Goal: Transaction & Acquisition: Purchase product/service

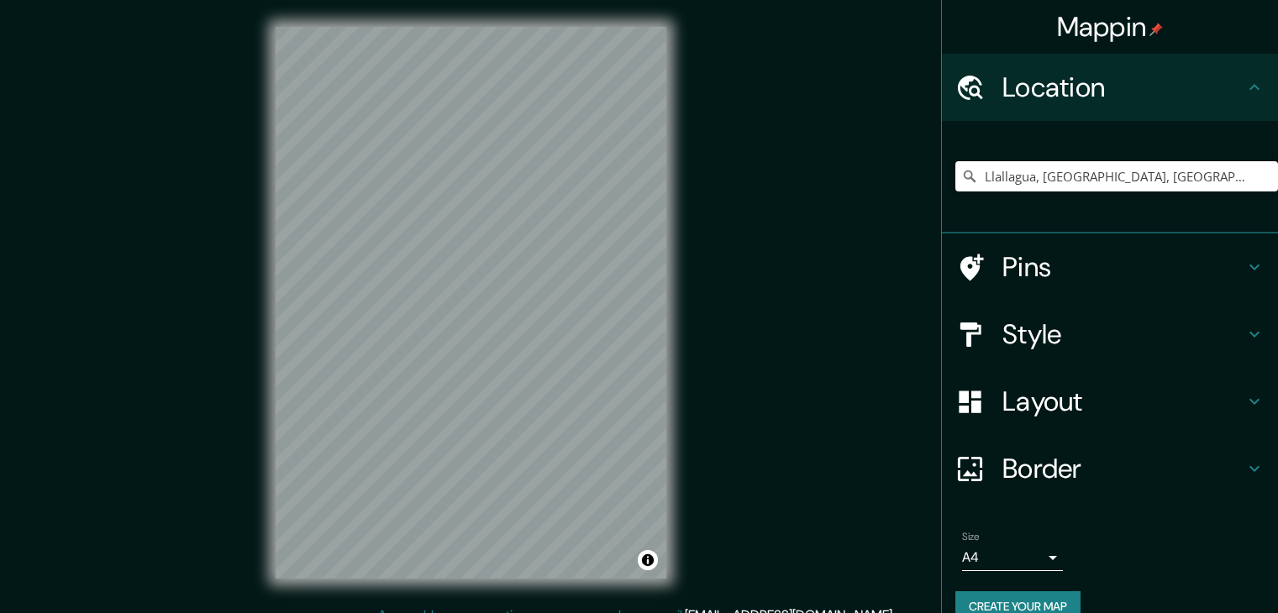
scroll to position [19, 0]
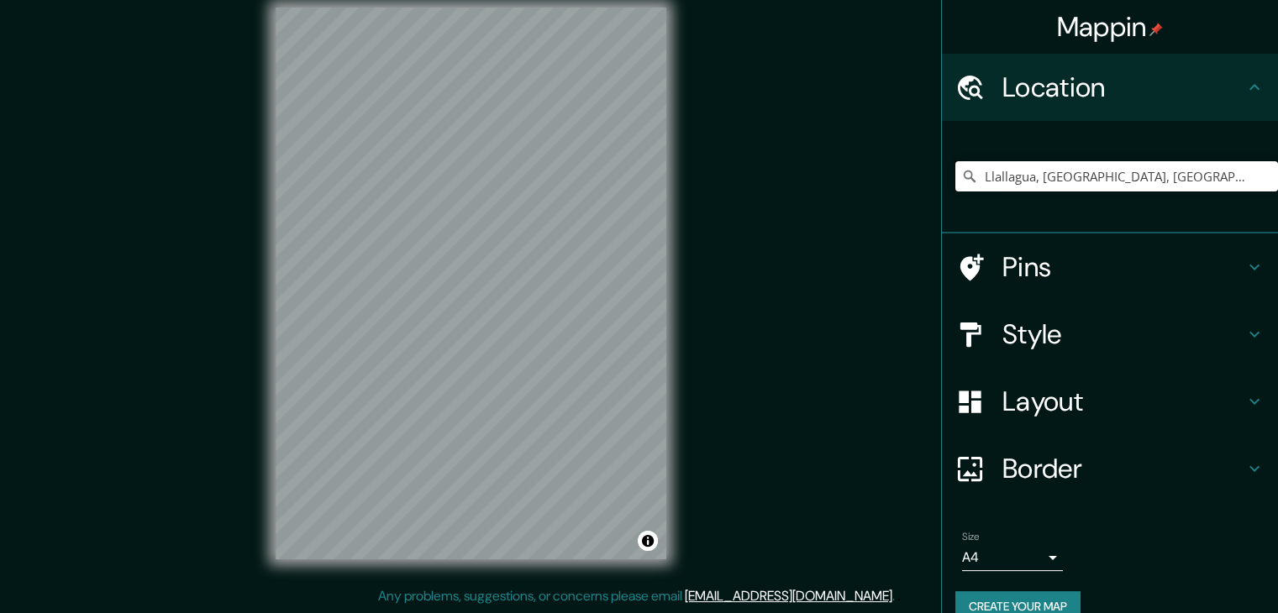
click at [1066, 182] on input "Llallagua, [GEOGRAPHIC_DATA], [GEOGRAPHIC_DATA]" at bounding box center [1116, 176] width 323 height 30
click at [1248, 178] on input "Llallagua, [GEOGRAPHIC_DATA], [GEOGRAPHIC_DATA]" at bounding box center [1116, 176] width 323 height 30
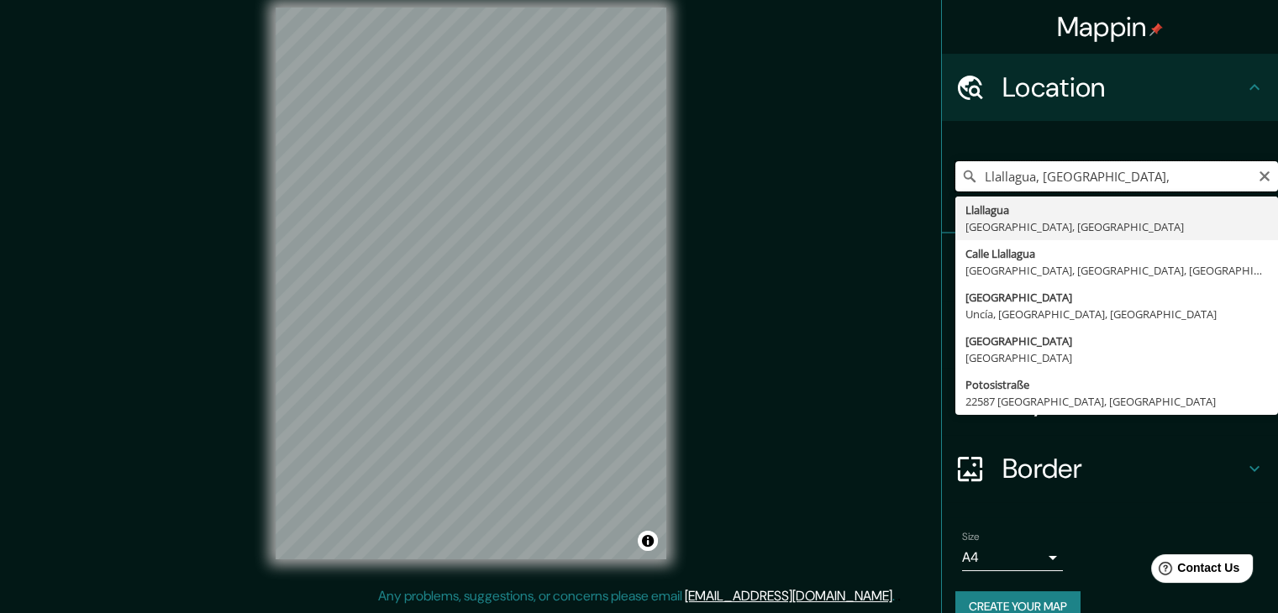
type input "Llallagua, [GEOGRAPHIC_DATA], [GEOGRAPHIC_DATA]"
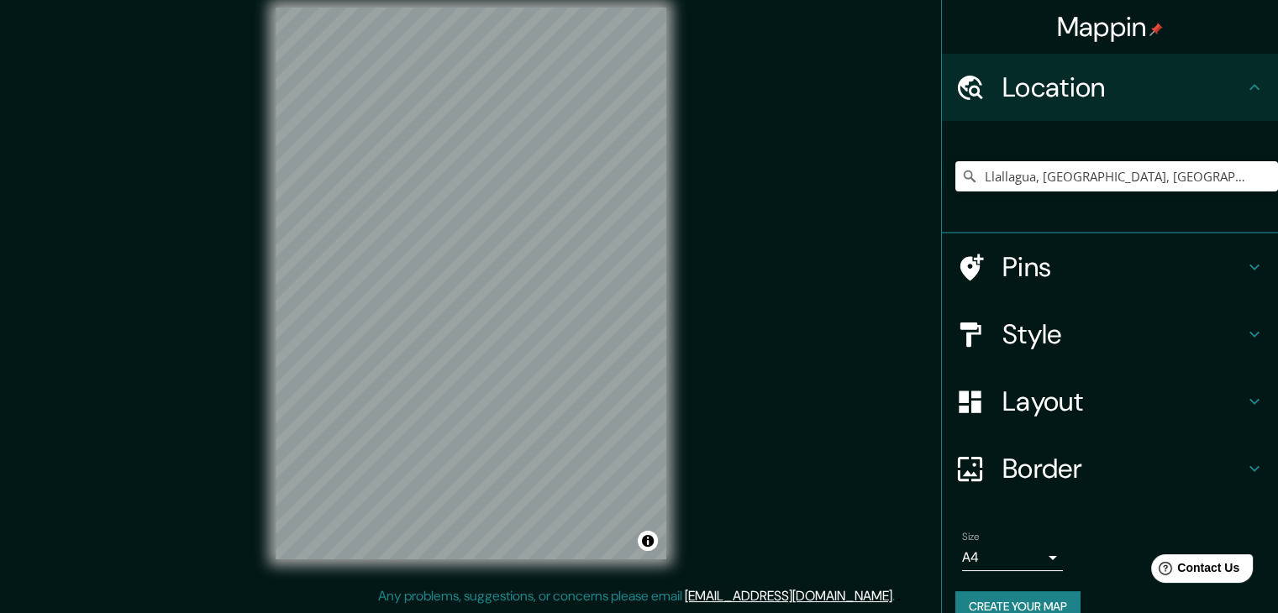
click at [1083, 477] on h4 "Border" at bounding box center [1123, 469] width 242 height 34
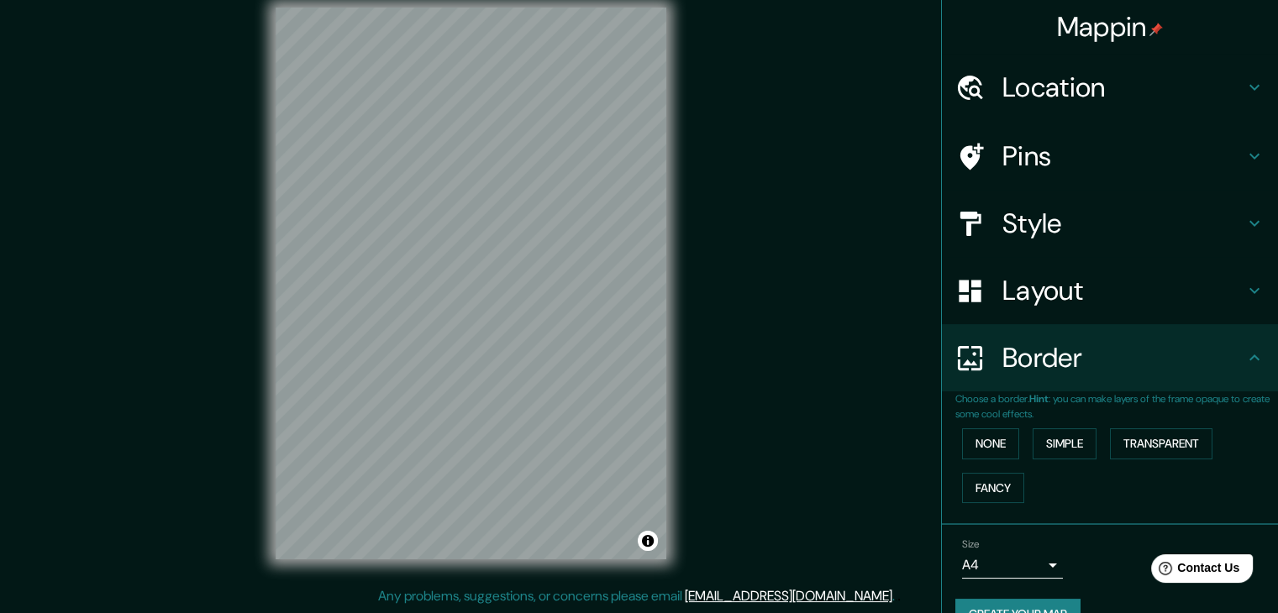
click at [1050, 295] on h4 "Layout" at bounding box center [1123, 291] width 242 height 34
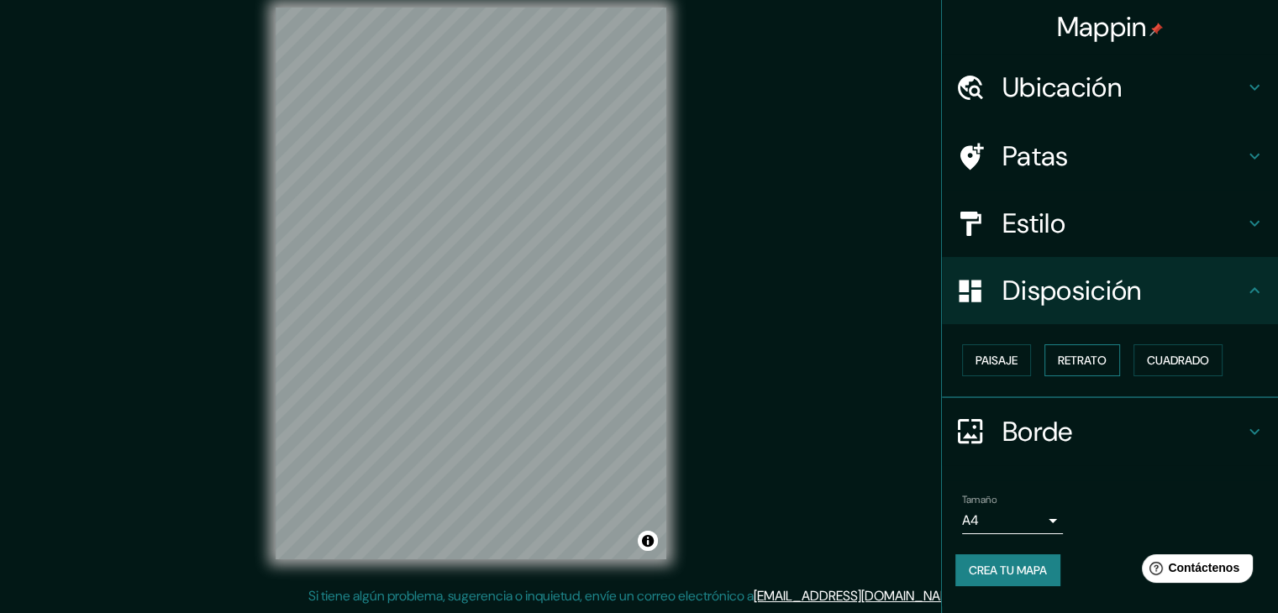
click at [1076, 358] on font "Retrato" at bounding box center [1082, 360] width 49 height 15
click at [1012, 362] on font "Paisaje" at bounding box center [997, 360] width 42 height 15
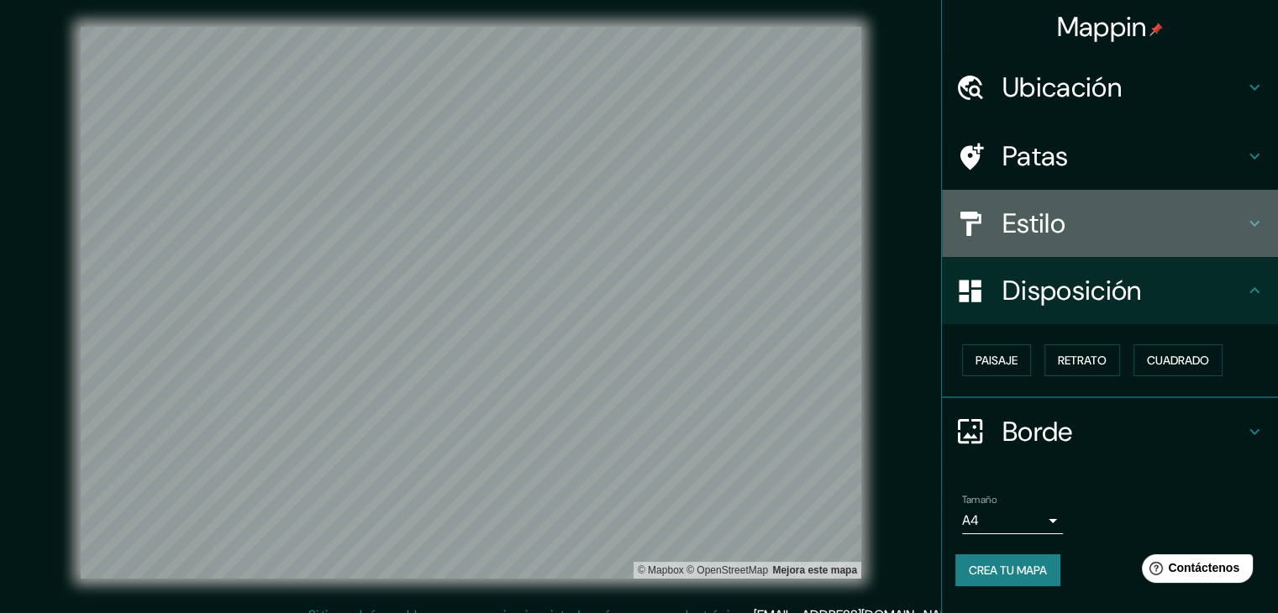
click at [1133, 234] on h4 "Estilo" at bounding box center [1123, 224] width 242 height 34
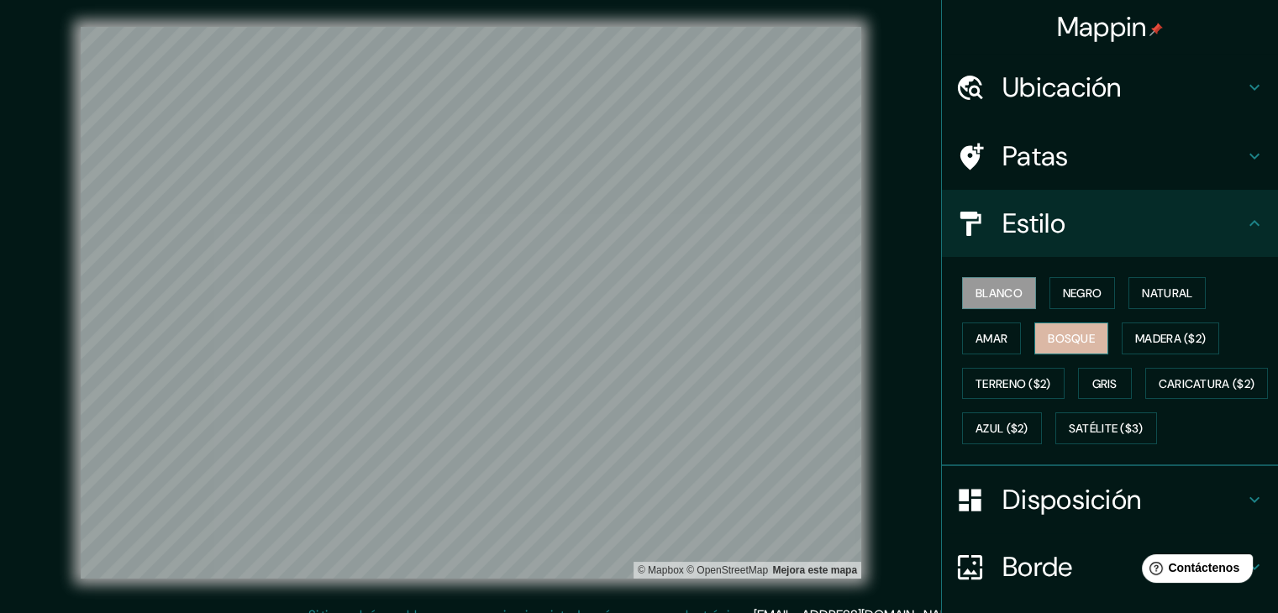
click at [1078, 340] on font "Bosque" at bounding box center [1071, 338] width 47 height 15
click at [1148, 339] on font "Madera ($2)" at bounding box center [1170, 338] width 71 height 15
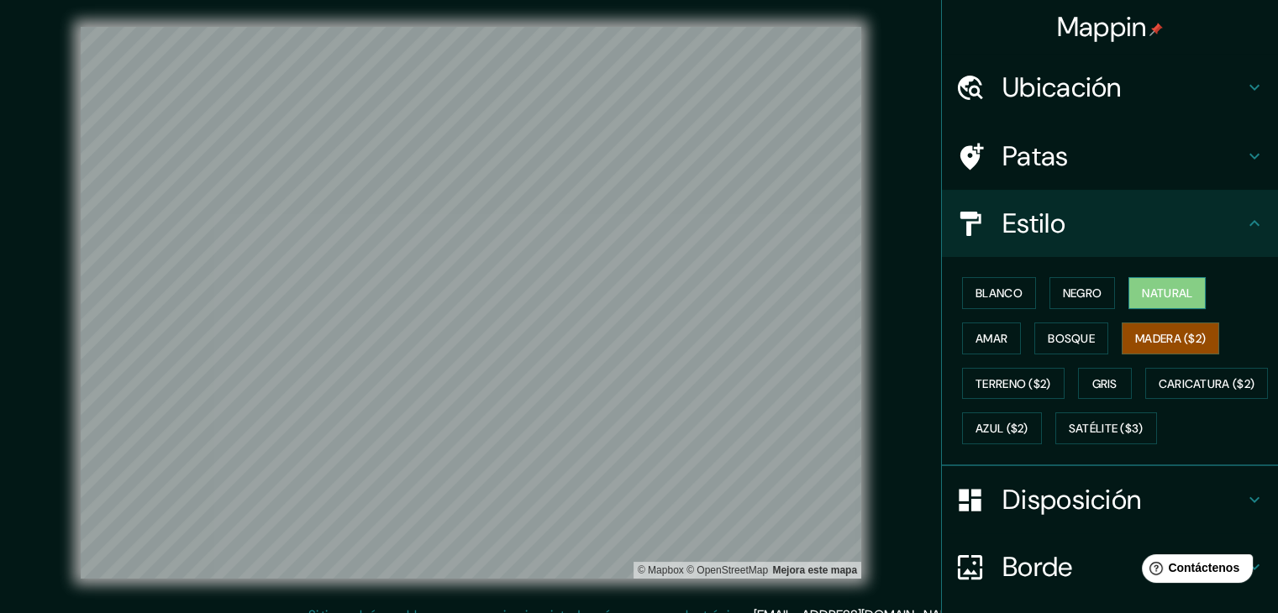
click at [1150, 293] on font "Natural" at bounding box center [1167, 293] width 50 height 15
click at [1069, 437] on font "Satélite ($3)" at bounding box center [1106, 429] width 75 height 15
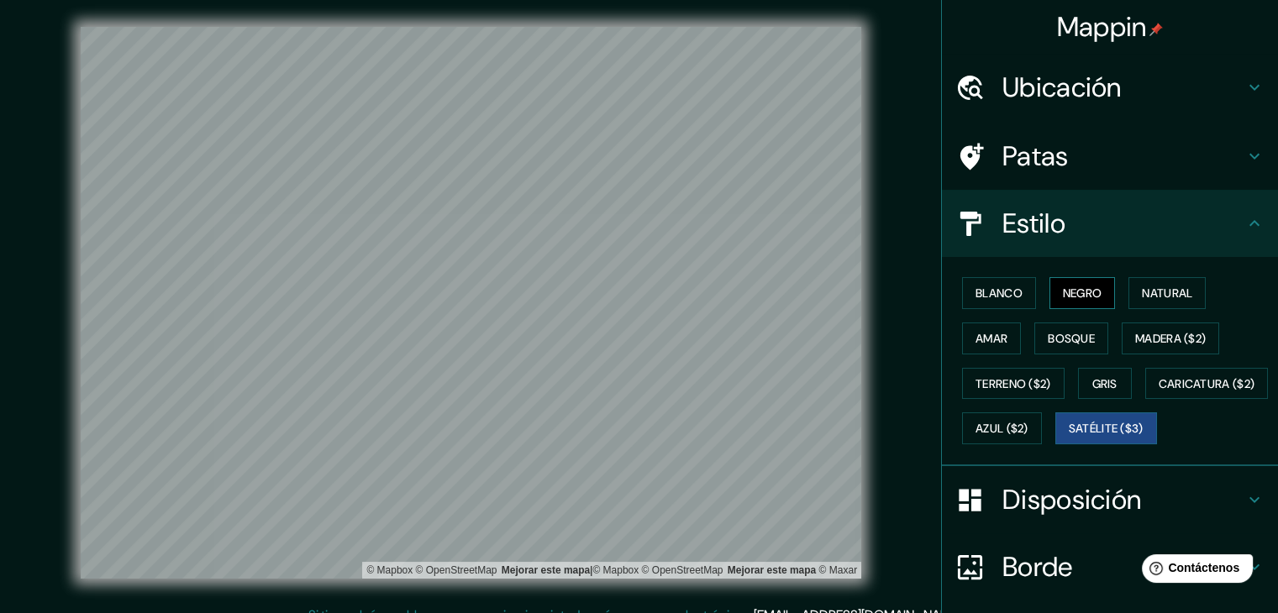
click at [1076, 293] on font "Negro" at bounding box center [1082, 293] width 39 height 15
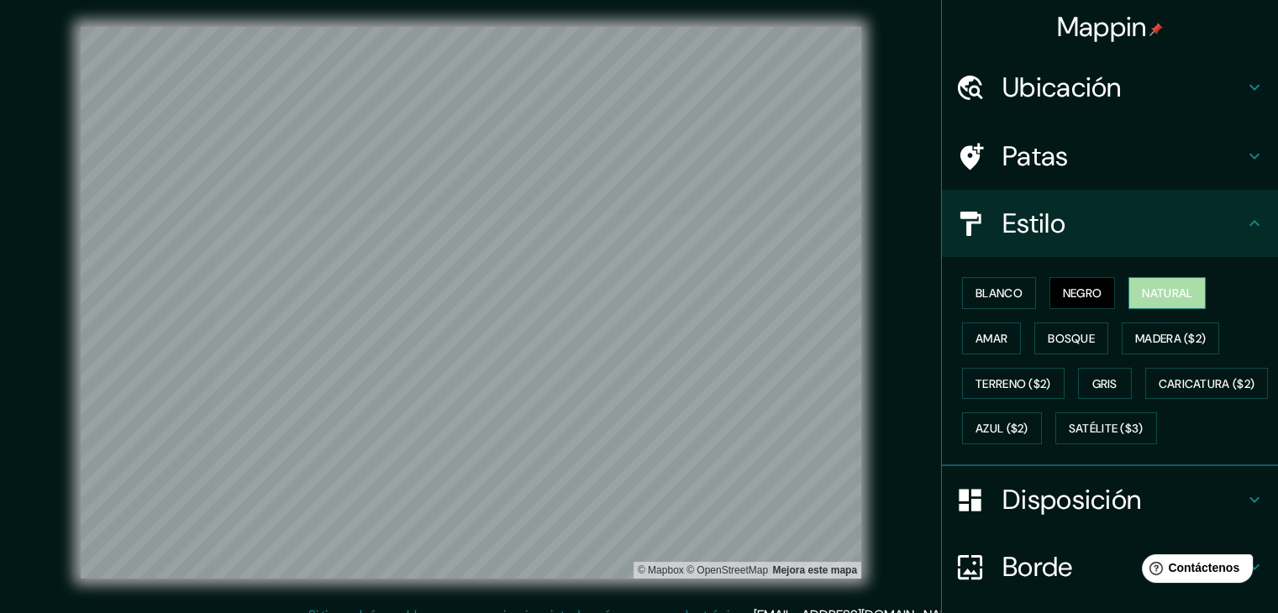
click at [1146, 293] on font "Natural" at bounding box center [1167, 293] width 50 height 15
click at [1065, 300] on font "Negro" at bounding box center [1082, 293] width 39 height 15
click at [995, 300] on font "Blanco" at bounding box center [999, 293] width 47 height 15
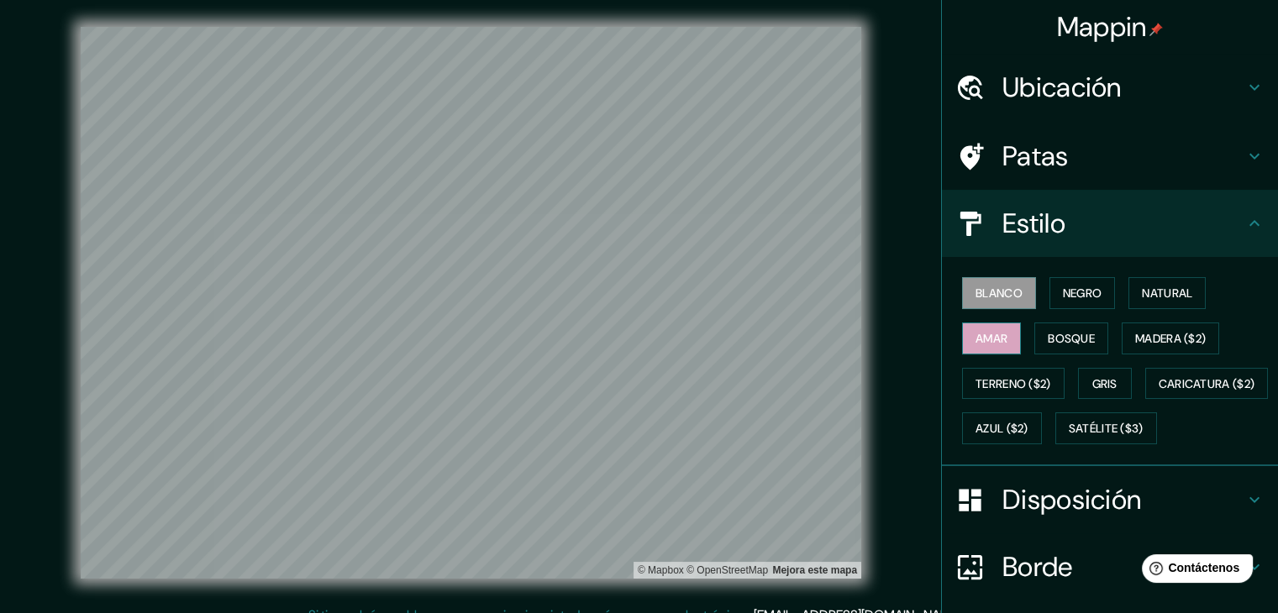
click at [988, 331] on font "Amar" at bounding box center [992, 338] width 32 height 15
click at [1048, 341] on font "Bosque" at bounding box center [1071, 338] width 47 height 15
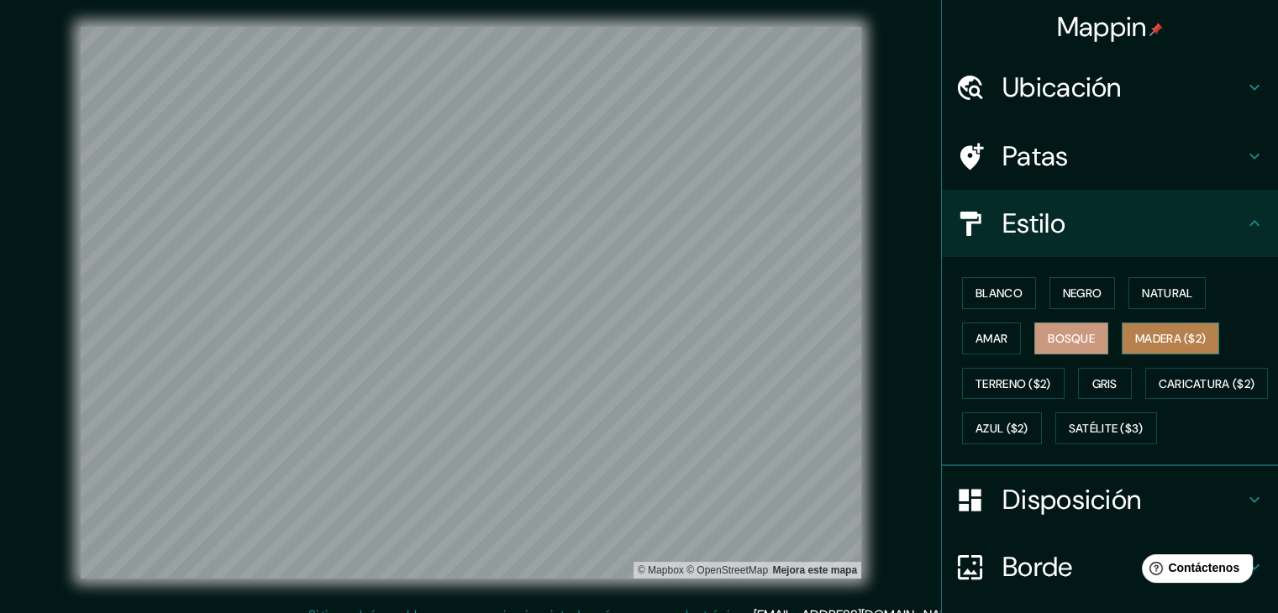
click at [1123, 340] on button "Madera ($2)" at bounding box center [1170, 339] width 97 height 32
click at [1092, 378] on font "Gris" at bounding box center [1104, 383] width 25 height 15
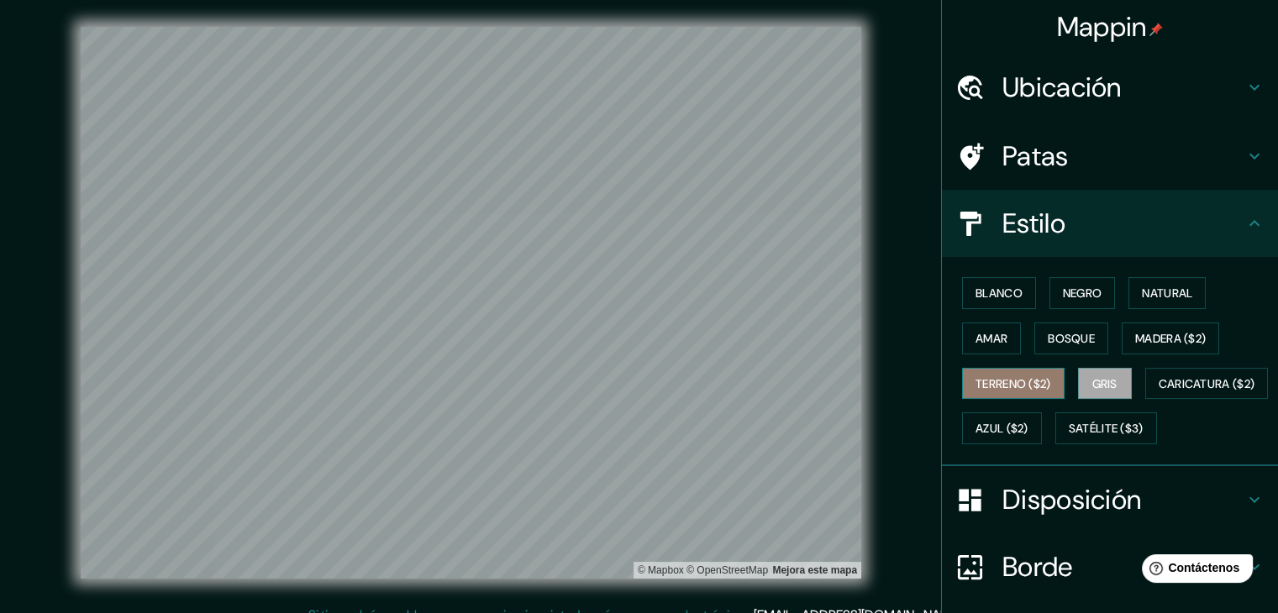
click at [1012, 383] on font "Terreno ($2)" at bounding box center [1014, 383] width 76 height 15
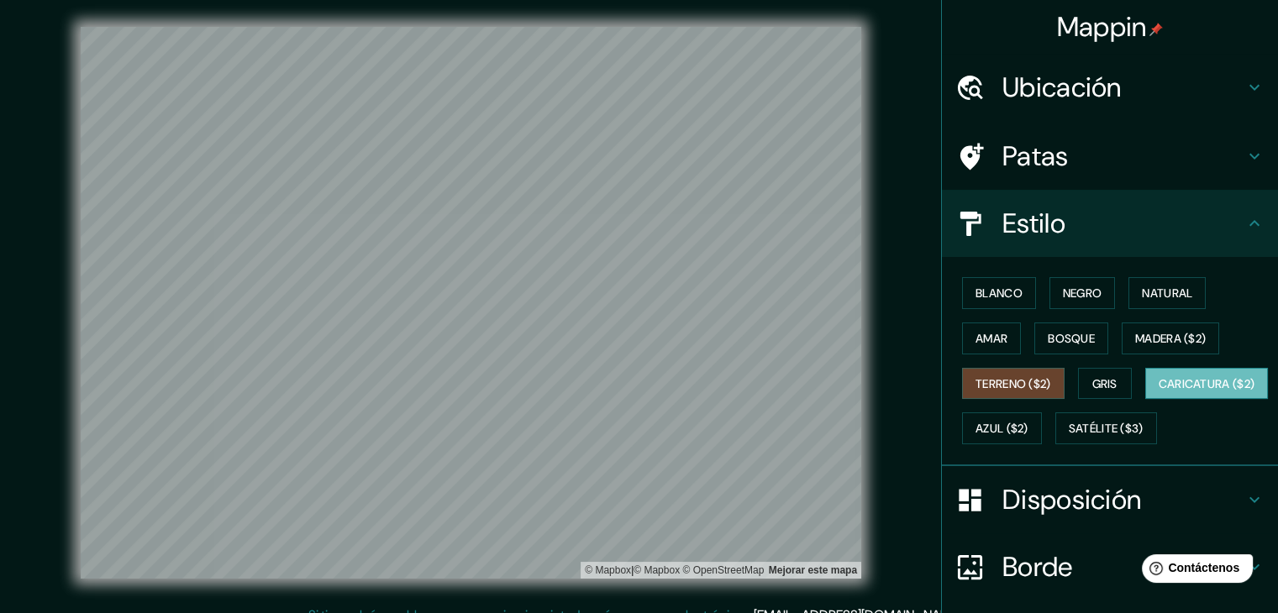
click at [1159, 392] on font "Caricatura ($2)" at bounding box center [1207, 383] width 97 height 15
click at [1042, 438] on button "Azul ($2)" at bounding box center [1002, 429] width 80 height 32
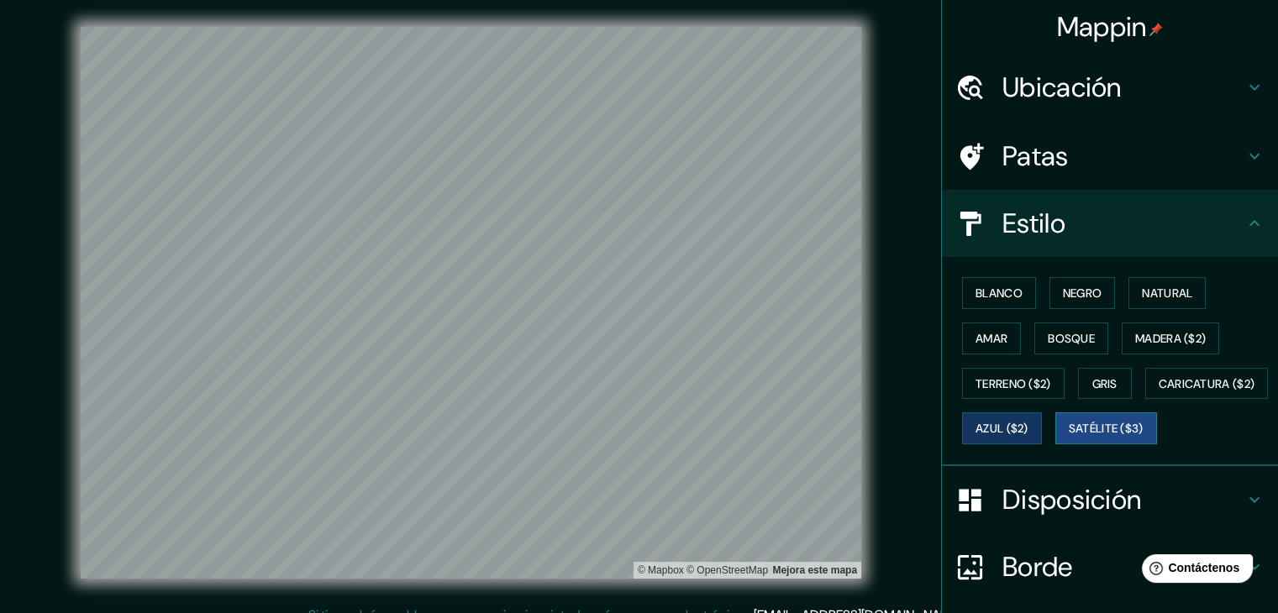
click at [1069, 437] on font "Satélite ($3)" at bounding box center [1106, 429] width 75 height 15
click at [1028, 423] on font "Azul ($2)" at bounding box center [1002, 429] width 53 height 15
click at [1146, 337] on font "Madera ($2)" at bounding box center [1170, 338] width 71 height 15
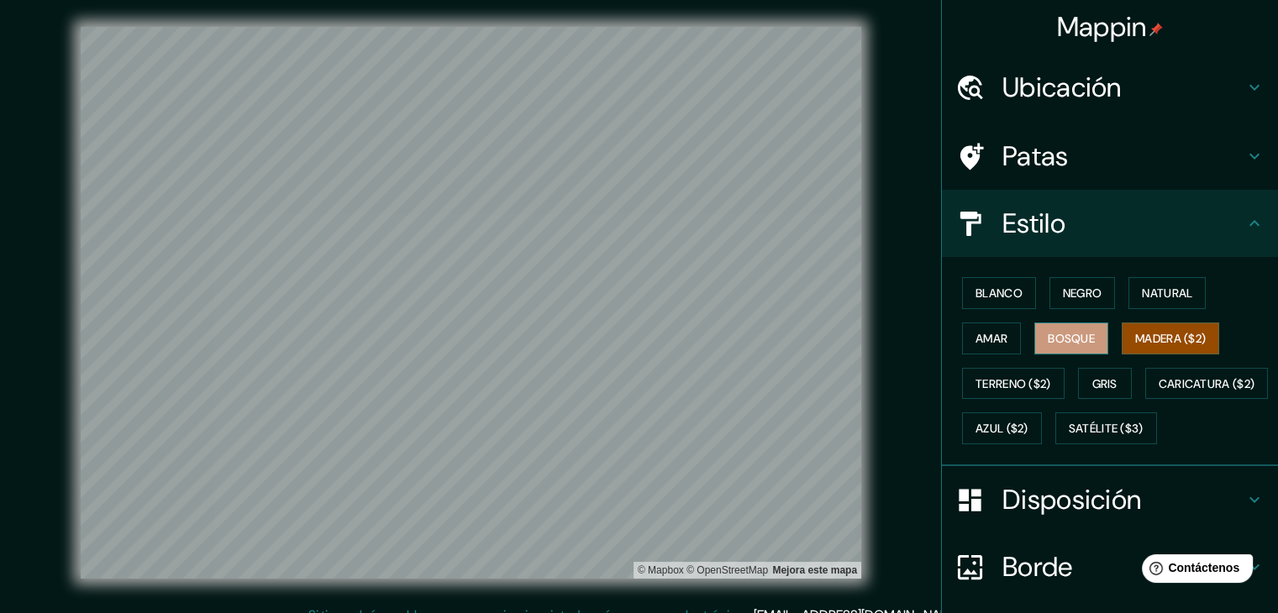
click at [1059, 337] on font "Bosque" at bounding box center [1071, 338] width 47 height 15
click at [1135, 331] on font "Madera ($2)" at bounding box center [1170, 338] width 71 height 15
click at [1069, 344] on font "Bosque" at bounding box center [1071, 339] width 47 height 22
click at [1160, 292] on font "Natural" at bounding box center [1167, 293] width 50 height 15
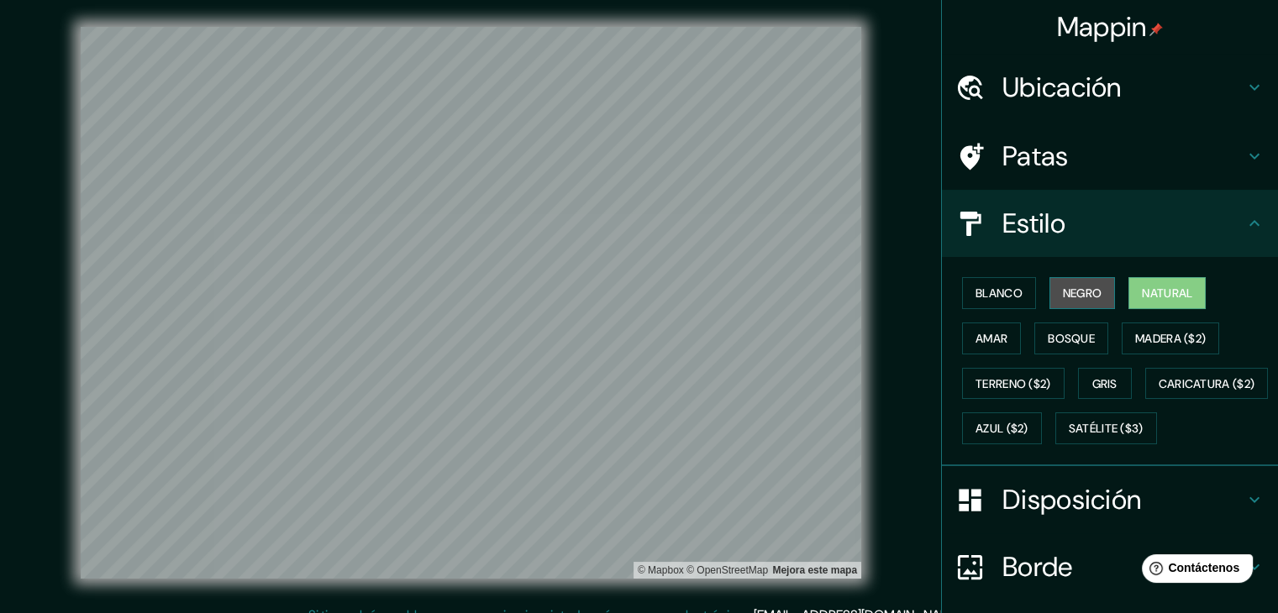
click at [1063, 291] on font "Negro" at bounding box center [1082, 293] width 39 height 15
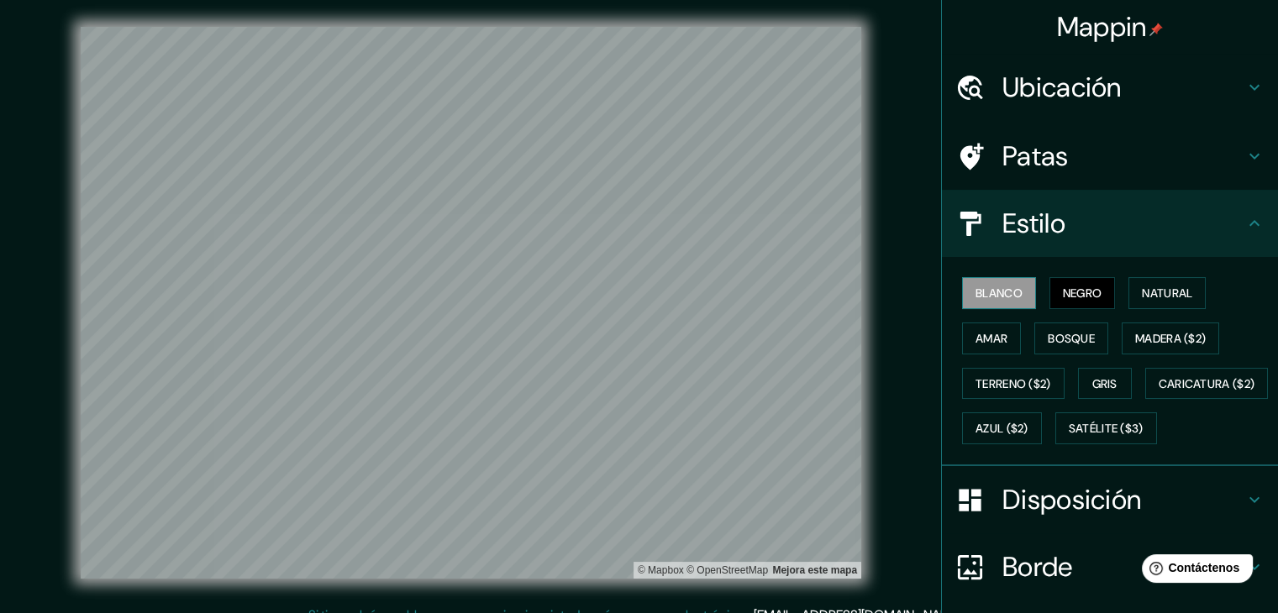
click at [976, 292] on font "Blanco" at bounding box center [999, 293] width 47 height 15
click at [980, 328] on font "Amar" at bounding box center [992, 339] width 32 height 22
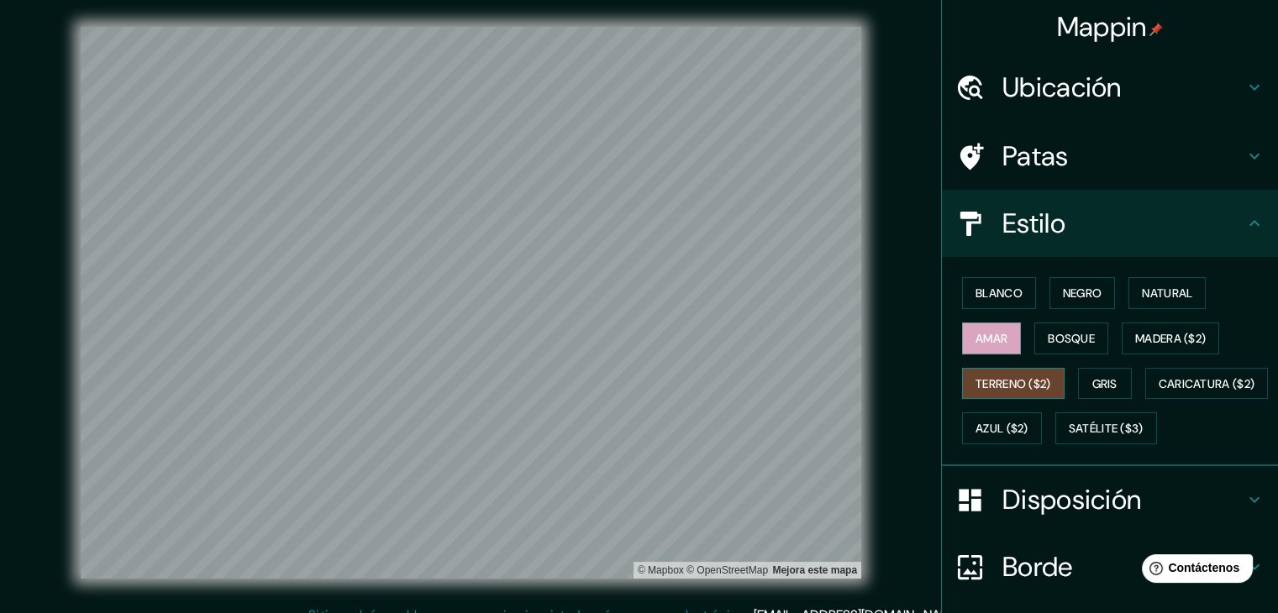
click at [999, 382] on font "Terreno ($2)" at bounding box center [1014, 383] width 76 height 15
click at [1159, 395] on font "Caricatura ($2)" at bounding box center [1207, 384] width 97 height 22
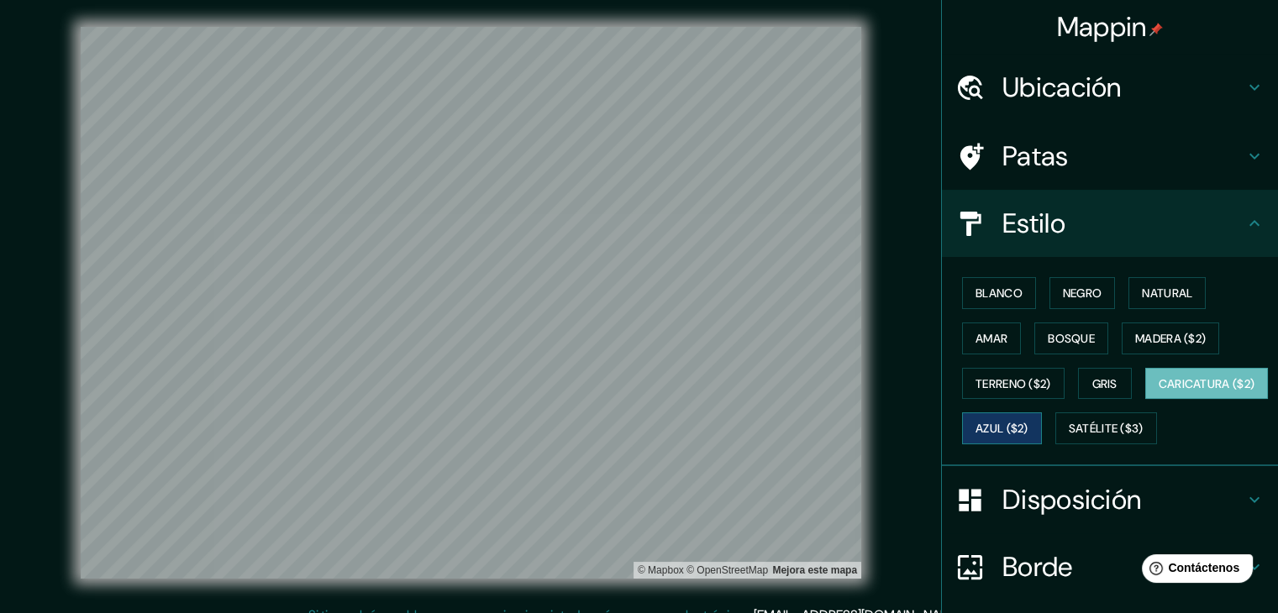
click at [1028, 428] on font "Azul ($2)" at bounding box center [1002, 429] width 53 height 15
click at [1069, 344] on font "Bosque" at bounding box center [1071, 338] width 47 height 15
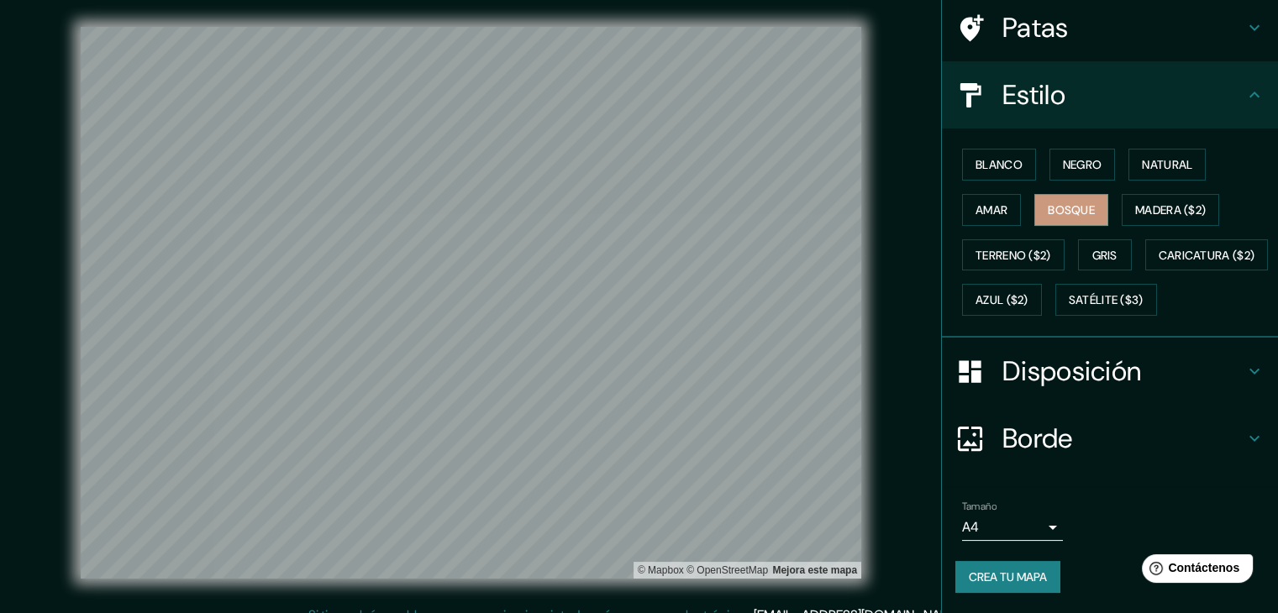
scroll to position [170, 0]
click at [974, 582] on font "Crea tu mapa" at bounding box center [1008, 577] width 78 height 15
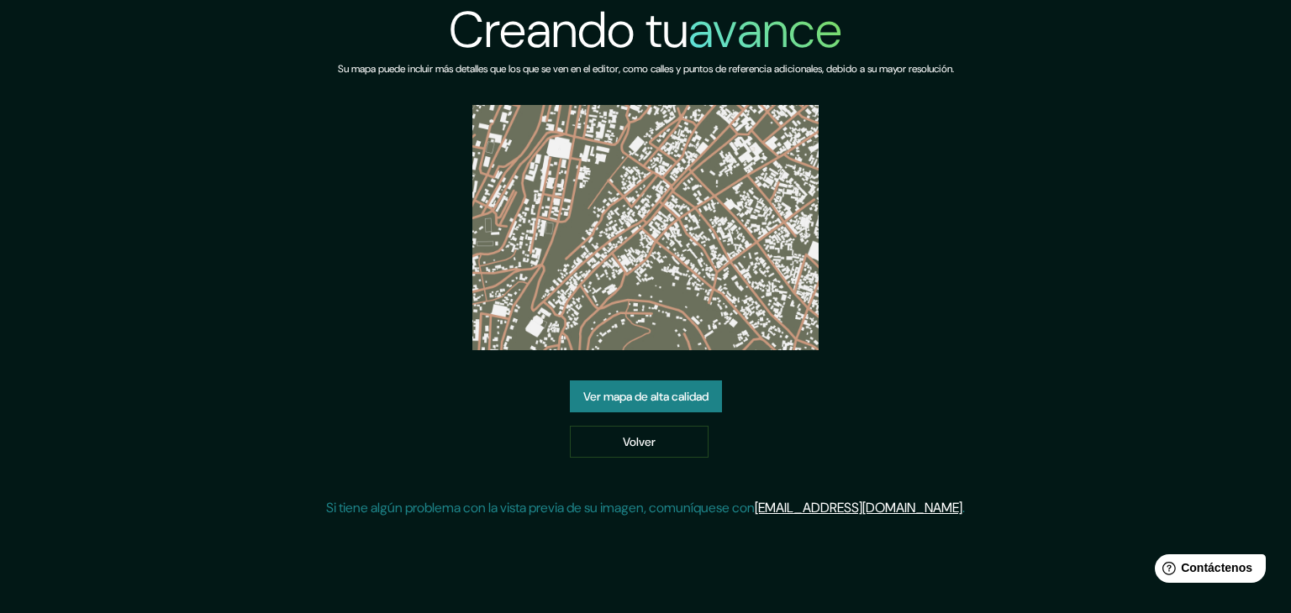
click at [648, 386] on font "Ver mapa de alta calidad" at bounding box center [645, 397] width 125 height 22
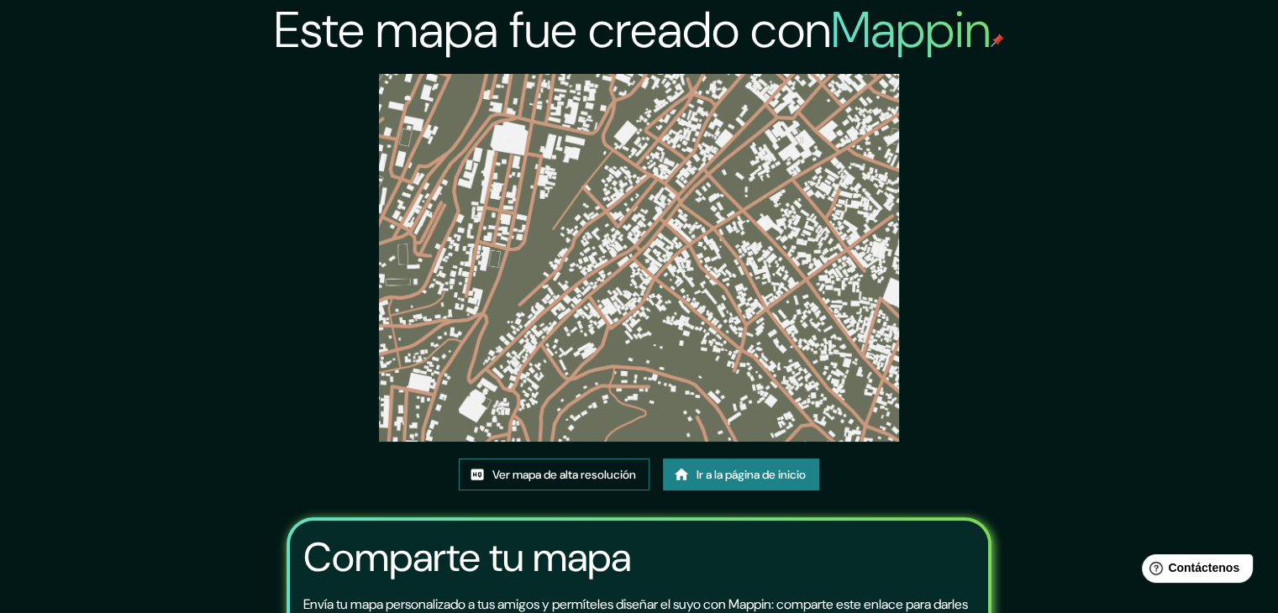
click at [580, 474] on font "Ver mapa de alta resolución" at bounding box center [564, 474] width 144 height 15
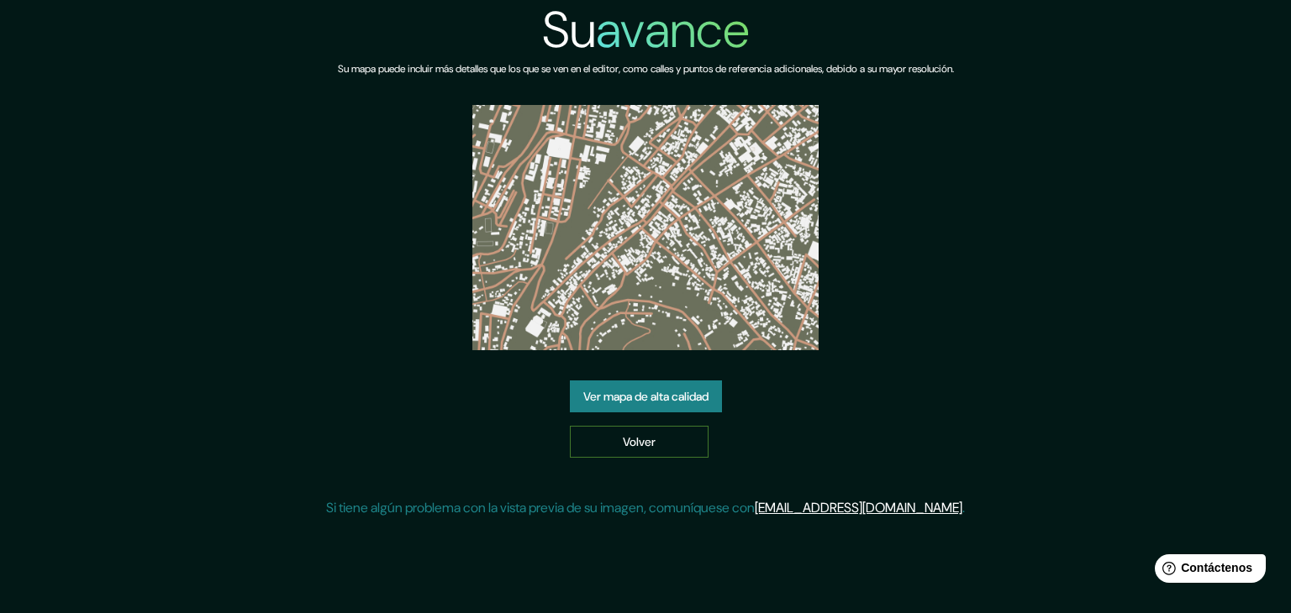
click at [634, 444] on font "Volver" at bounding box center [639, 441] width 33 height 15
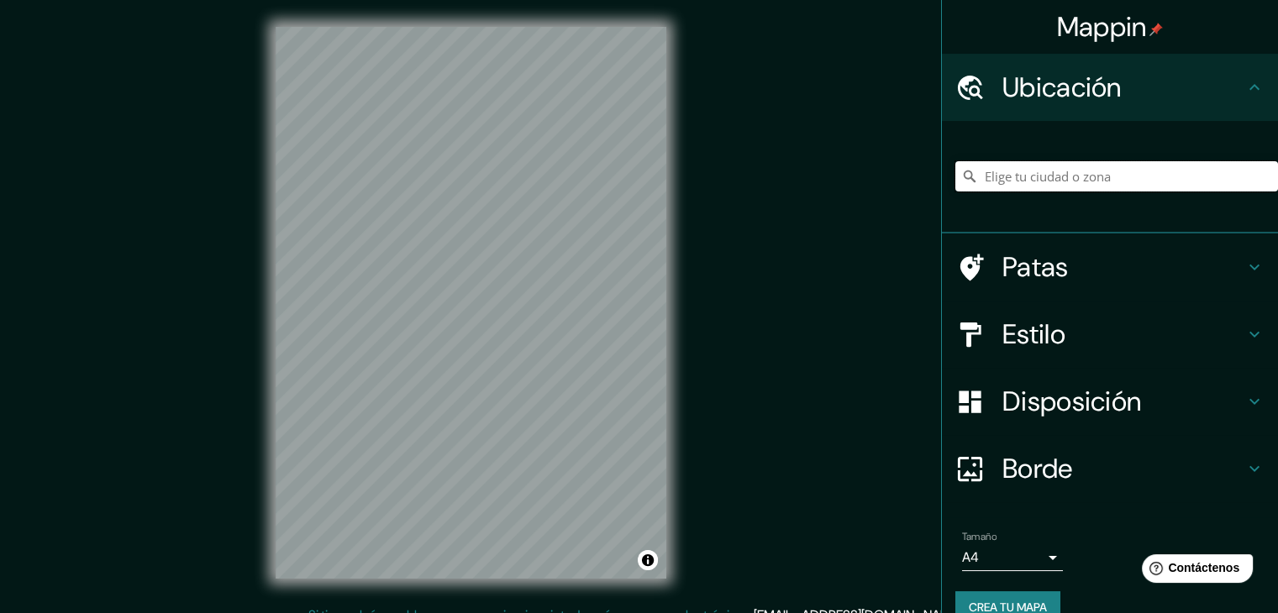
click at [1062, 176] on input "Elige tu ciudad o zona" at bounding box center [1116, 176] width 323 height 30
click at [1192, 183] on input "Elige tu ciudad o zona" at bounding box center [1116, 176] width 323 height 30
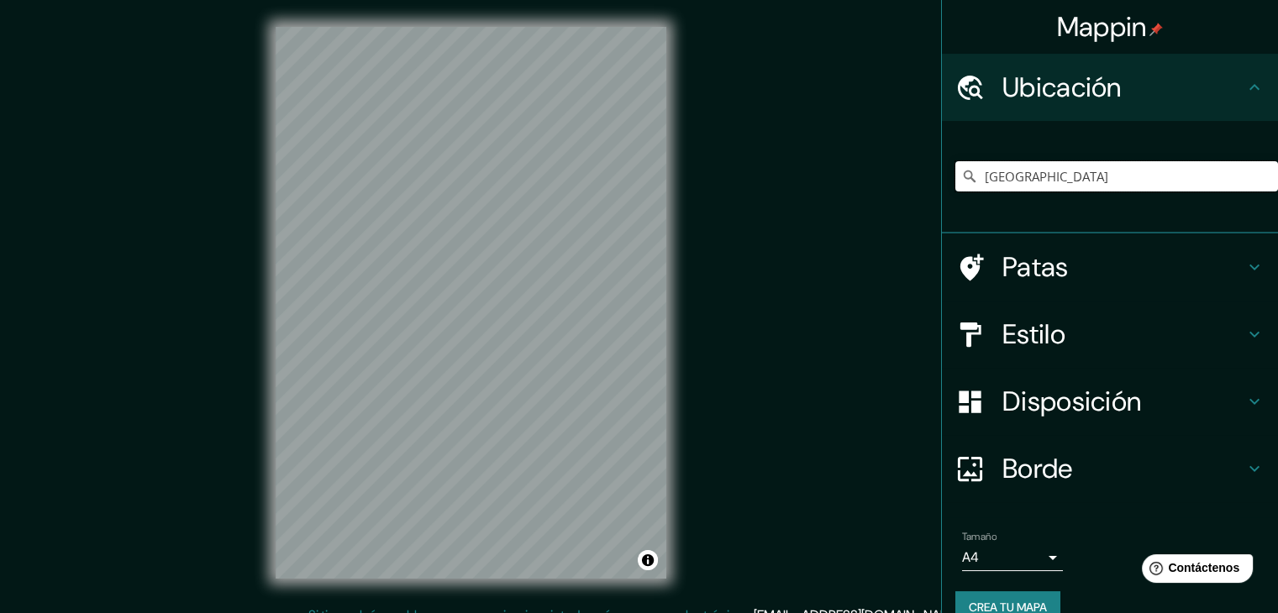
click at [1149, 176] on input "Bolivia" at bounding box center [1116, 176] width 323 height 30
click at [1163, 175] on input "Bolivia, Llaillay, Región de Valparaíso 2220000, Chile" at bounding box center [1116, 176] width 323 height 30
drag, startPoint x: 1207, startPoint y: 175, endPoint x: 809, endPoint y: 186, distance: 397.6
click at [809, 186] on div "Mappin Ubicación Bolivia, Llaillay, Región de Valparaíso 2220000, Chile Patas E…" at bounding box center [639, 316] width 1278 height 633
type input "20000, Chile"
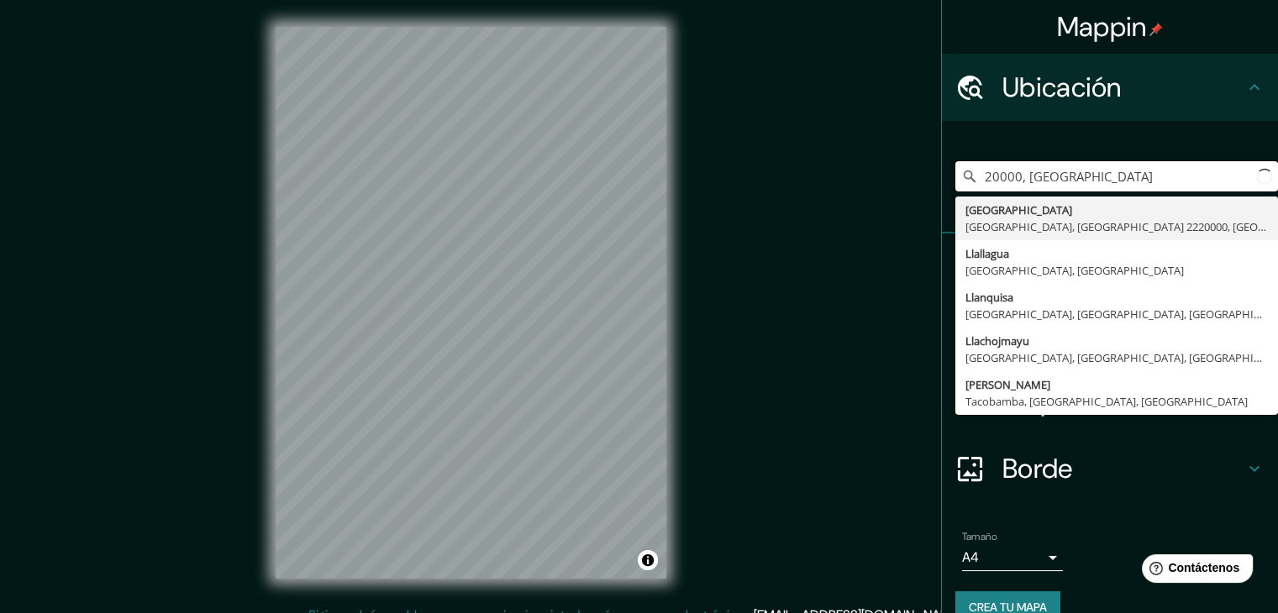
drag, startPoint x: 911, startPoint y: 177, endPoint x: 766, endPoint y: 177, distance: 144.5
click at [766, 177] on div "Mappin Ubicación 20000, Chile Bolivia Llaillay, Región de Valparaíso 2220000, C…" at bounding box center [639, 316] width 1278 height 633
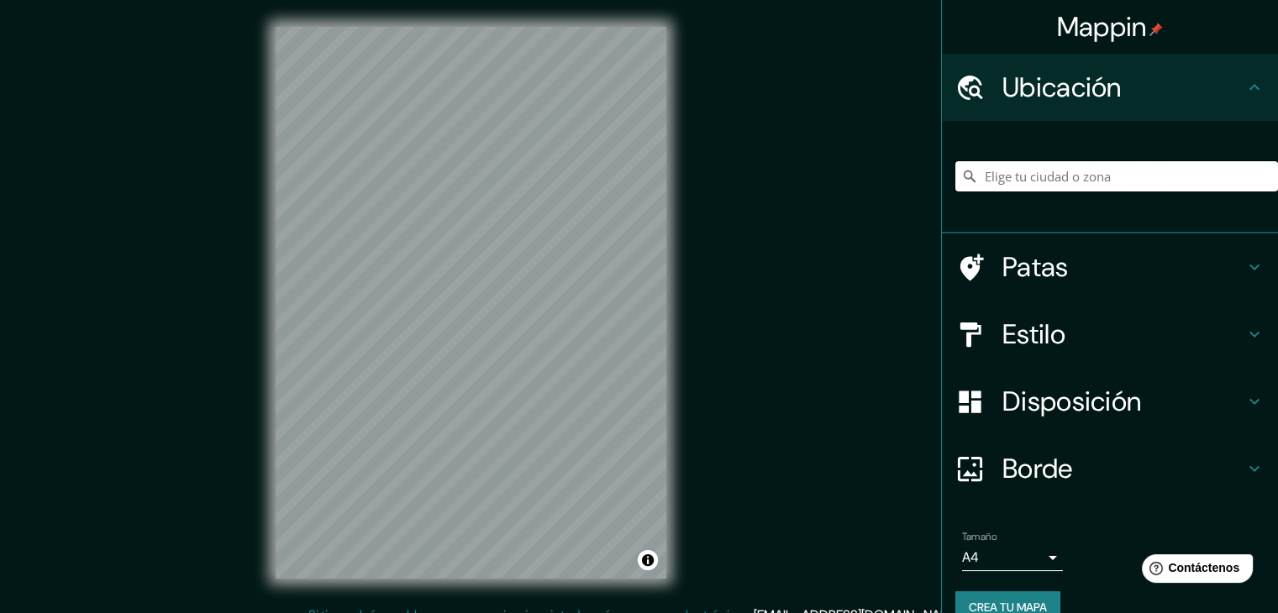
click at [1030, 165] on input "Elige tu ciudad o zona" at bounding box center [1116, 176] width 323 height 30
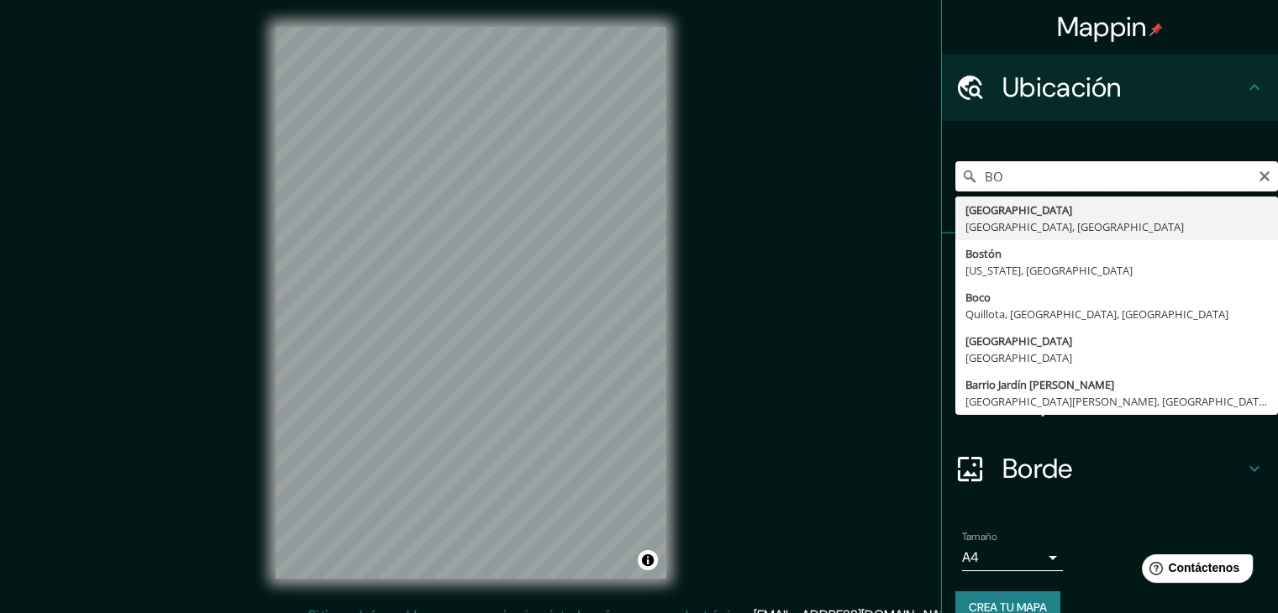
type input "B"
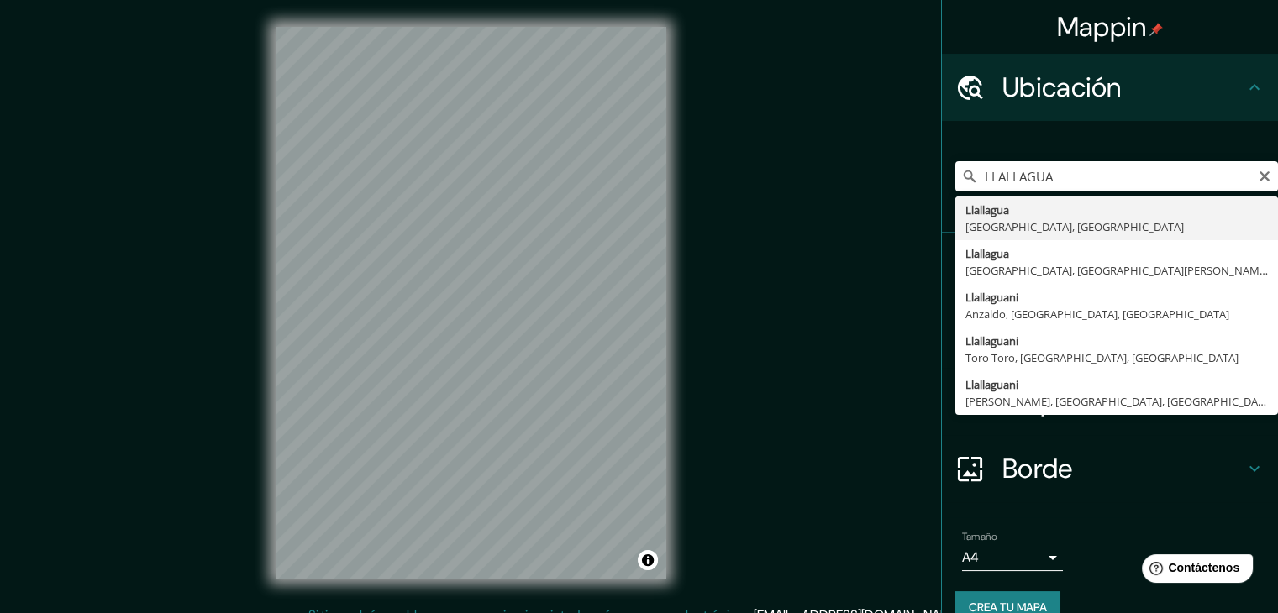
type input "Llallagua, Departamento de Potosí, Bolivia"
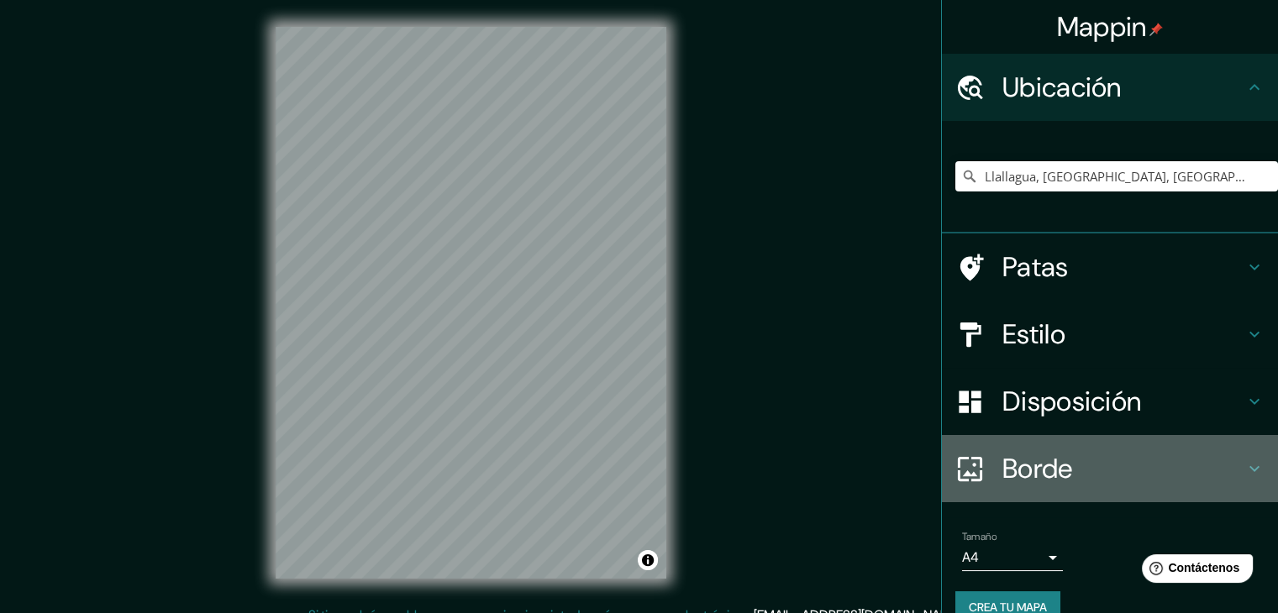
click at [1060, 460] on font "Borde" at bounding box center [1037, 468] width 71 height 35
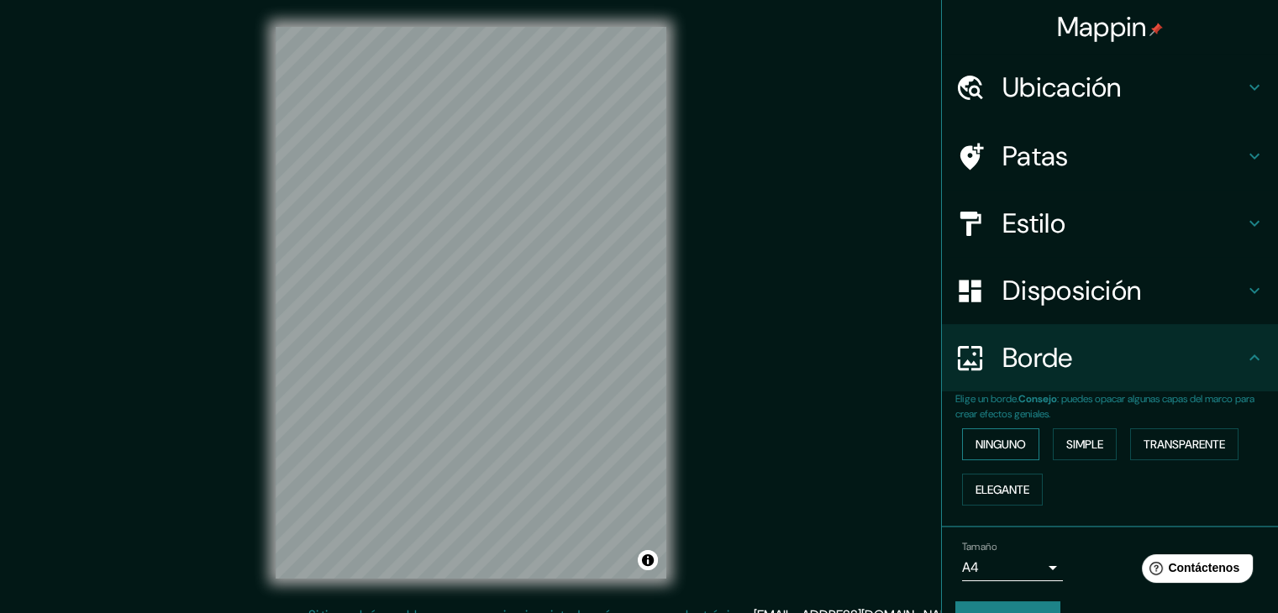
click at [999, 438] on font "Ninguno" at bounding box center [1001, 444] width 50 height 15
click at [1070, 444] on font "Simple" at bounding box center [1084, 444] width 37 height 15
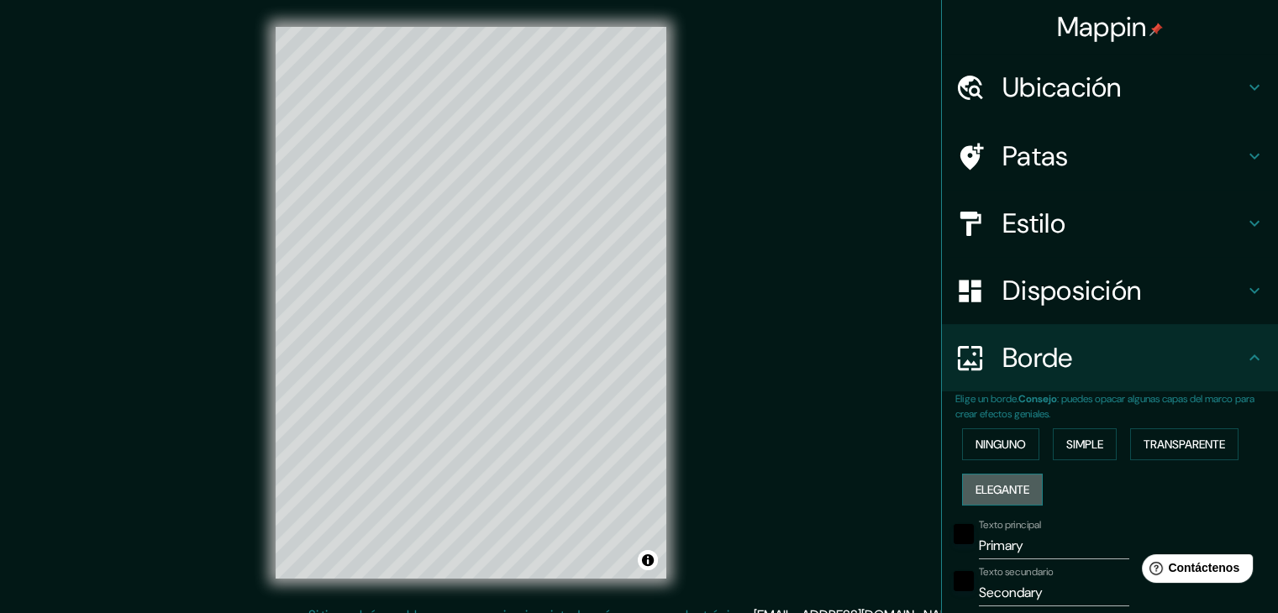
click at [1002, 482] on font "Elegante" at bounding box center [1003, 489] width 54 height 15
click at [1153, 449] on font "Transparente" at bounding box center [1185, 444] width 82 height 15
click at [1097, 449] on button "Simple" at bounding box center [1085, 445] width 64 height 32
click at [1008, 448] on font "Ninguno" at bounding box center [1001, 444] width 50 height 15
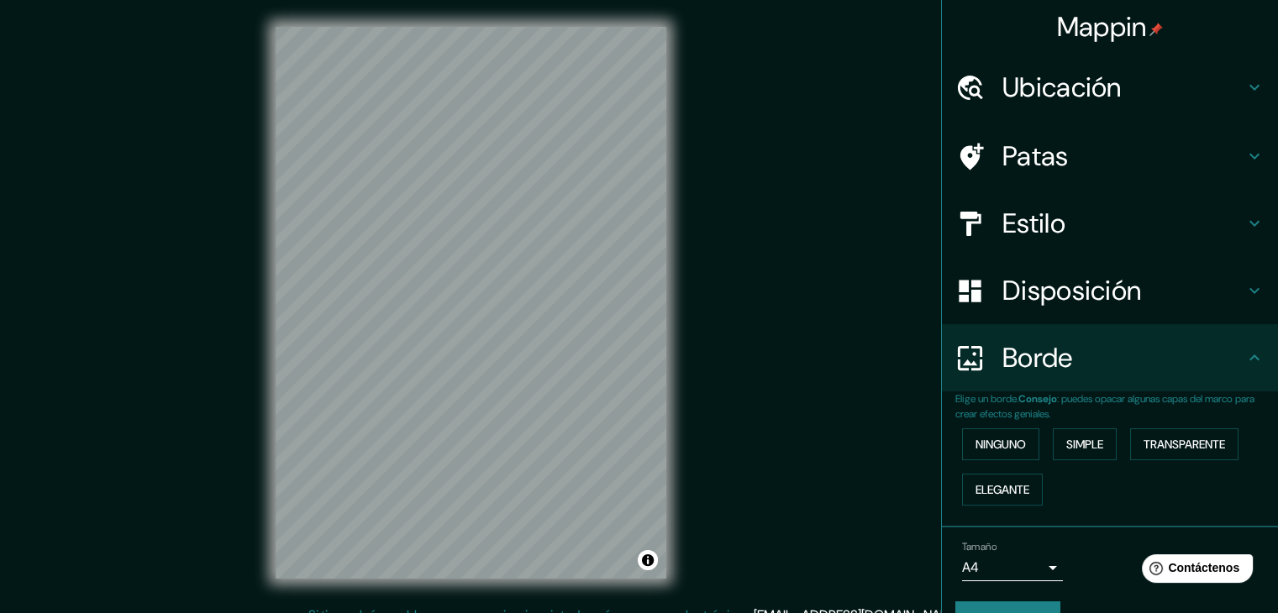
click at [1019, 287] on font "Disposición" at bounding box center [1071, 290] width 139 height 35
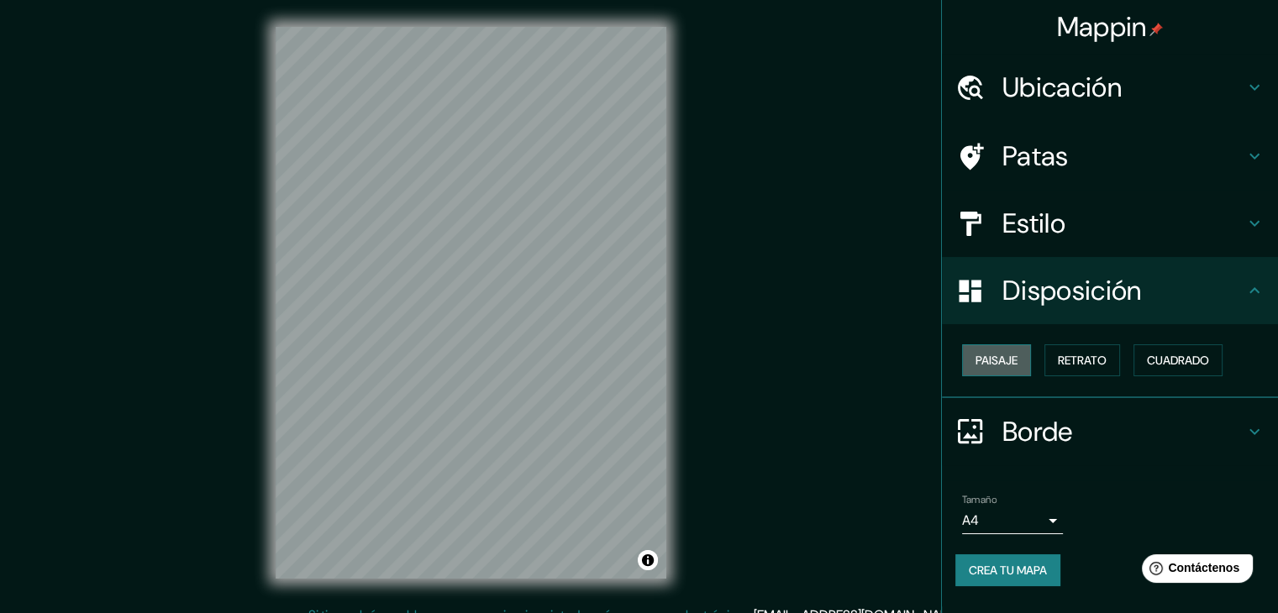
click at [1029, 361] on button "Paisaje" at bounding box center [996, 360] width 69 height 32
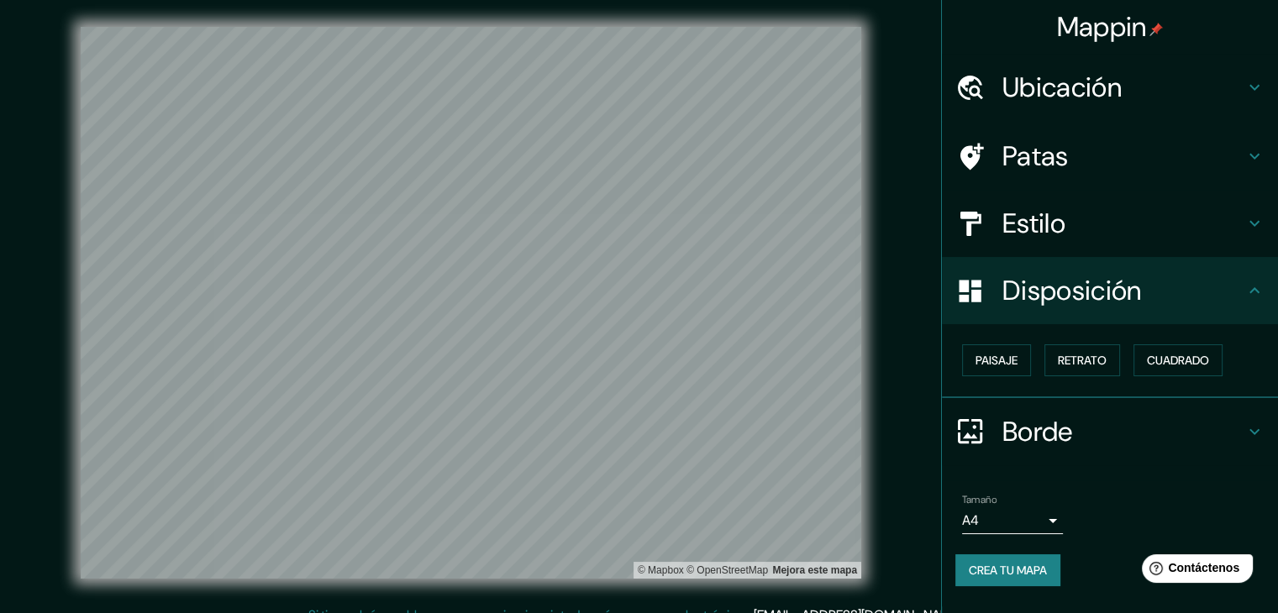
click at [1076, 225] on h4 "Estilo" at bounding box center [1123, 224] width 242 height 34
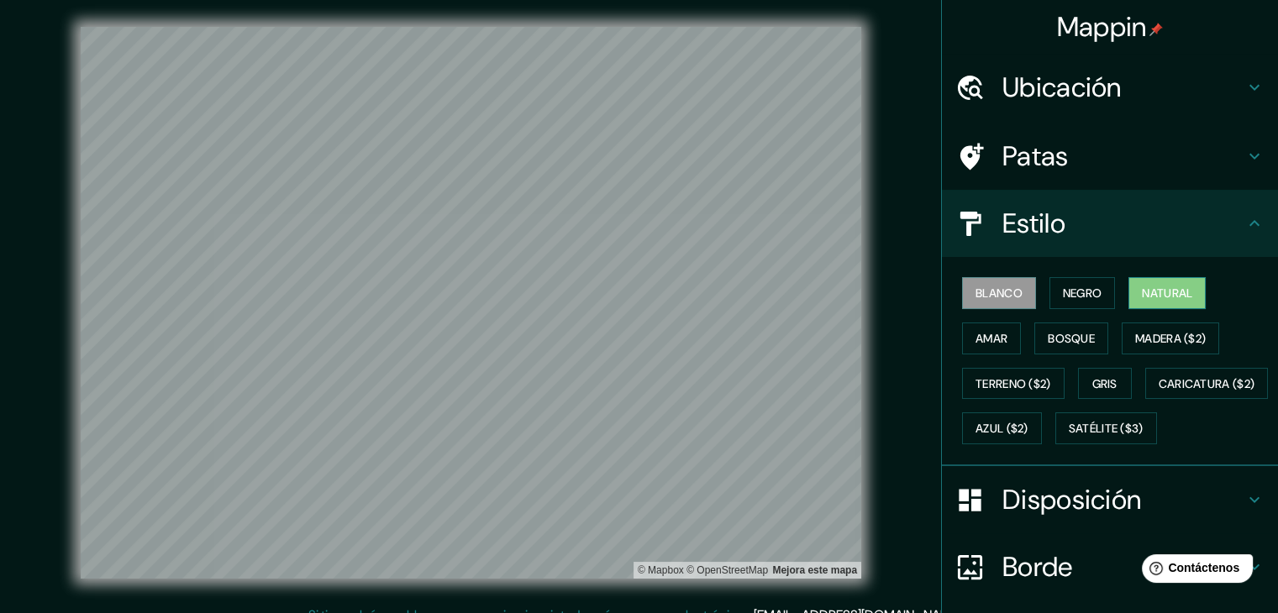
click at [1148, 303] on button "Natural" at bounding box center [1166, 293] width 77 height 32
click at [1091, 335] on button "Bosque" at bounding box center [1071, 339] width 74 height 32
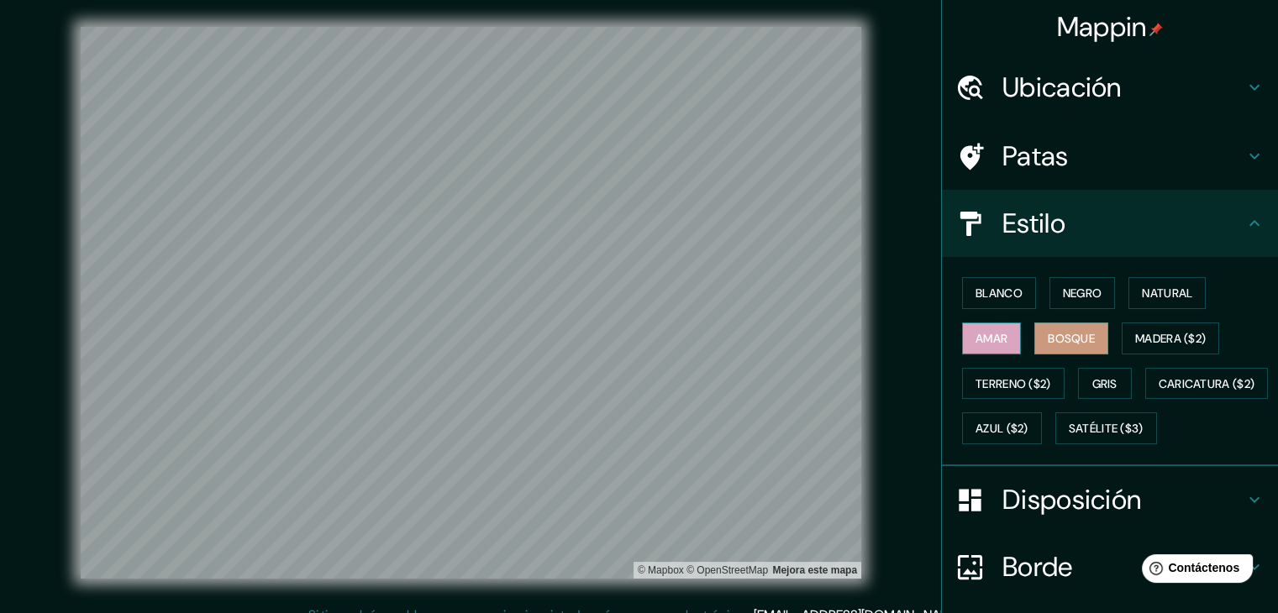
click at [985, 337] on font "Amar" at bounding box center [992, 338] width 32 height 15
click at [1069, 292] on font "Negro" at bounding box center [1082, 293] width 39 height 15
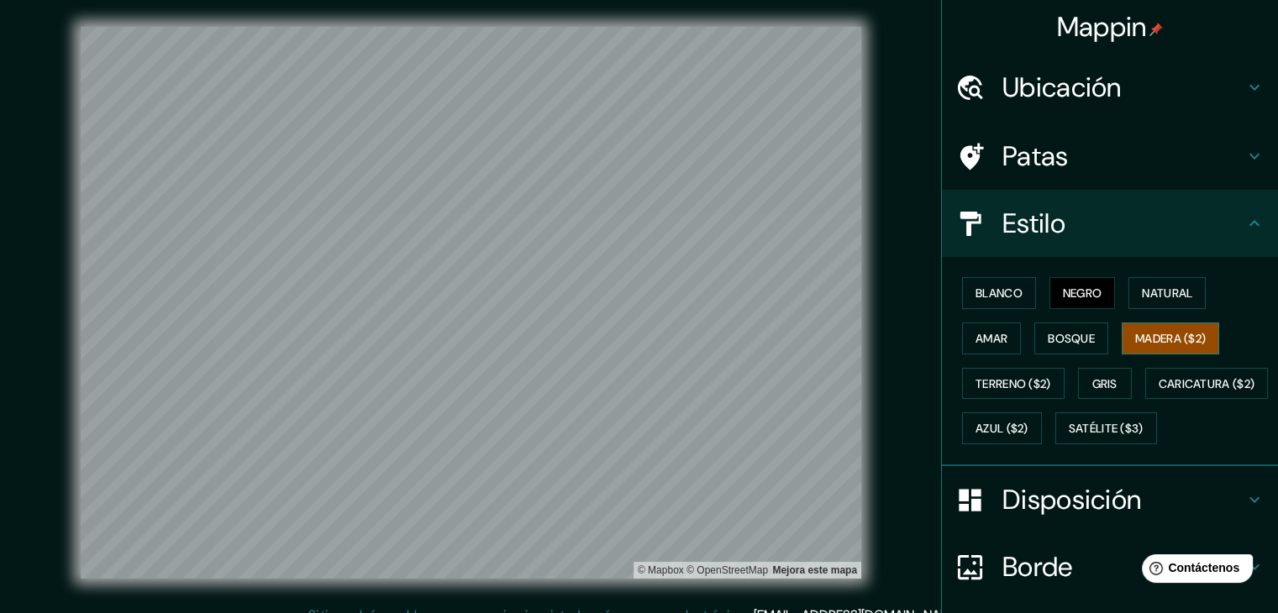
click at [1177, 336] on font "Madera ($2)" at bounding box center [1170, 338] width 71 height 15
click at [1016, 378] on font "Terreno ($2)" at bounding box center [1014, 383] width 76 height 15
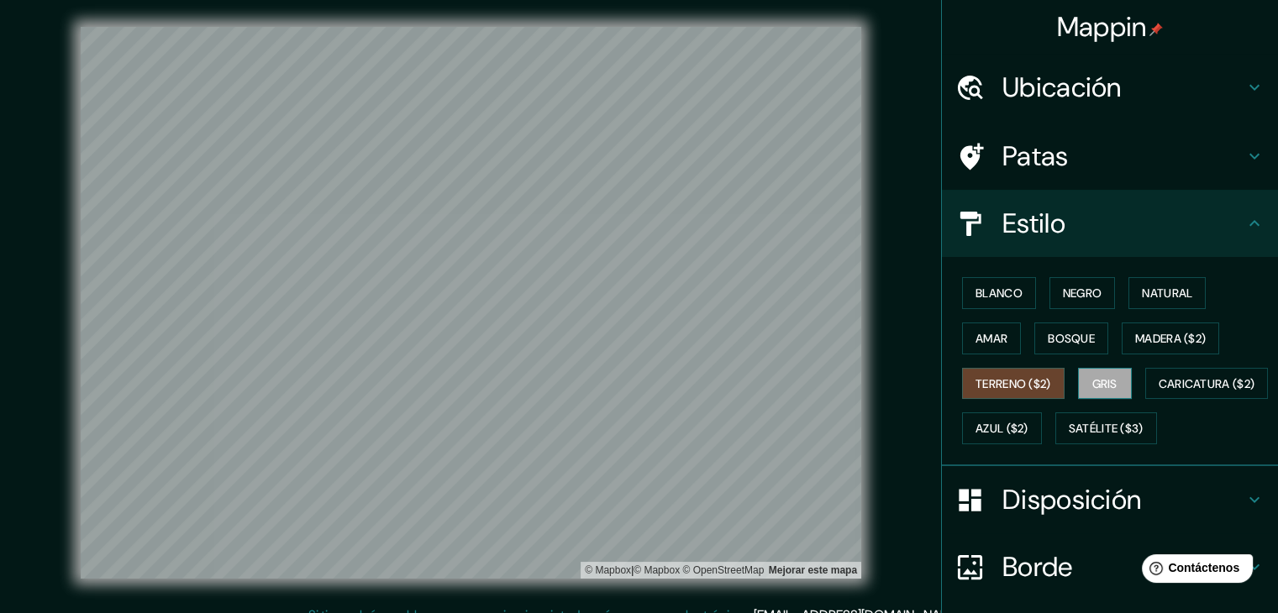
click at [1101, 387] on font "Gris" at bounding box center [1104, 383] width 25 height 15
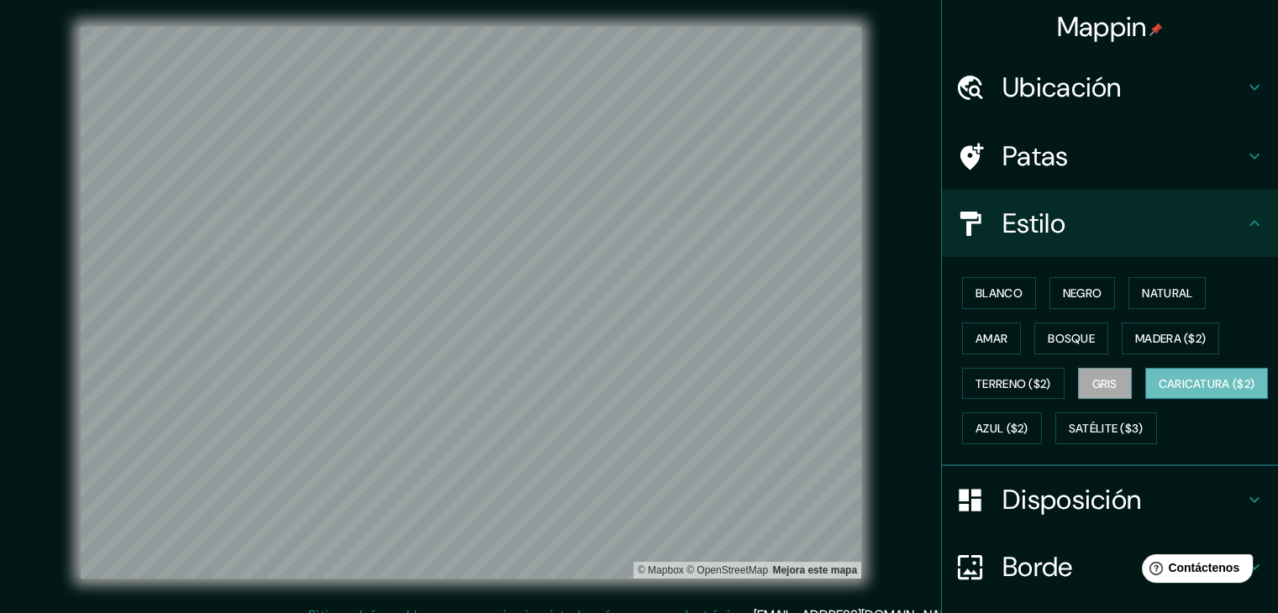
click at [1145, 400] on button "Caricatura ($2)" at bounding box center [1207, 384] width 124 height 32
click at [1028, 422] on font "Azul ($2)" at bounding box center [1002, 429] width 53 height 15
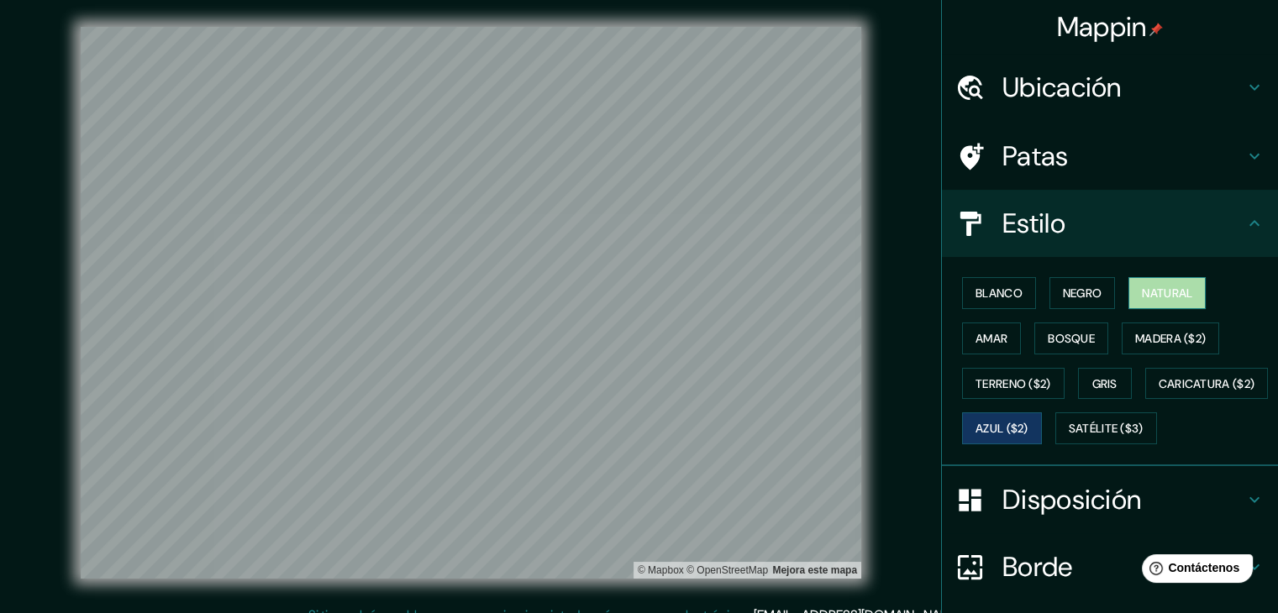
click at [1147, 293] on font "Natural" at bounding box center [1167, 293] width 50 height 15
click at [1068, 328] on font "Bosque" at bounding box center [1071, 339] width 47 height 22
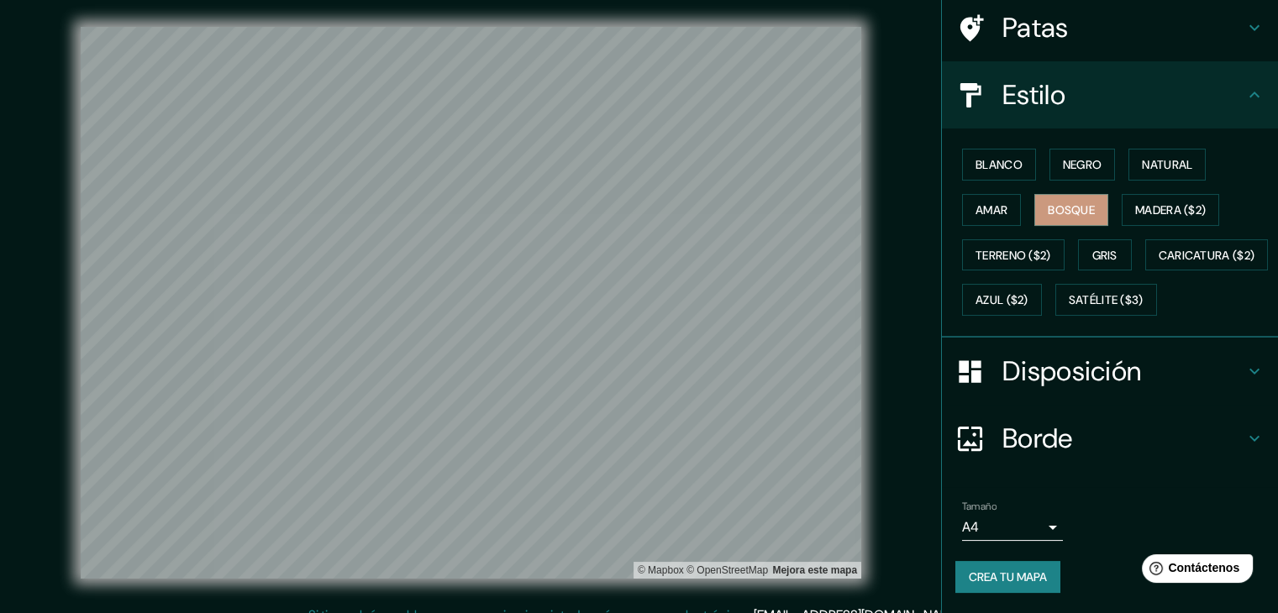
scroll to position [19, 0]
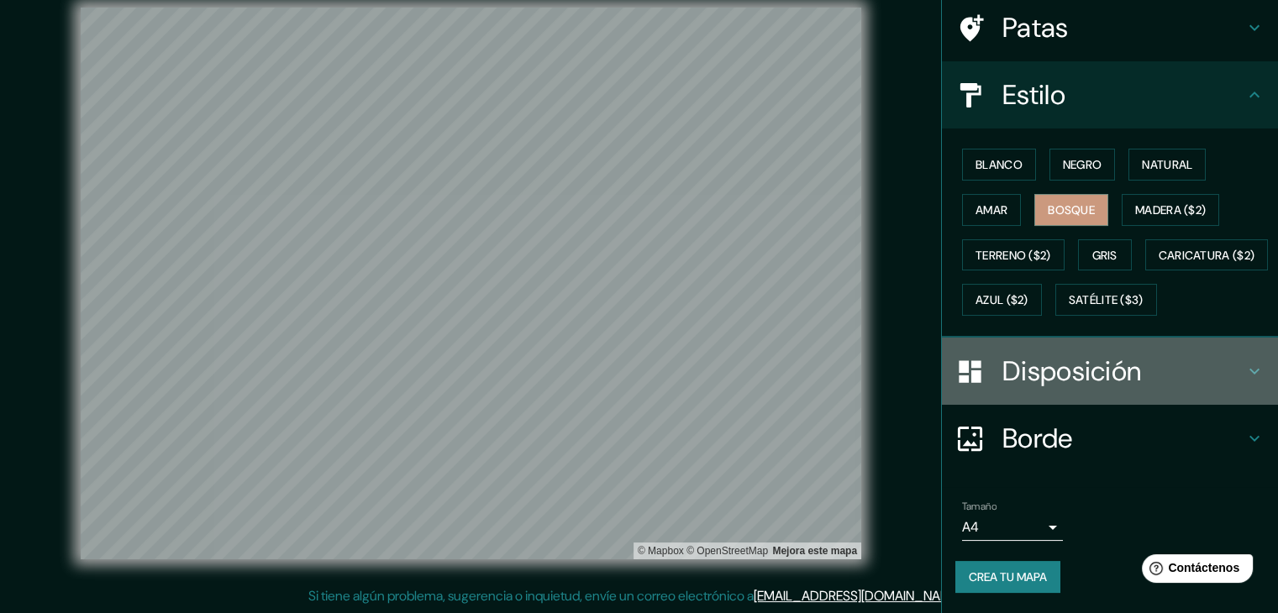
click at [1135, 380] on h4 "Disposición" at bounding box center [1123, 372] width 242 height 34
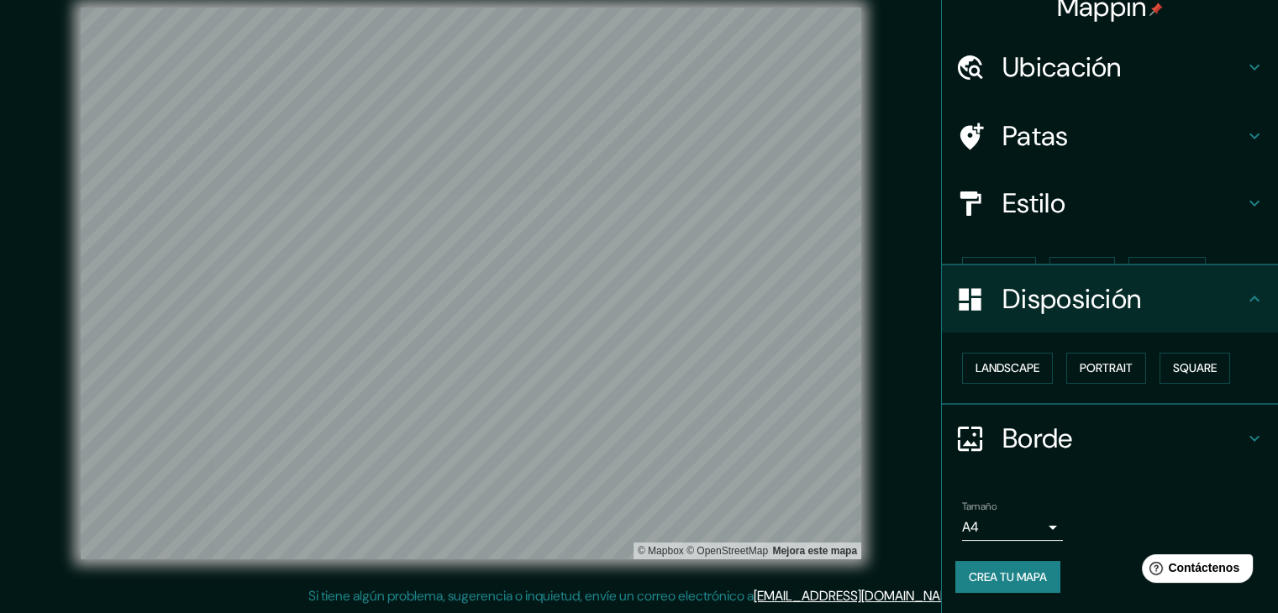
scroll to position [0, 0]
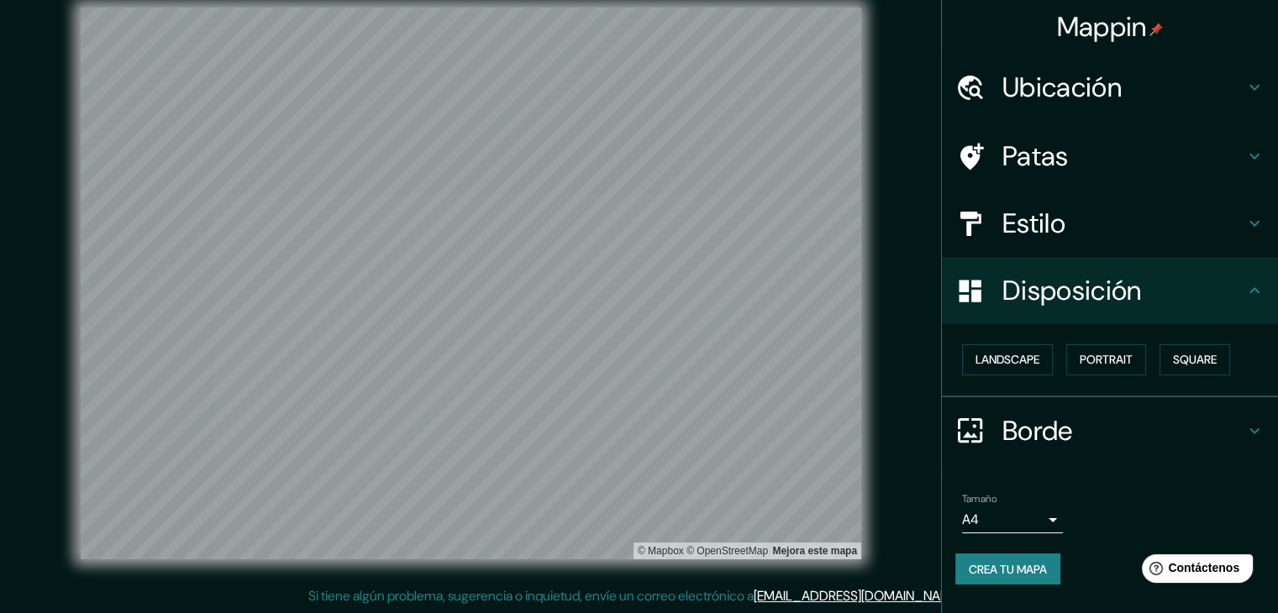
click at [1106, 230] on h4 "Estilo" at bounding box center [1123, 224] width 242 height 34
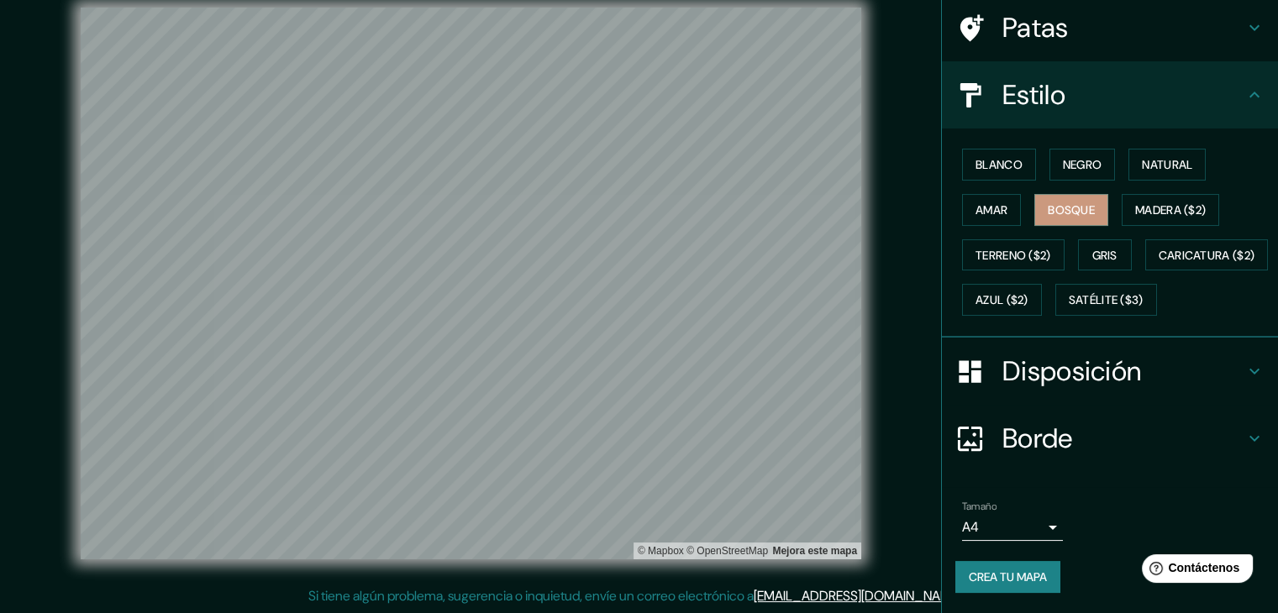
scroll to position [170, 0]
click at [1015, 576] on font "Crea tu mapa" at bounding box center [1008, 577] width 78 height 15
click at [905, 475] on div "© Mapbox © OpenStreetMap Mejora este mapa" at bounding box center [471, 284] width 1150 height 552
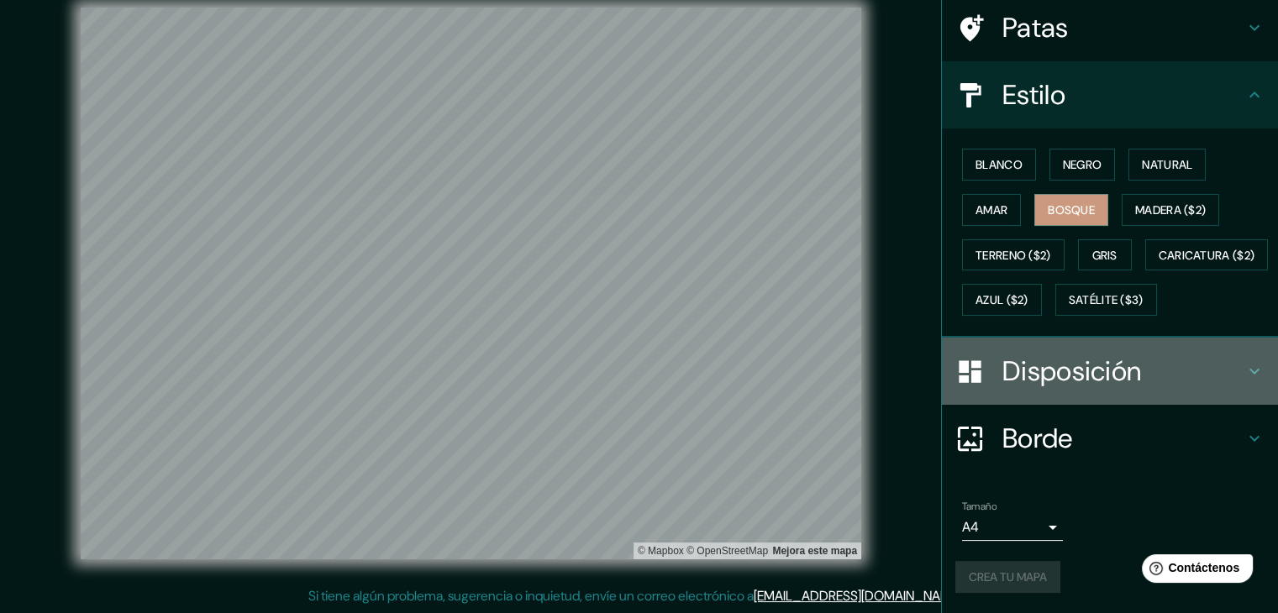
click at [1065, 376] on font "Disposición" at bounding box center [1071, 371] width 139 height 35
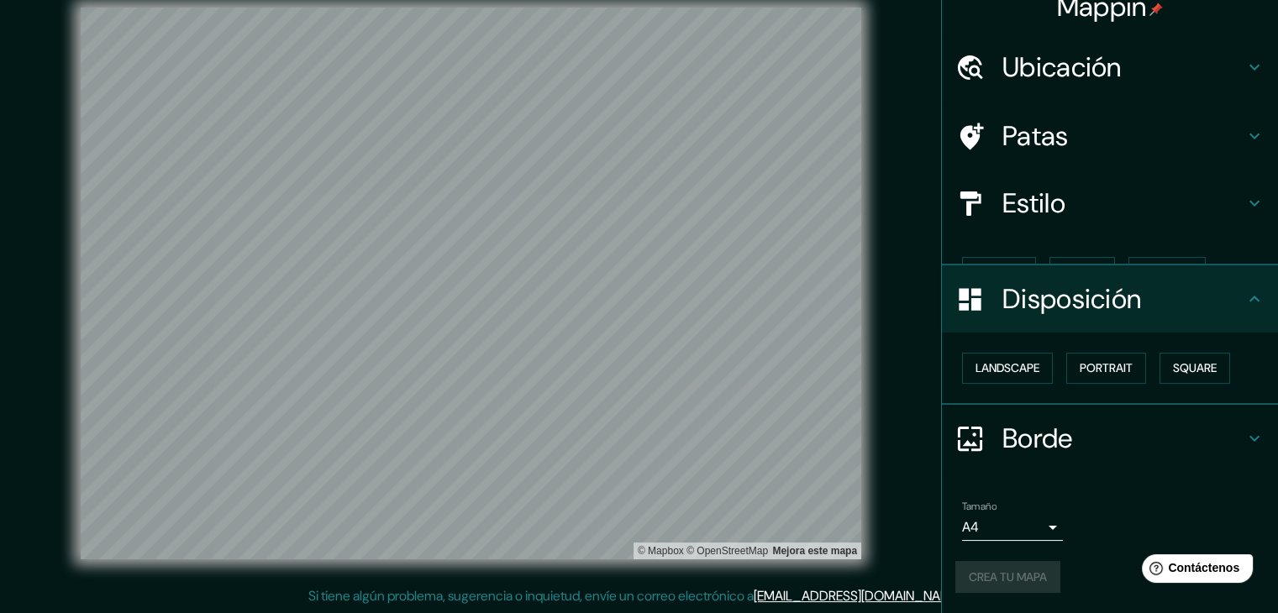
scroll to position [0, 0]
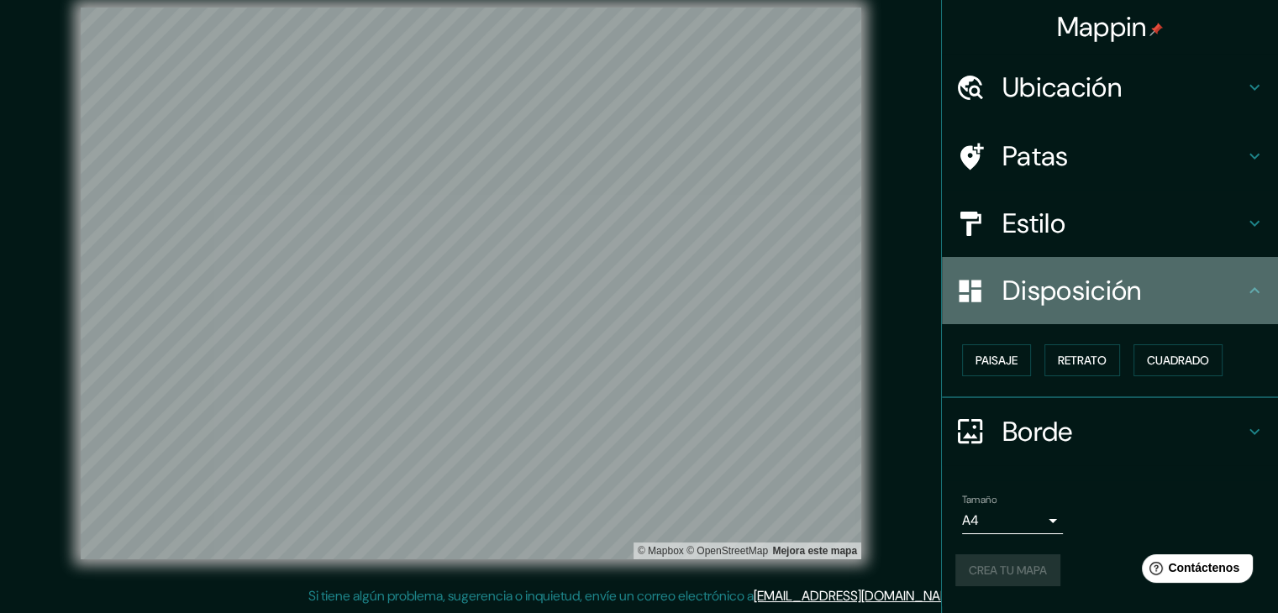
click at [1067, 292] on font "Disposición" at bounding box center [1071, 290] width 139 height 35
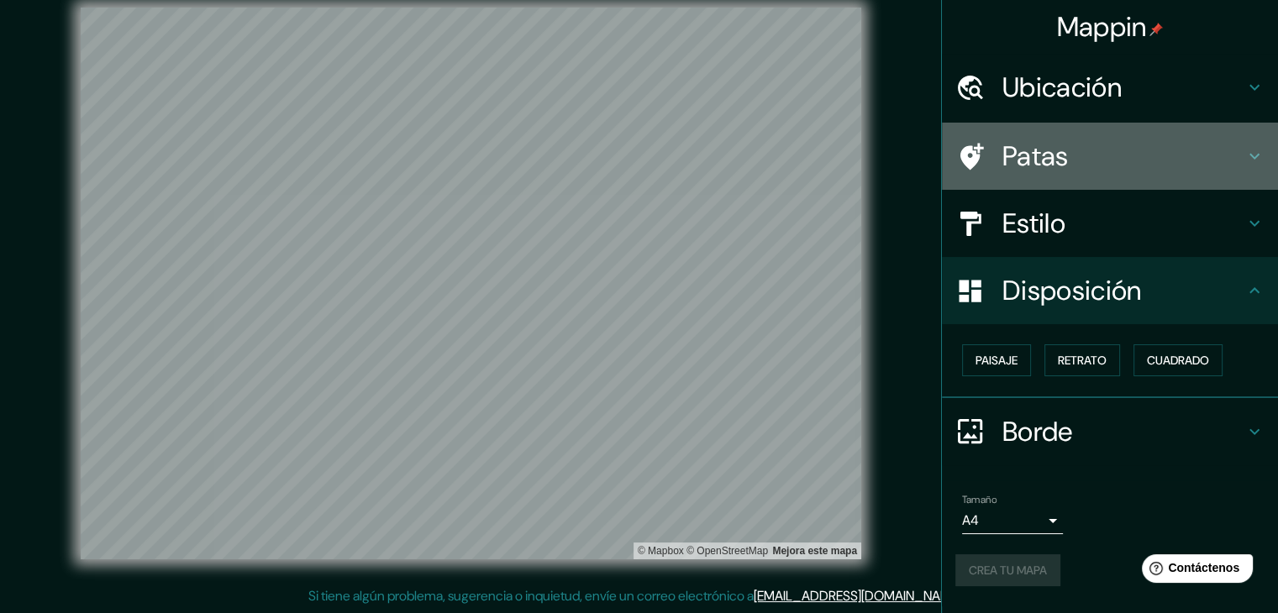
click at [1063, 145] on font "Patas" at bounding box center [1035, 156] width 66 height 35
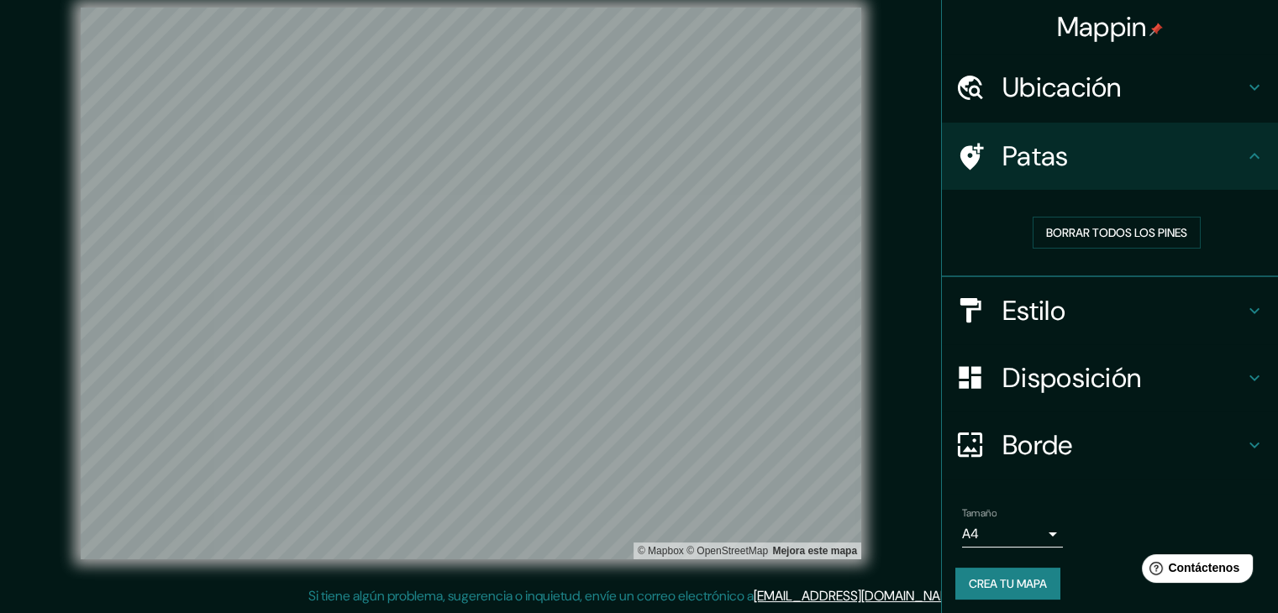
click at [1063, 145] on h4 "Patas" at bounding box center [1123, 156] width 242 height 34
click at [997, 581] on font "Crea tu mapa" at bounding box center [1008, 583] width 78 height 15
click at [896, 133] on div "© Mapbox © OpenStreetMap Mejora este mapa" at bounding box center [471, 284] width 1150 height 552
click at [996, 584] on font "Crea tu mapa" at bounding box center [1008, 583] width 78 height 15
click at [996, 584] on div "Crea tu mapa" at bounding box center [1109, 584] width 309 height 32
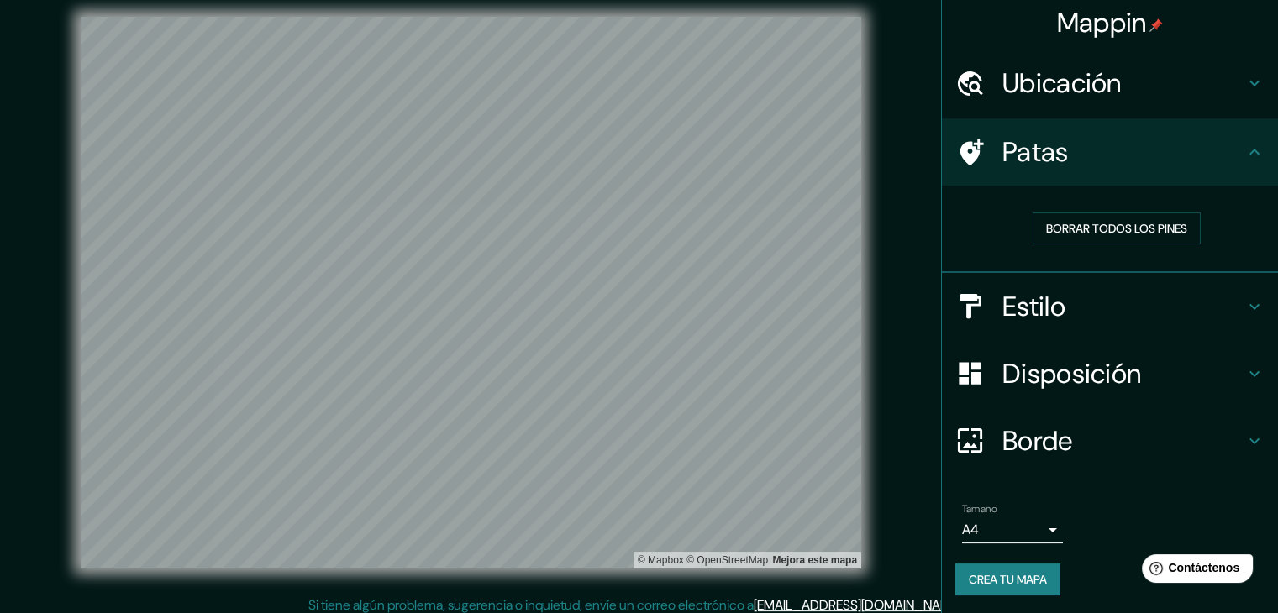
scroll to position [19, 0]
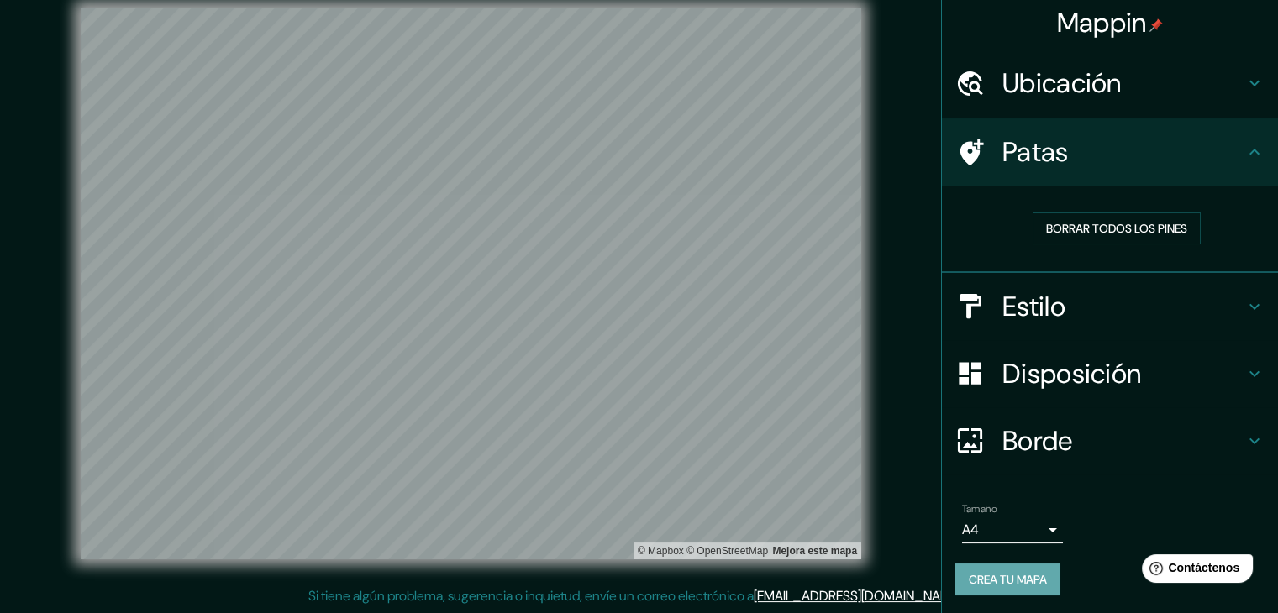
click at [999, 579] on font "Crea tu mapa" at bounding box center [1008, 579] width 78 height 15
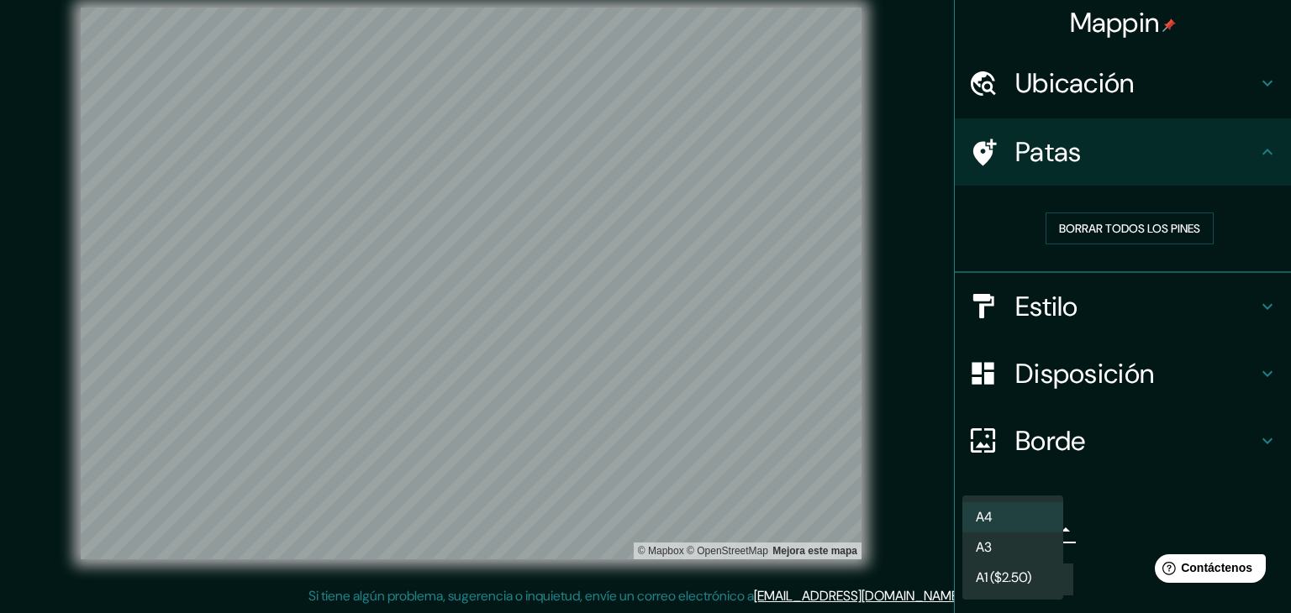
click at [1040, 520] on body "Mappin Ubicación Llallagua, Departamento de Potosí, Bolivia Patas Borrar todos …" at bounding box center [645, 287] width 1291 height 613
click at [1025, 554] on li "A3" at bounding box center [1012, 549] width 101 height 31
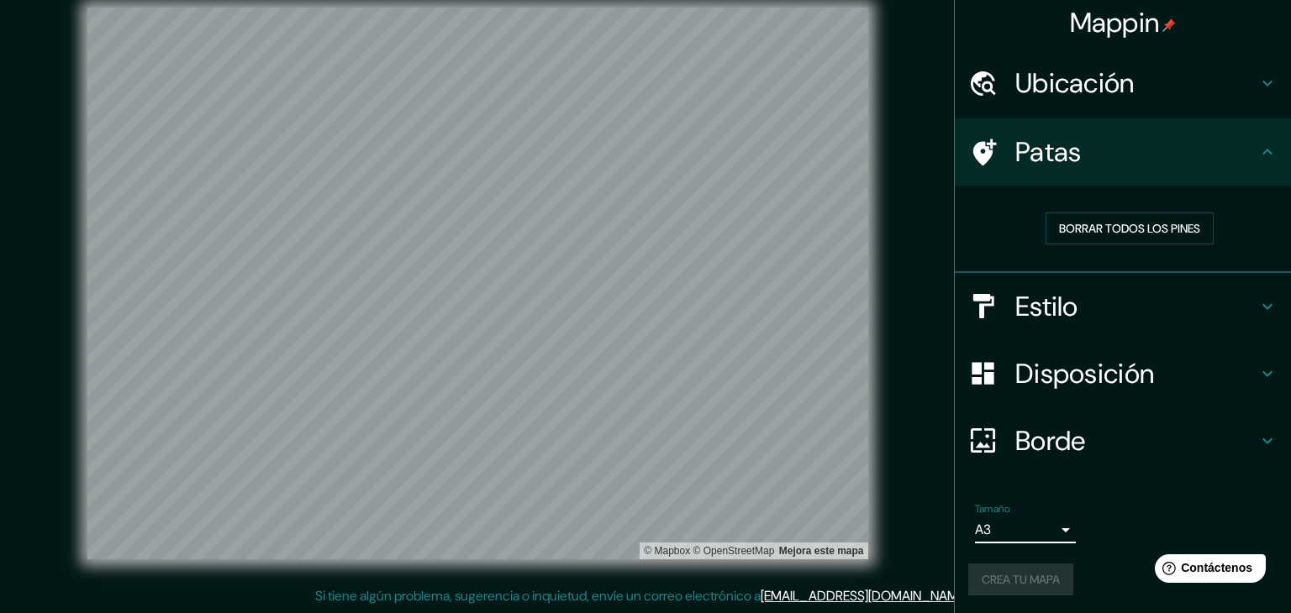
click at [1038, 520] on body "Mappin Ubicación Llallagua, Departamento de Potosí, Bolivia Patas Borrar todos …" at bounding box center [645, 287] width 1291 height 613
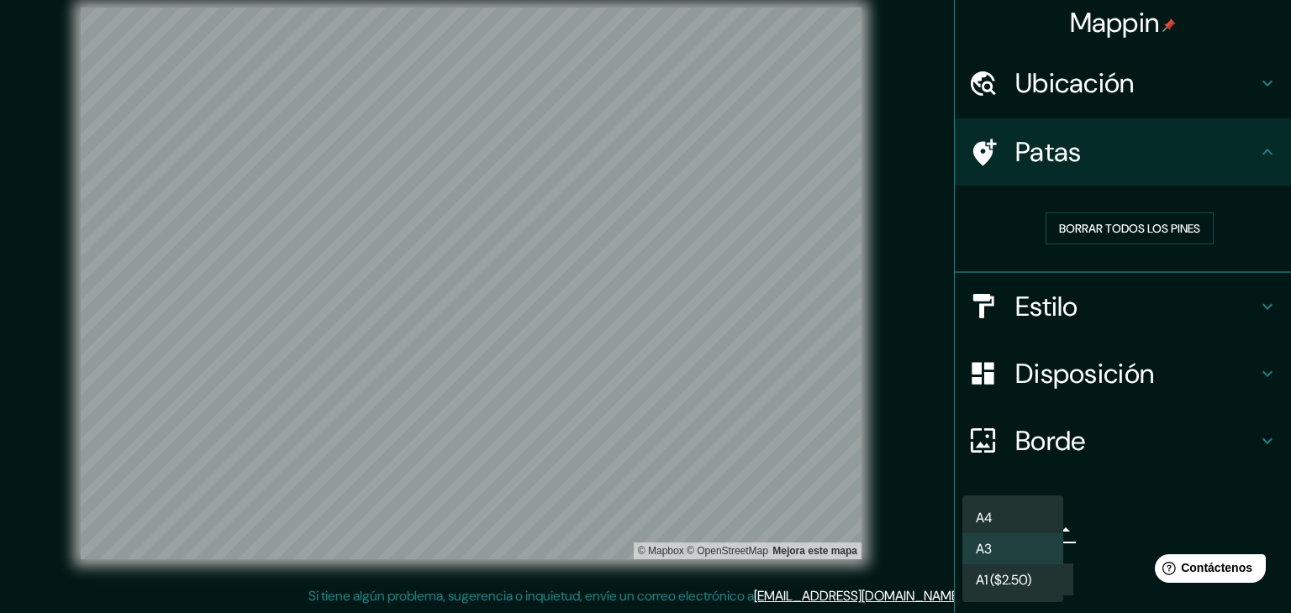
click at [1015, 515] on li "A4" at bounding box center [1012, 517] width 101 height 31
type input "single"
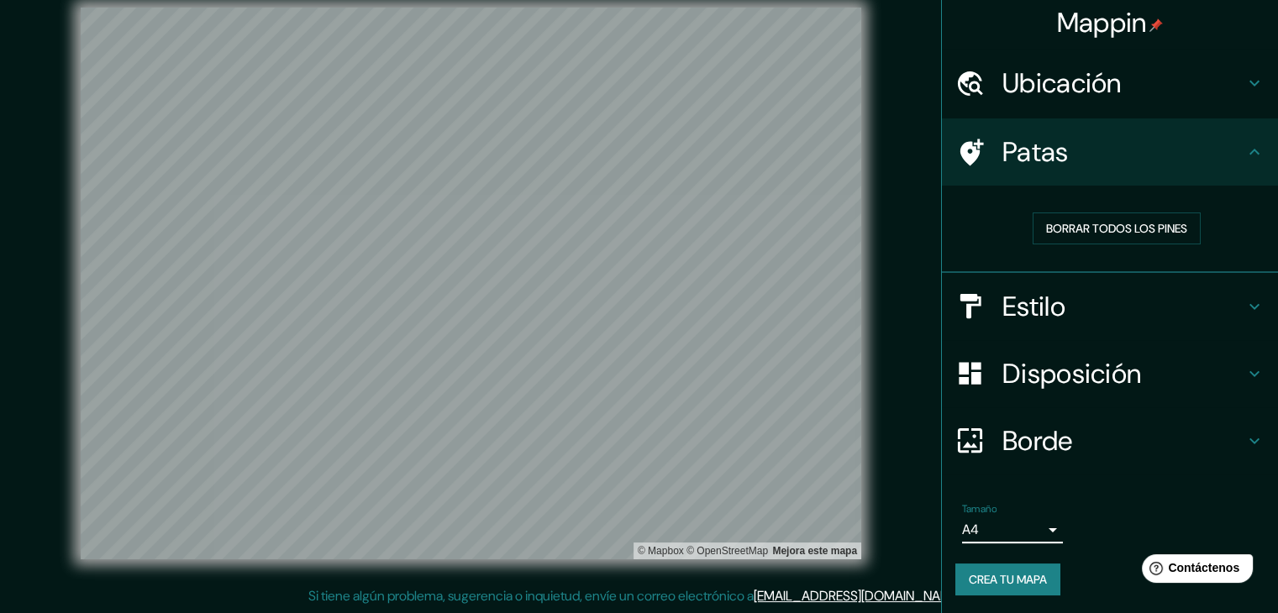
drag, startPoint x: 1220, startPoint y: 1, endPoint x: 920, endPoint y: 429, distance: 522.4
click at [912, 413] on div "© Mapbox © OpenStreetMap Mejora este mapa" at bounding box center [471, 284] width 1150 height 552
click at [999, 579] on font "Crea tu mapa" at bounding box center [1008, 579] width 78 height 15
click at [1244, 155] on icon at bounding box center [1254, 152] width 20 height 20
click at [1209, 84] on h4 "Ubicación" at bounding box center [1123, 83] width 242 height 34
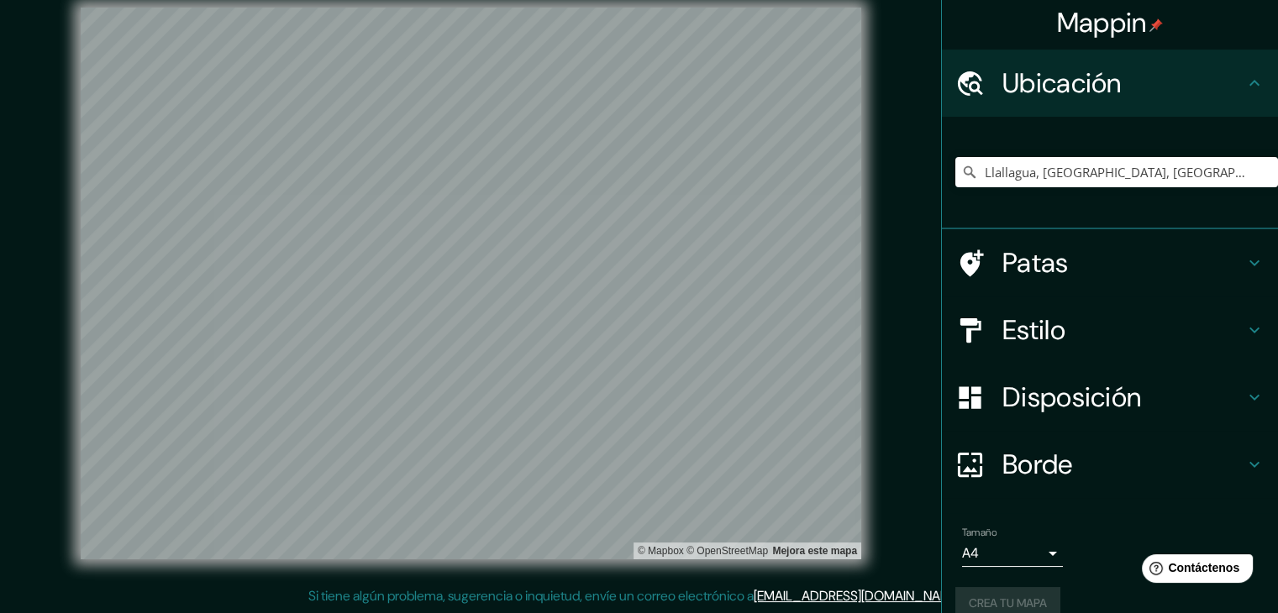
click at [1130, 20] on font "Mappin" at bounding box center [1102, 22] width 90 height 35
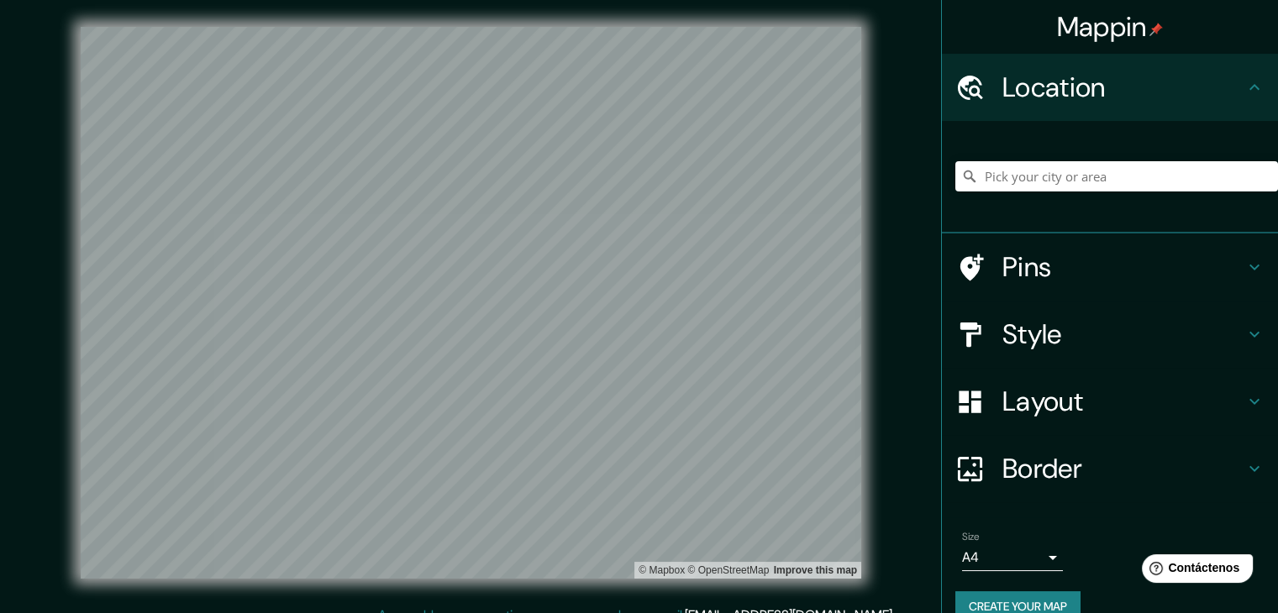
scroll to position [19, 0]
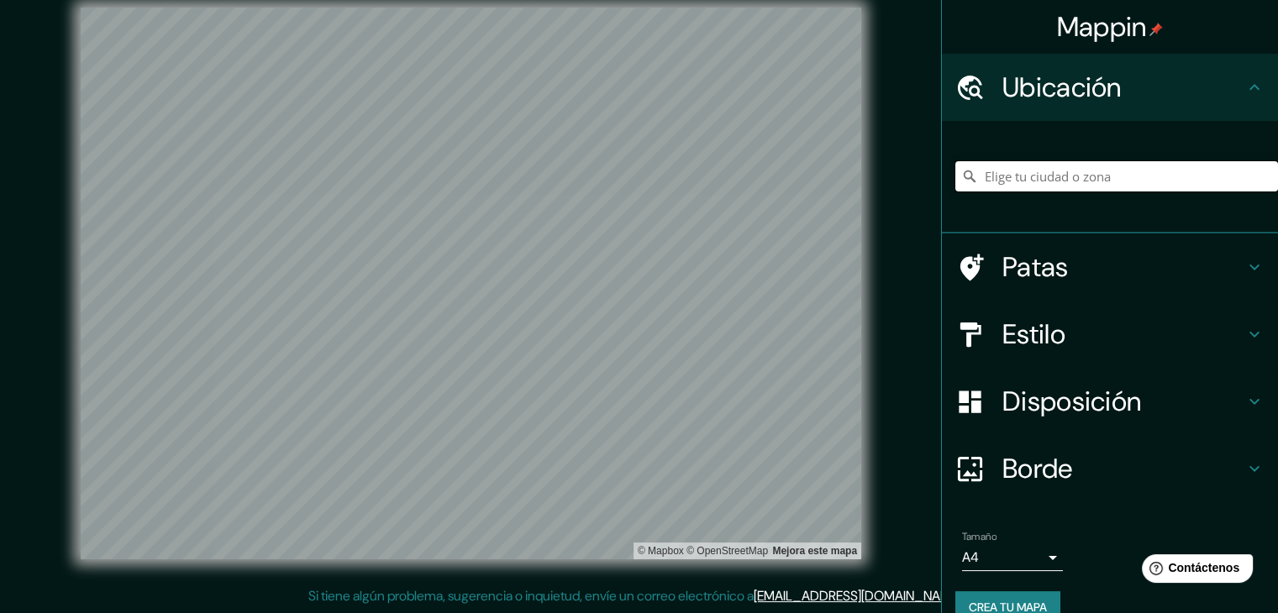
click at [1164, 170] on input "Elige tu ciudad o zona" at bounding box center [1116, 176] width 323 height 30
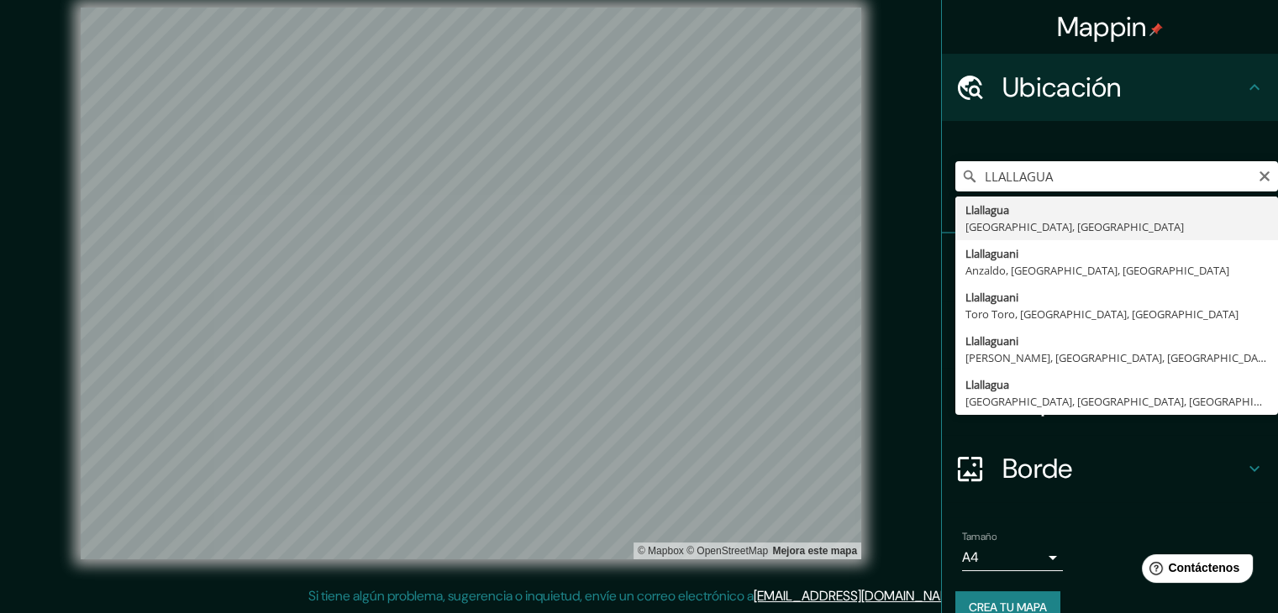
type input "Llallagua, Departamento de Potosí, Bolivia"
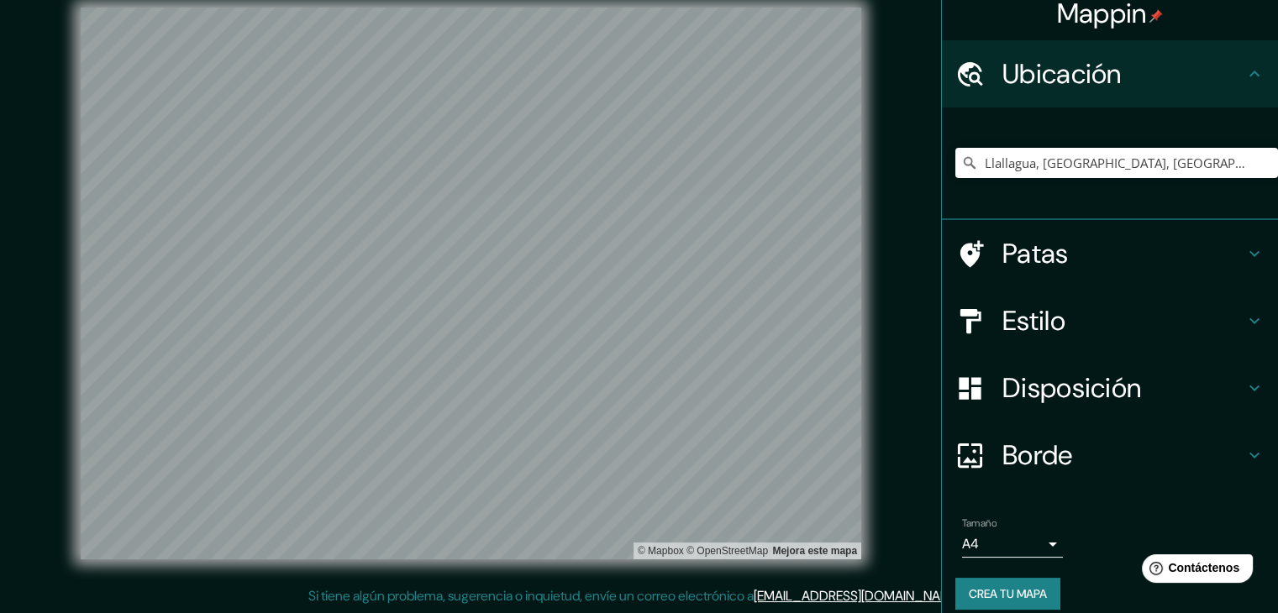
scroll to position [29, 0]
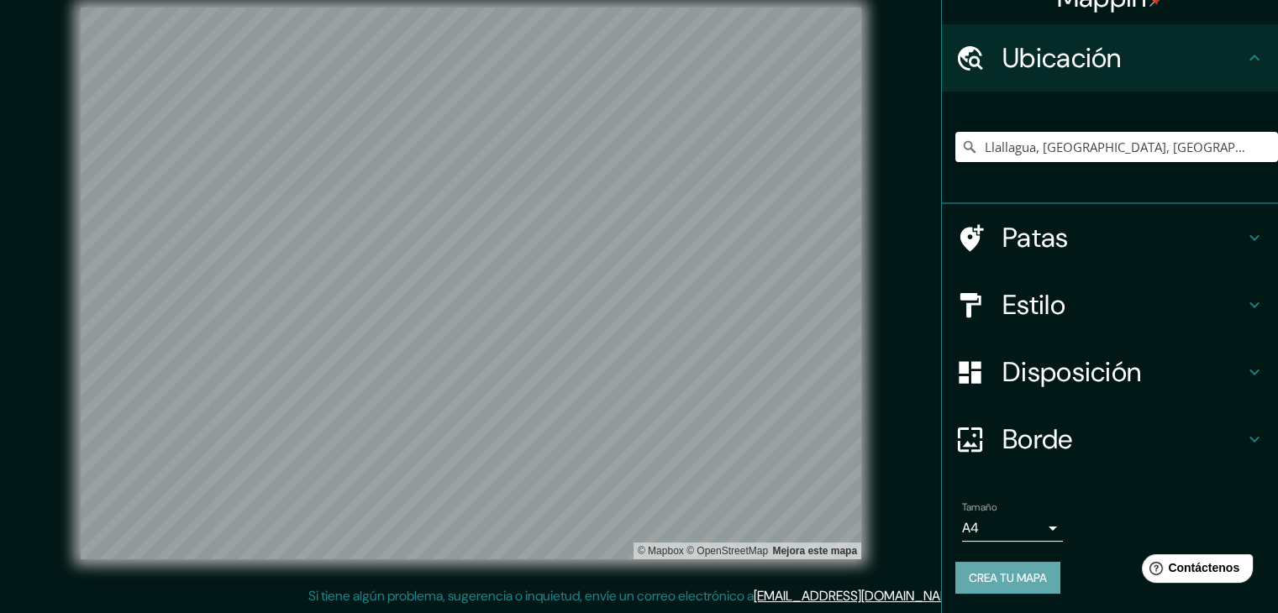
click at [1009, 582] on font "Crea tu mapa" at bounding box center [1008, 578] width 78 height 15
click at [1048, 362] on font "Disposición" at bounding box center [1071, 372] width 139 height 35
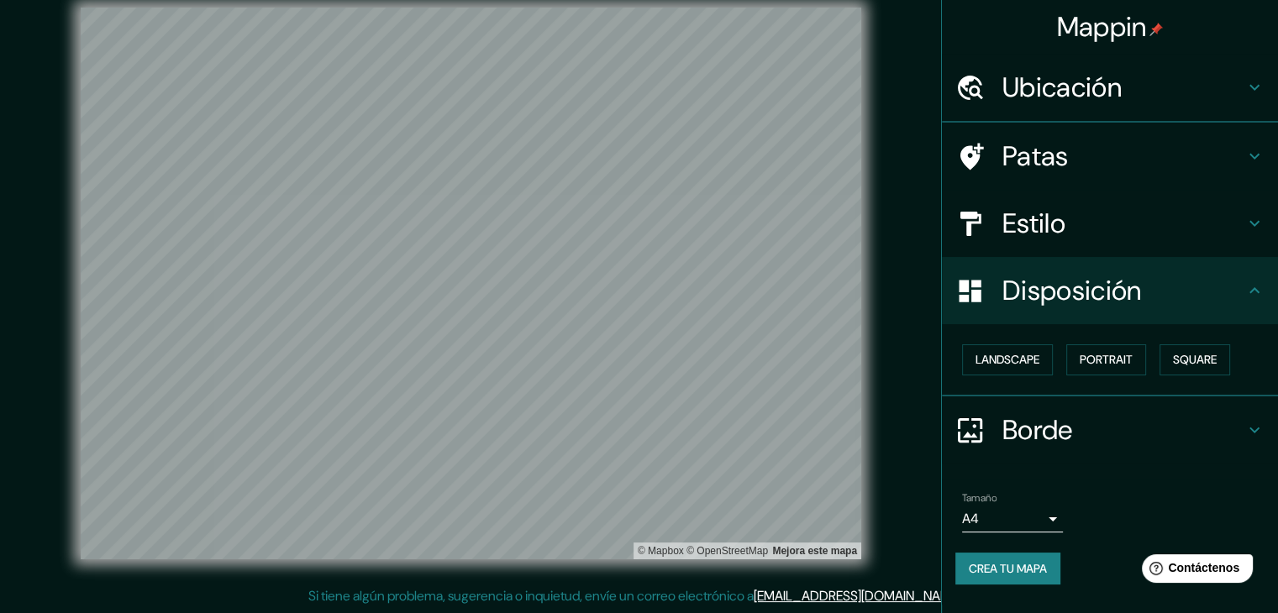
scroll to position [0, 0]
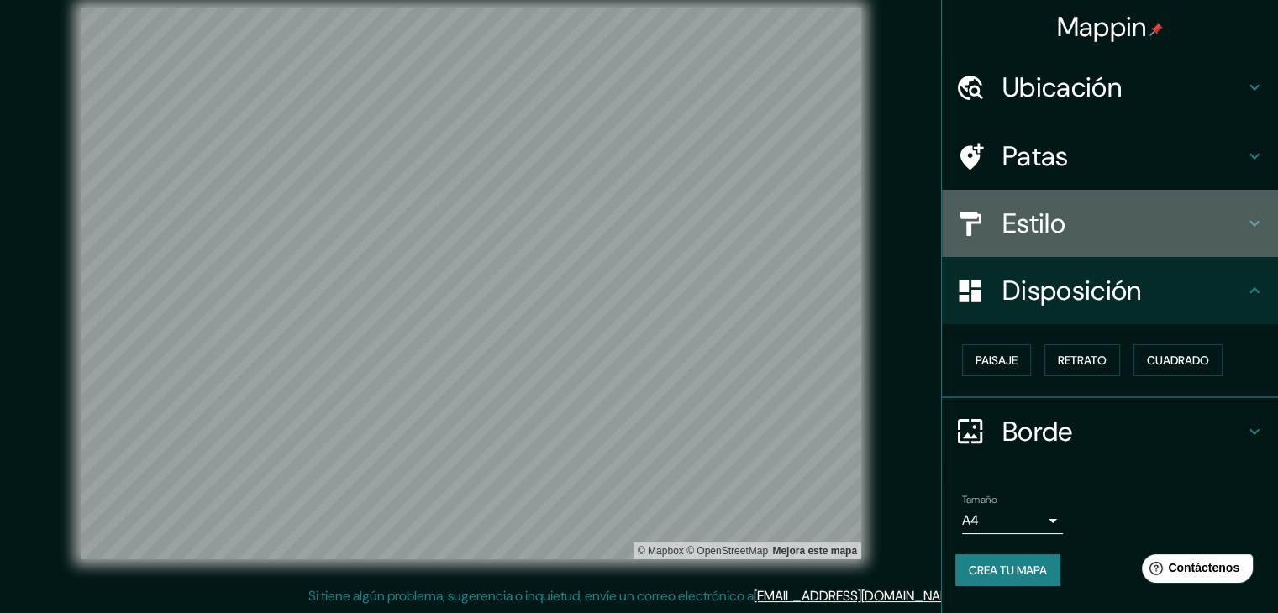
click at [1046, 219] on font "Estilo" at bounding box center [1033, 223] width 63 height 35
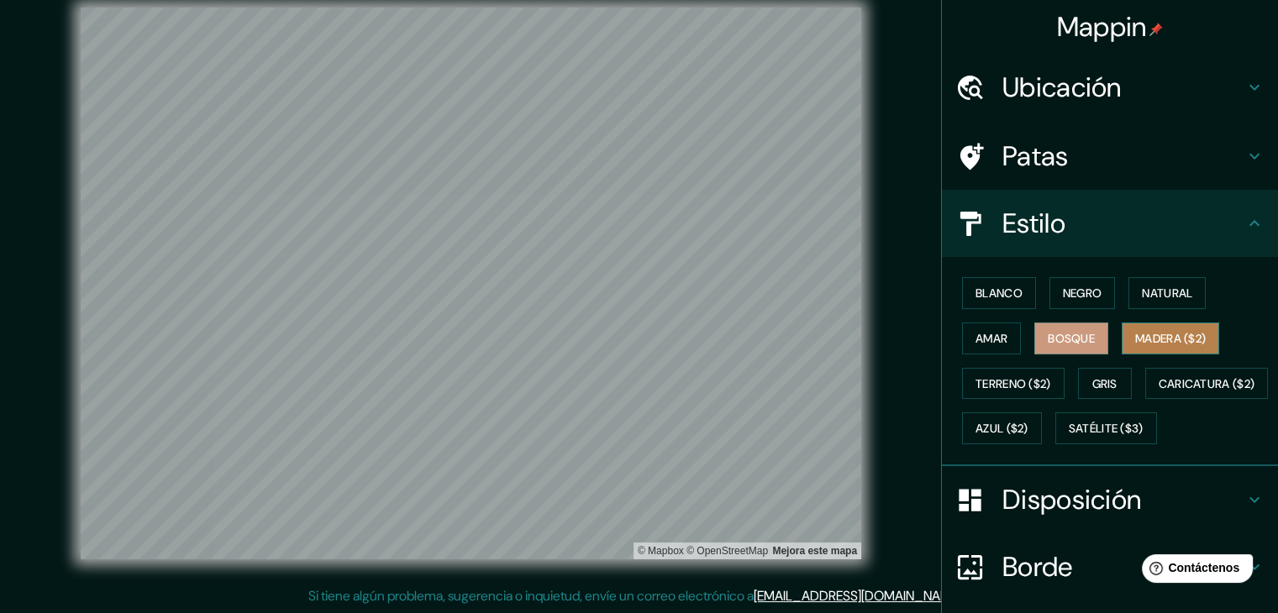
click at [1150, 347] on font "Madera ($2)" at bounding box center [1170, 339] width 71 height 22
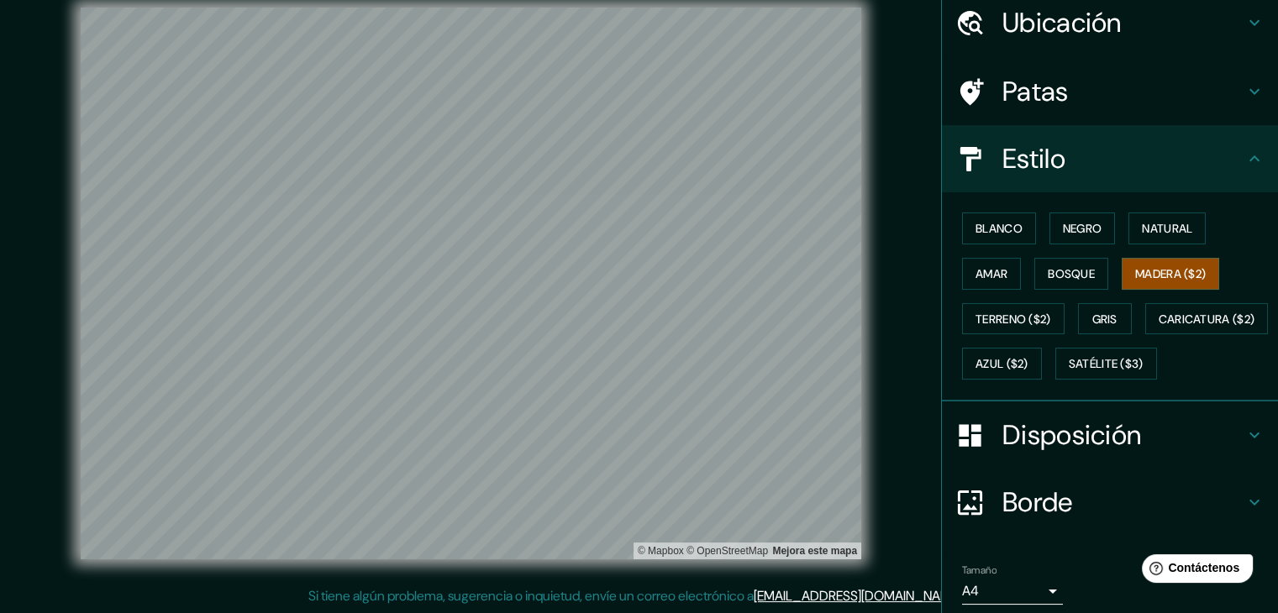
scroll to position [170, 0]
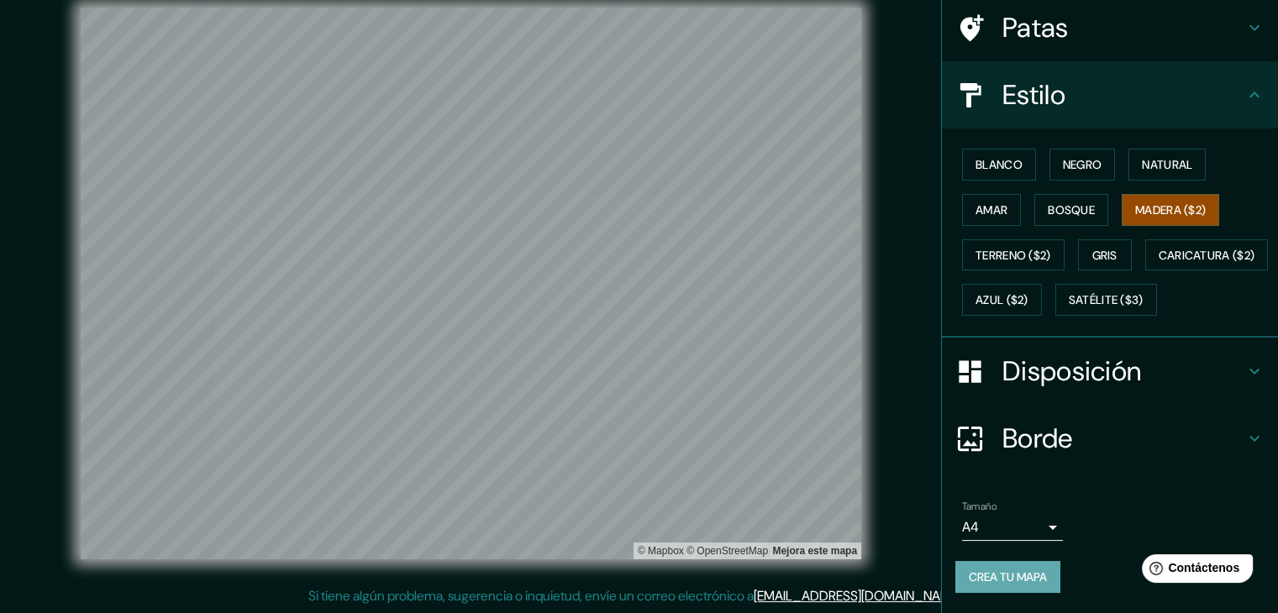
click at [1016, 579] on font "Crea tu mapa" at bounding box center [1008, 577] width 78 height 15
click at [1075, 154] on font "Negro" at bounding box center [1082, 165] width 39 height 22
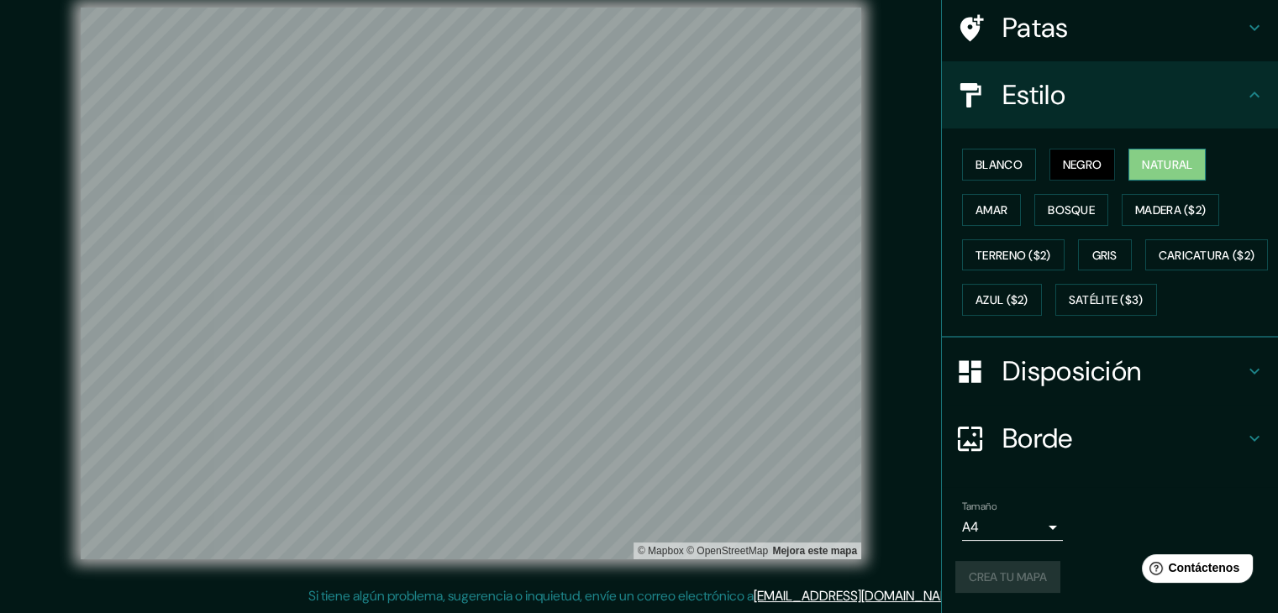
click at [1131, 149] on button "Natural" at bounding box center [1166, 165] width 77 height 32
click at [976, 157] on font "Blanco" at bounding box center [999, 164] width 47 height 15
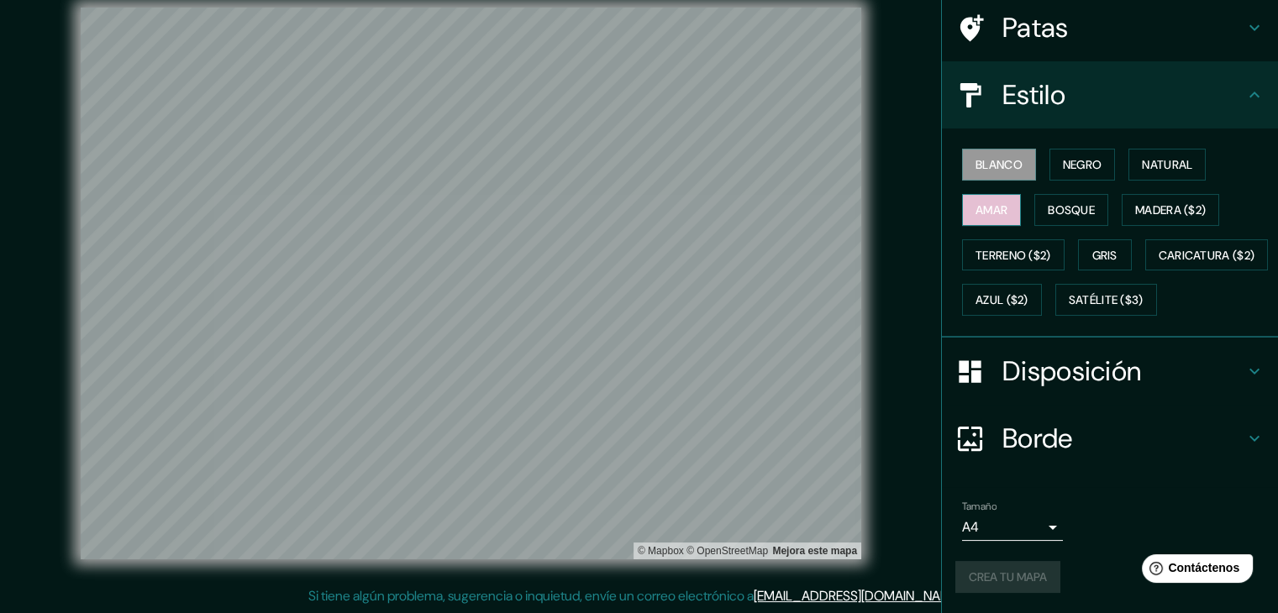
click at [976, 199] on font "Amar" at bounding box center [992, 210] width 32 height 22
click at [1142, 157] on font "Natural" at bounding box center [1167, 164] width 50 height 15
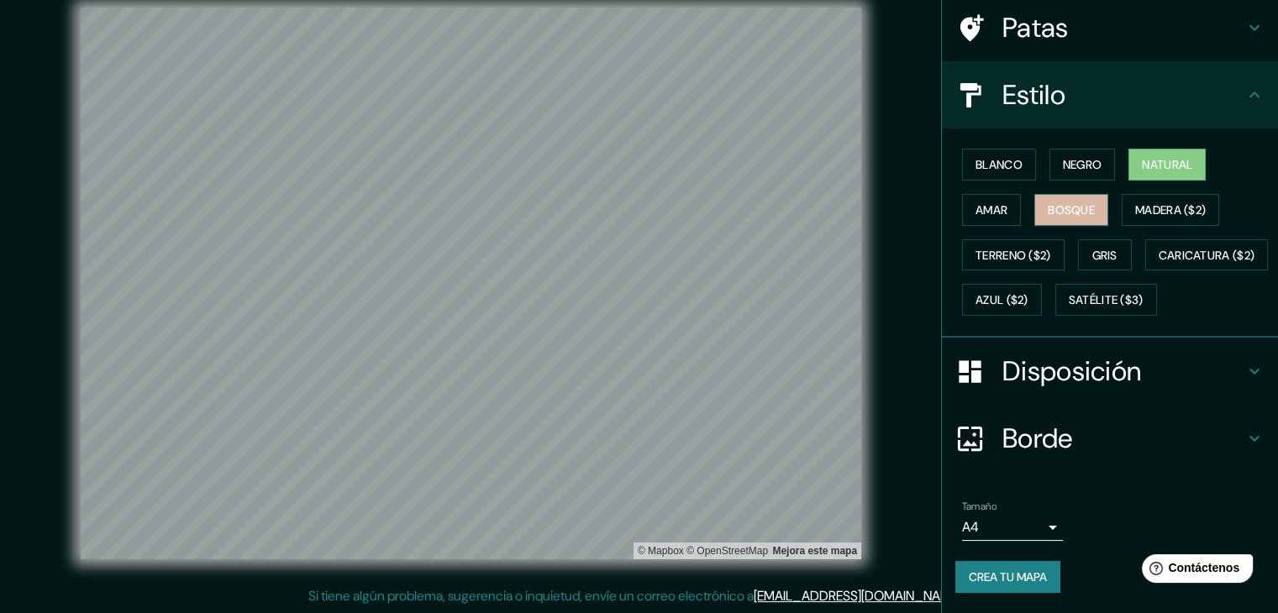
click at [1076, 202] on font "Bosque" at bounding box center [1071, 209] width 47 height 15
click at [998, 194] on button "Amar" at bounding box center [991, 210] width 59 height 32
click at [1054, 202] on font "Bosque" at bounding box center [1071, 209] width 47 height 15
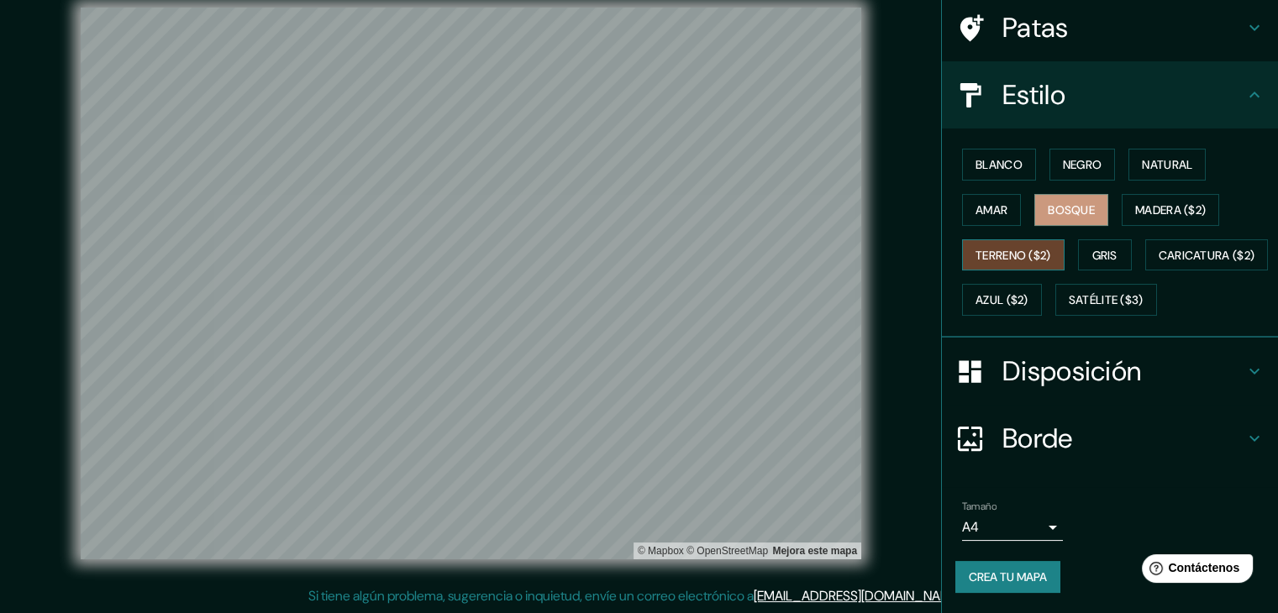
click at [1018, 245] on font "Terreno ($2)" at bounding box center [1014, 256] width 76 height 22
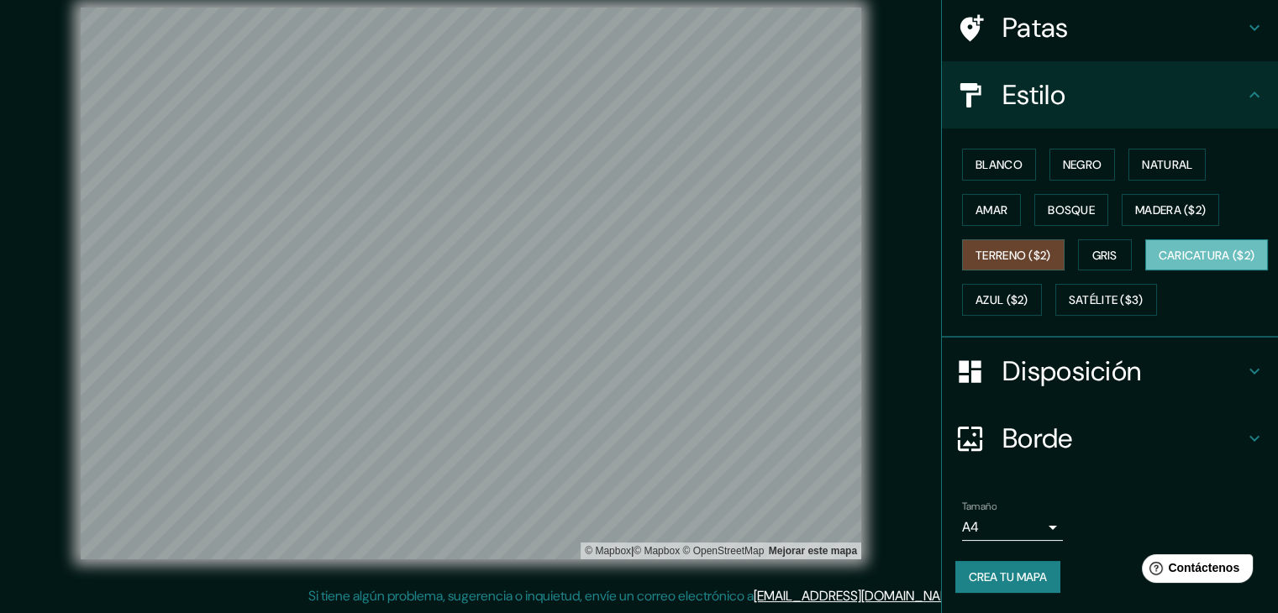
click at [1159, 255] on font "Caricatura ($2)" at bounding box center [1207, 255] width 97 height 15
click at [1028, 293] on font "Azul ($2)" at bounding box center [1002, 300] width 53 height 15
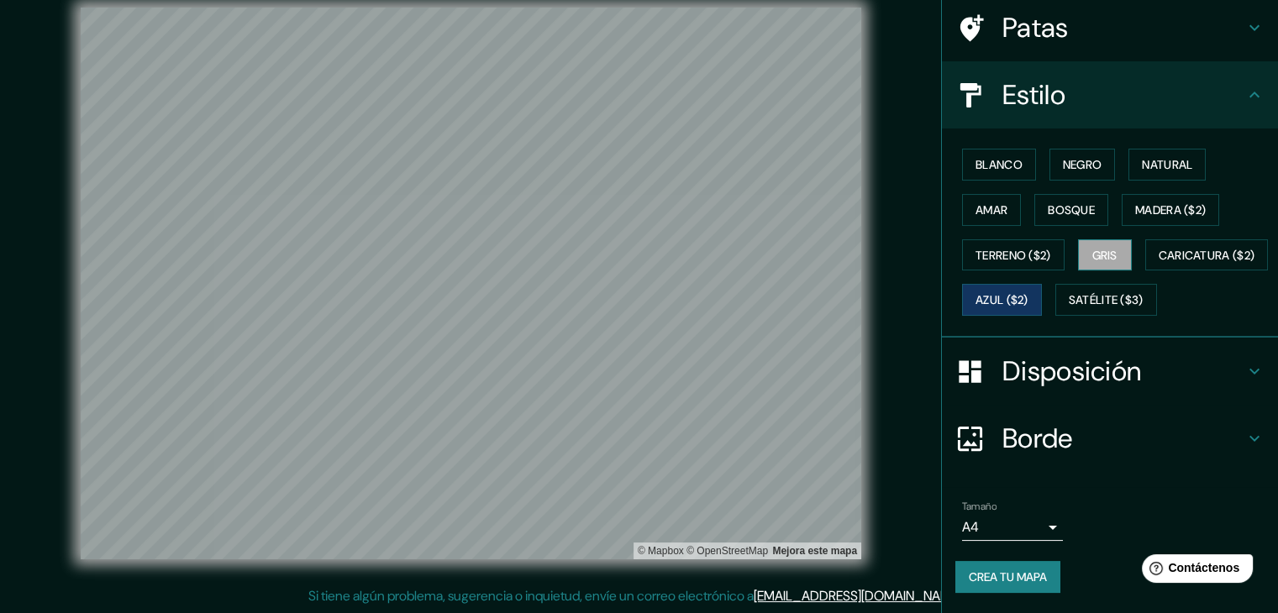
click at [1092, 248] on font "Gris" at bounding box center [1104, 255] width 25 height 15
click at [1159, 256] on font "Caricatura ($2)" at bounding box center [1207, 255] width 97 height 15
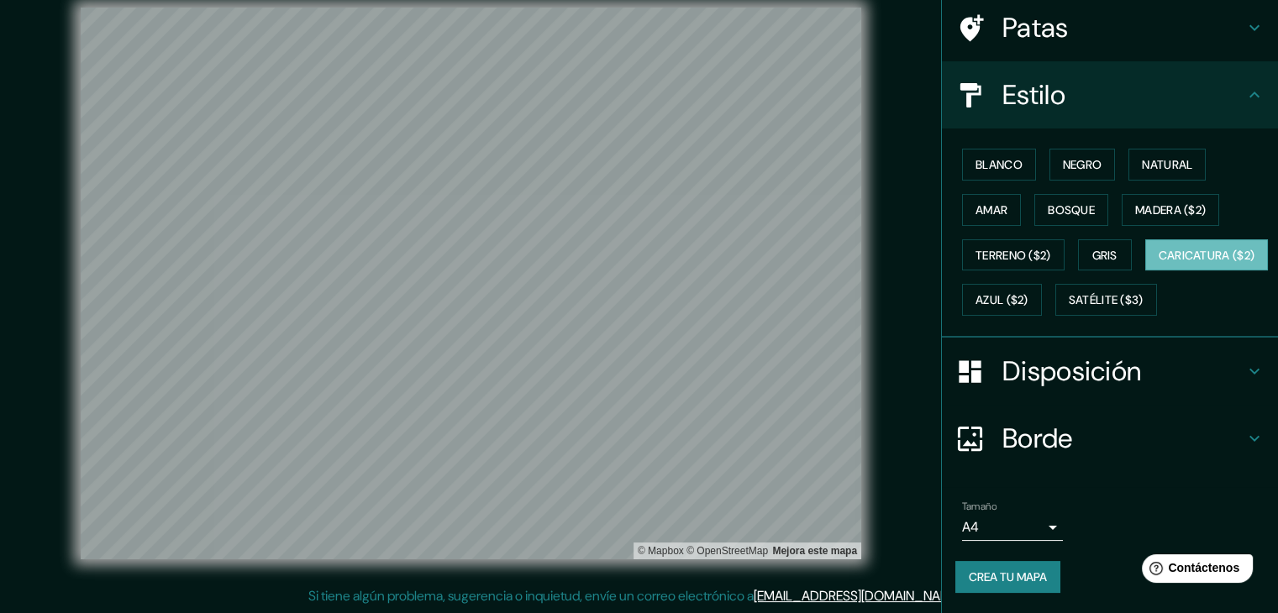
click at [994, 576] on font "Crea tu mapa" at bounding box center [1008, 577] width 78 height 15
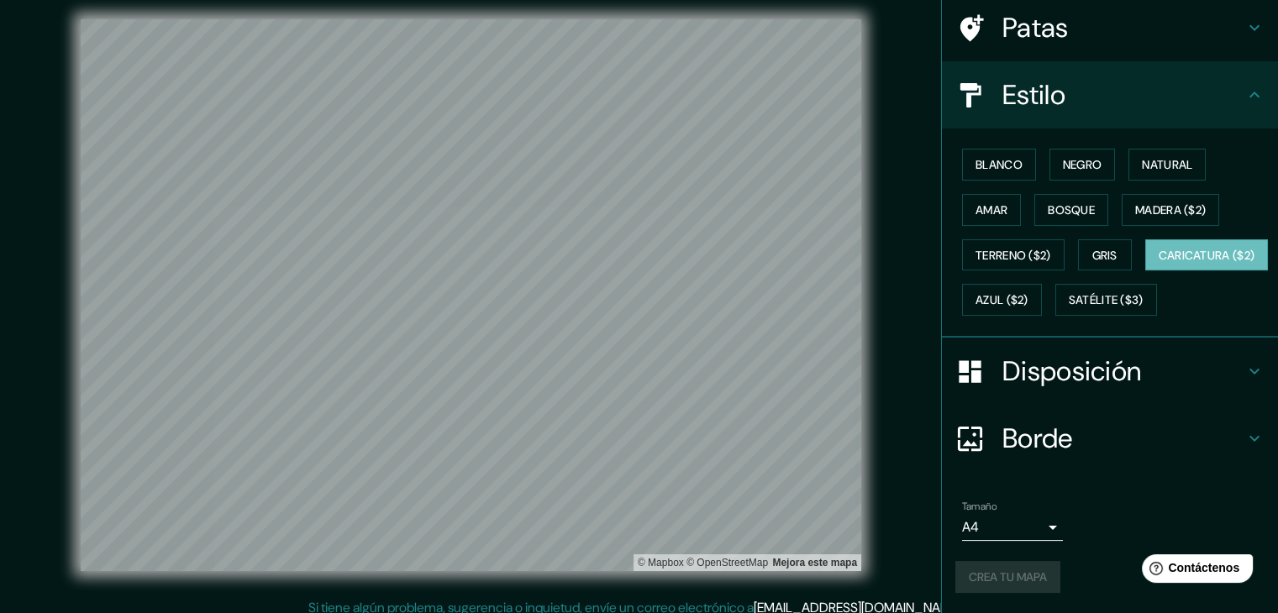
scroll to position [0, 0]
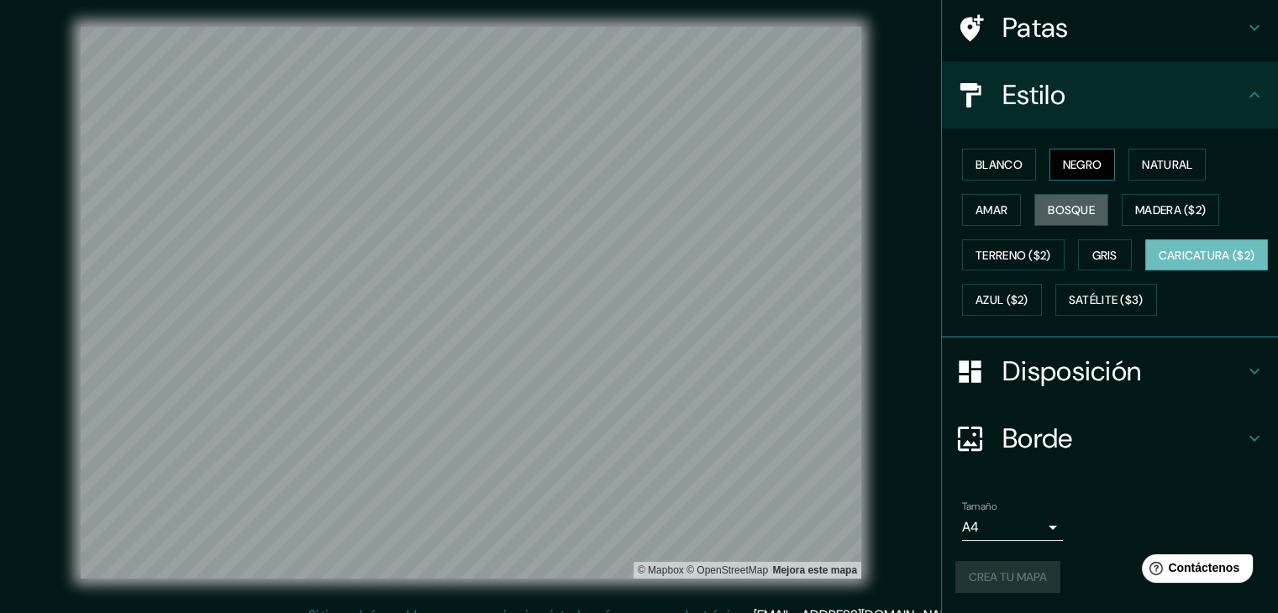
drag, startPoint x: 1069, startPoint y: 160, endPoint x: 1071, endPoint y: 126, distance: 33.7
click at [1069, 202] on font "Bosque" at bounding box center [1071, 209] width 47 height 15
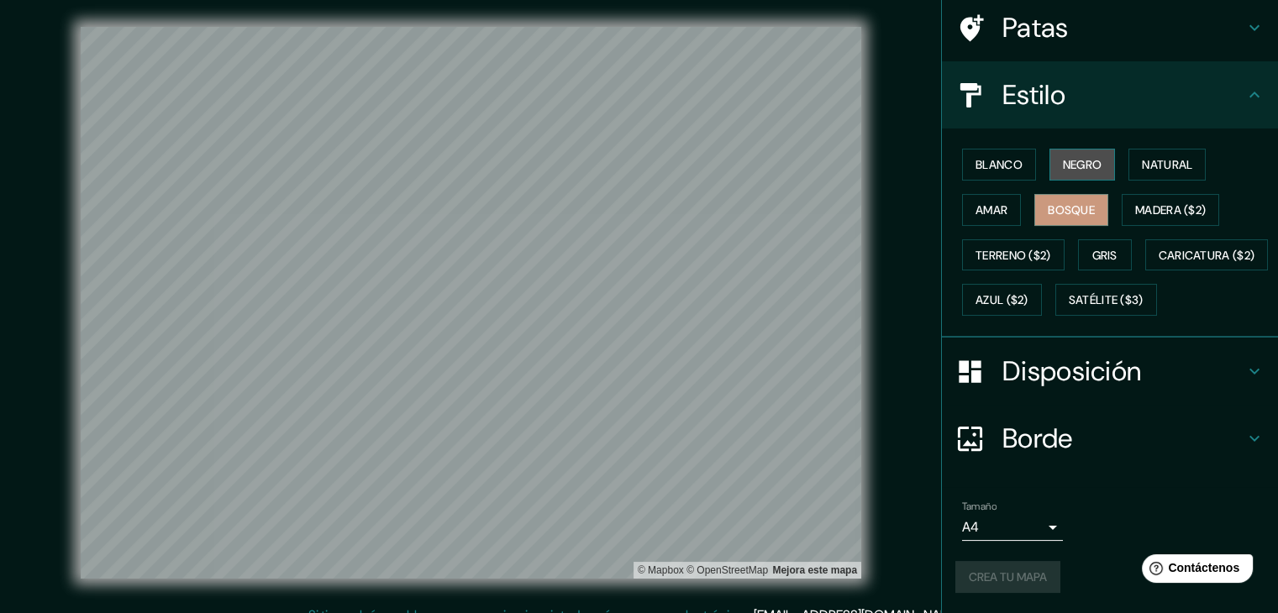
click at [1073, 157] on font "Negro" at bounding box center [1082, 164] width 39 height 15
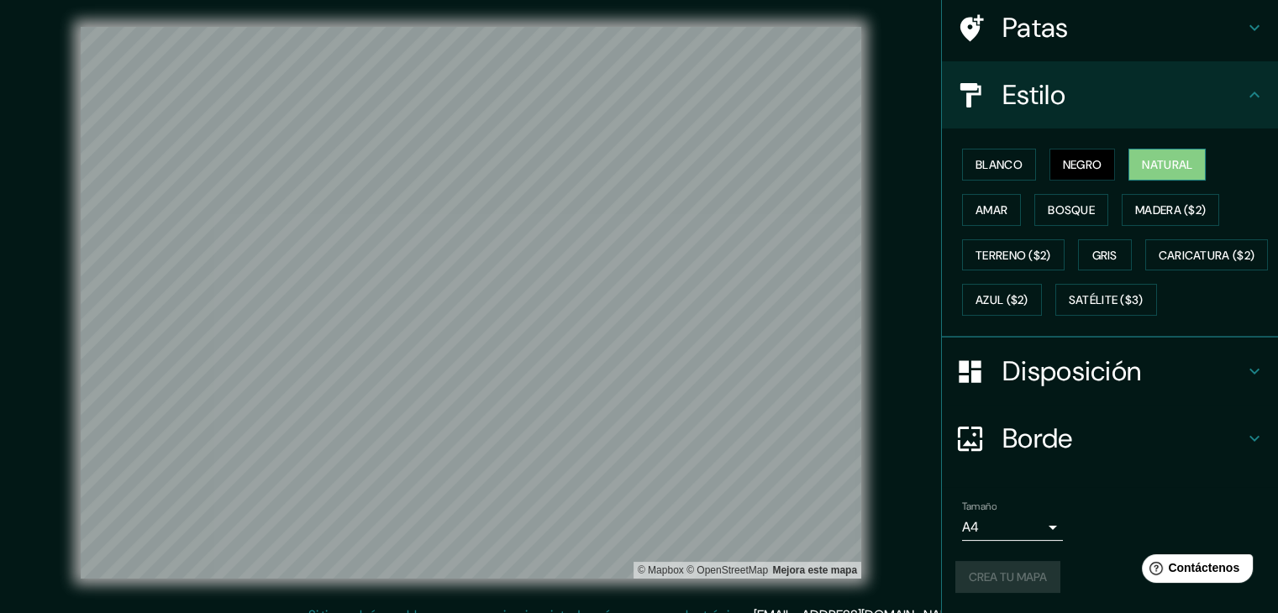
click at [1154, 154] on font "Natural" at bounding box center [1167, 165] width 50 height 22
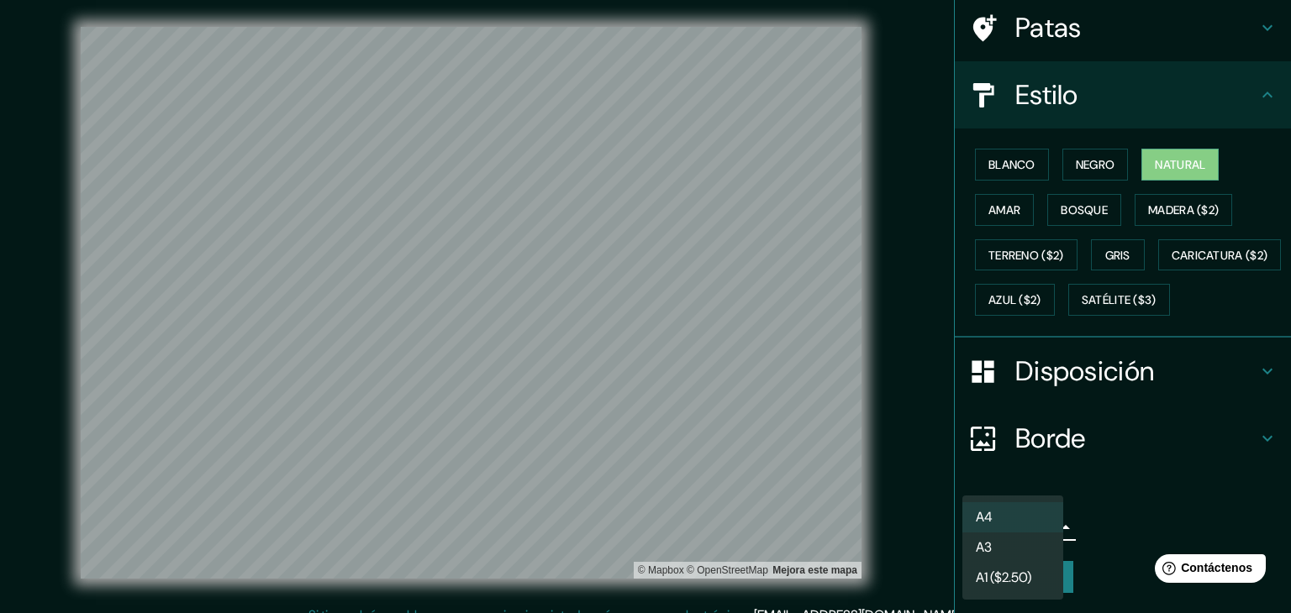
click at [1008, 516] on body "Mappin Ubicación Llallagua, Departamento de Potosí, Bolivia Patas Estilo Blanco…" at bounding box center [645, 306] width 1291 height 613
click at [1022, 552] on li "A3" at bounding box center [1012, 549] width 101 height 31
type input "a4"
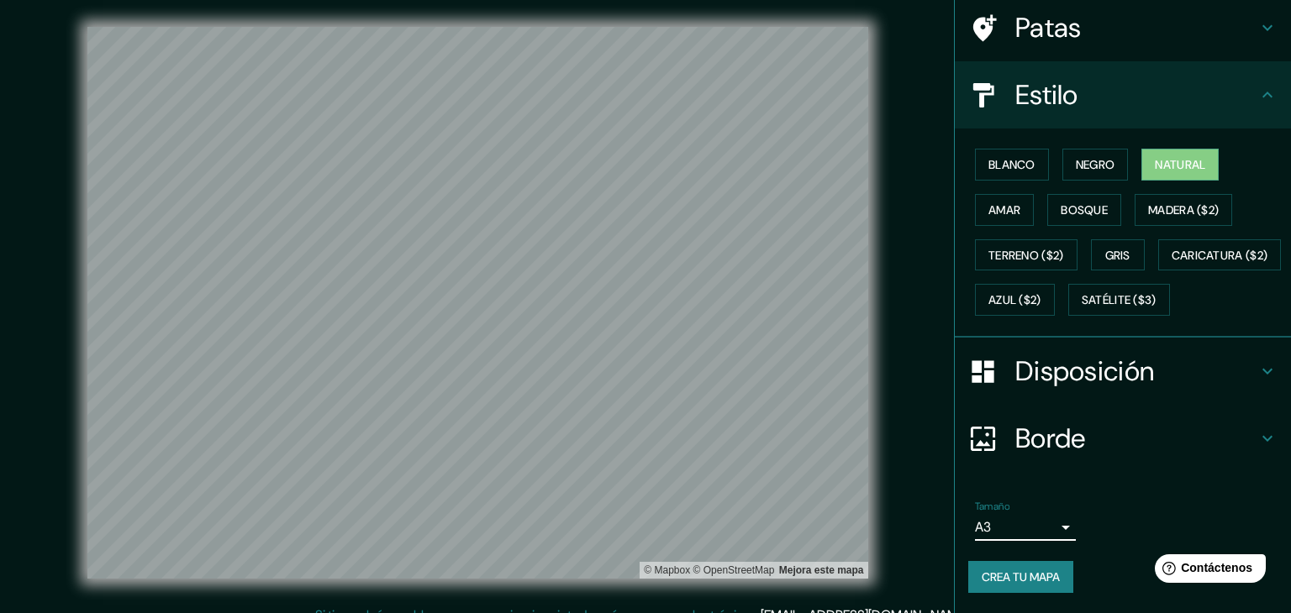
click at [1028, 518] on body "Mappin Ubicación Llallagua, Departamento de Potosí, Bolivia Patas Estilo Blanco…" at bounding box center [645, 306] width 1291 height 613
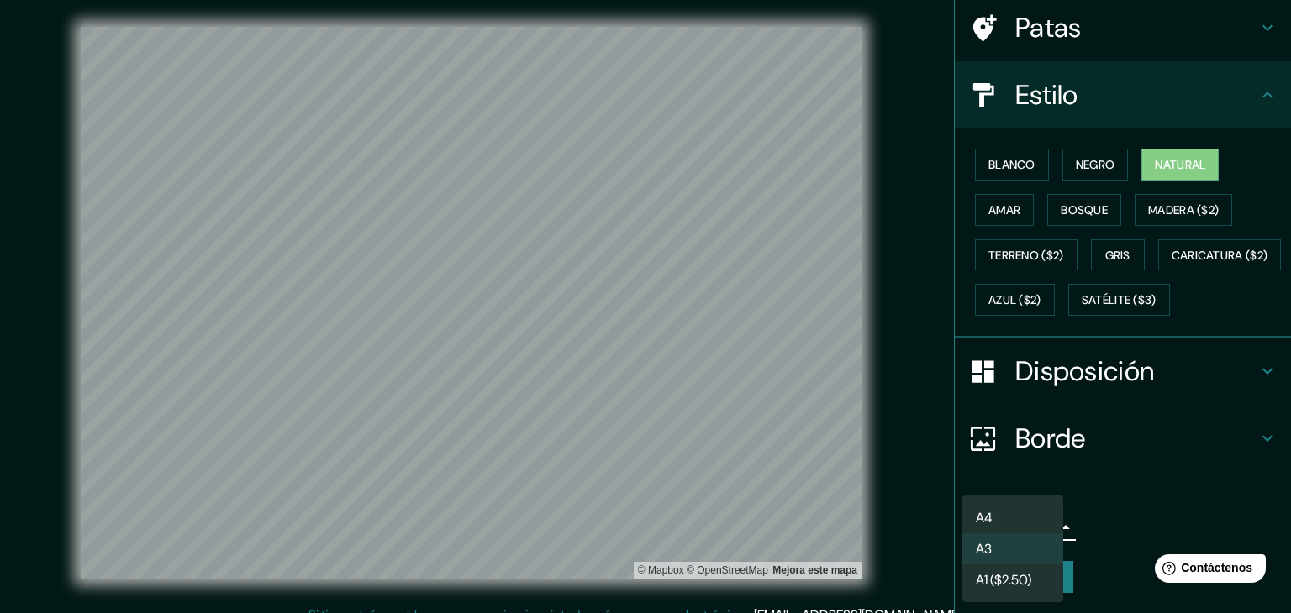
click at [1117, 523] on div at bounding box center [645, 306] width 1291 height 613
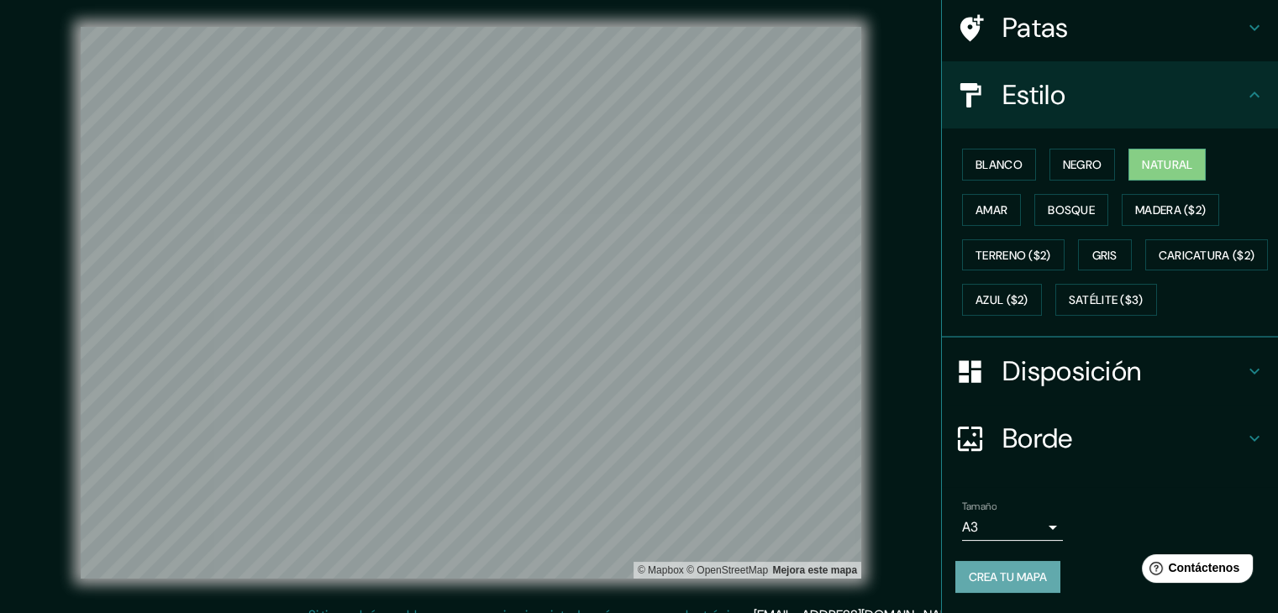
click at [1019, 577] on font "Crea tu mapa" at bounding box center [1008, 577] width 78 height 15
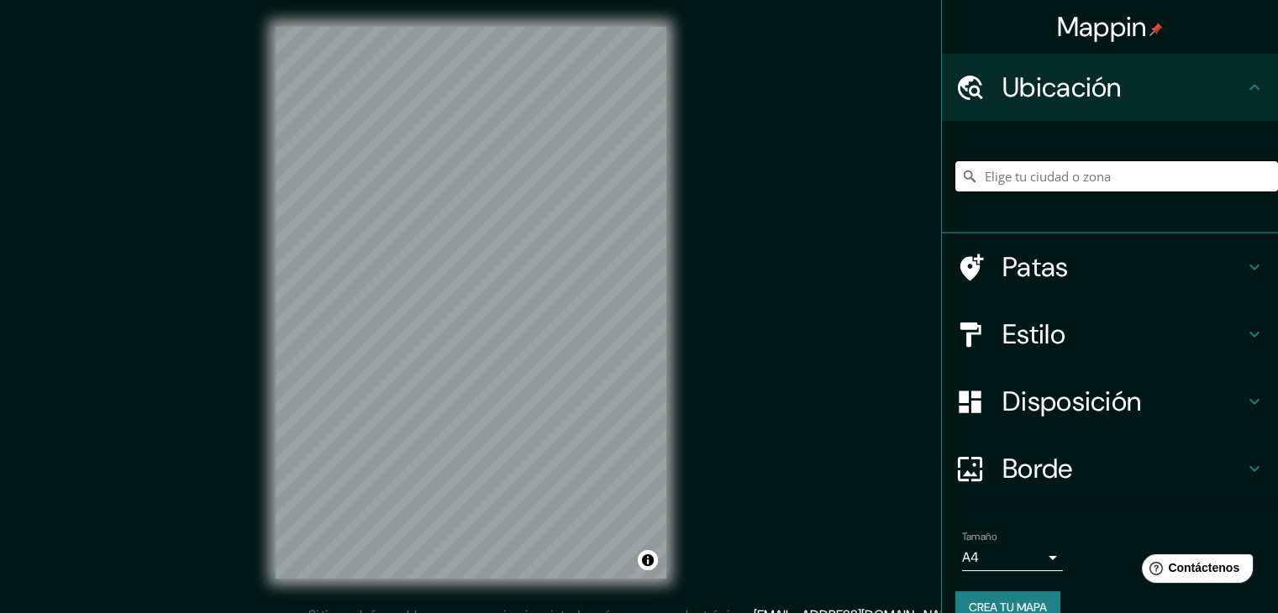
click at [1025, 178] on input "Elige tu ciudad o zona" at bounding box center [1116, 176] width 323 height 30
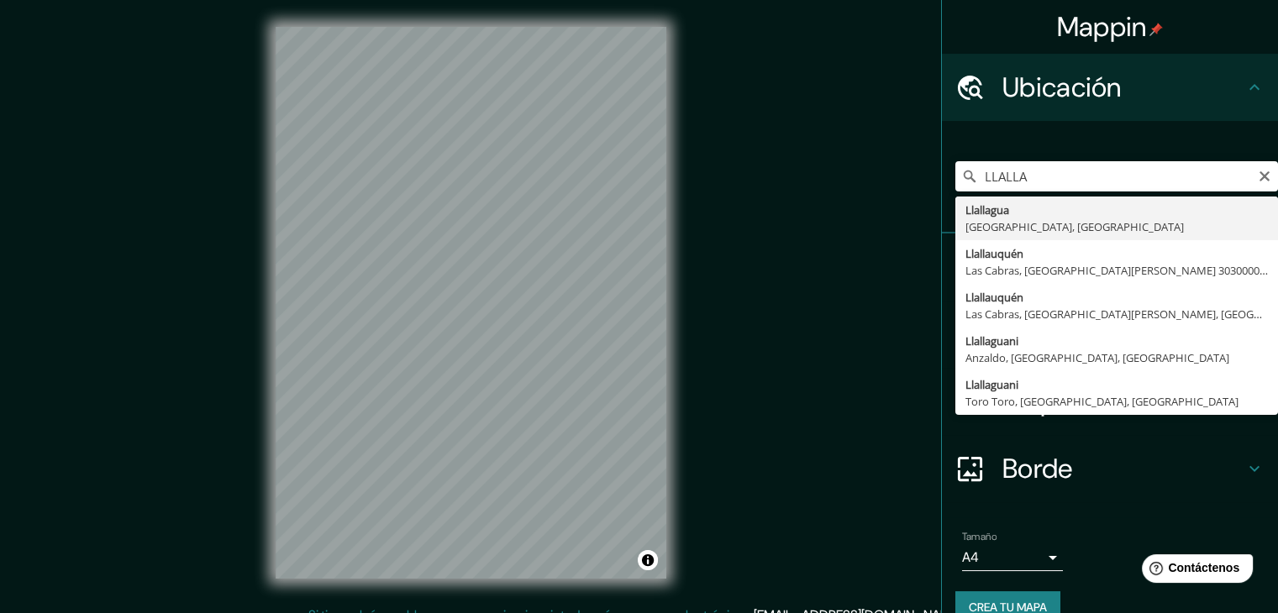
type input "Llallagua, [GEOGRAPHIC_DATA], [GEOGRAPHIC_DATA]"
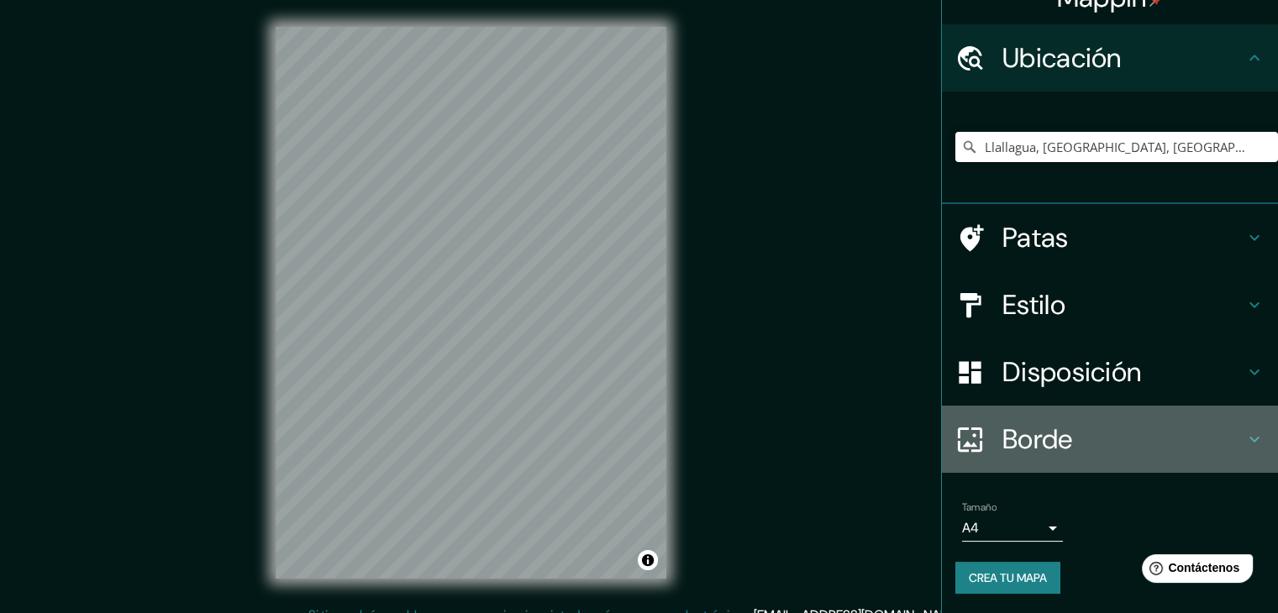
click at [1143, 444] on h4 "Borde" at bounding box center [1123, 440] width 242 height 34
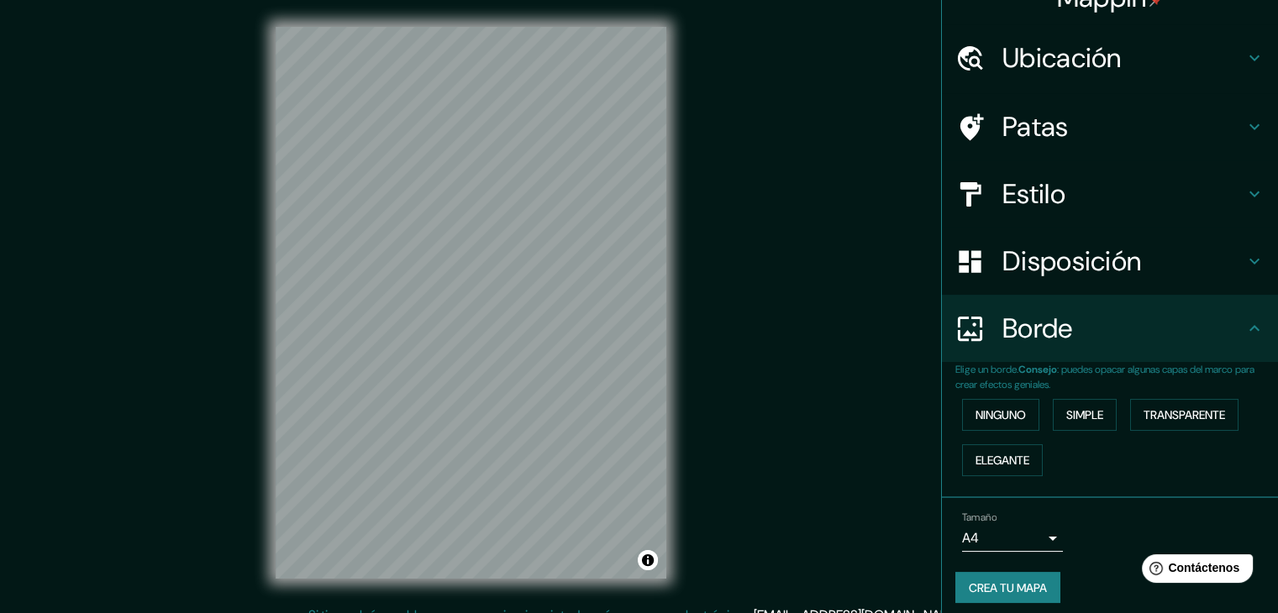
click at [1070, 267] on font "Disposición" at bounding box center [1071, 261] width 139 height 35
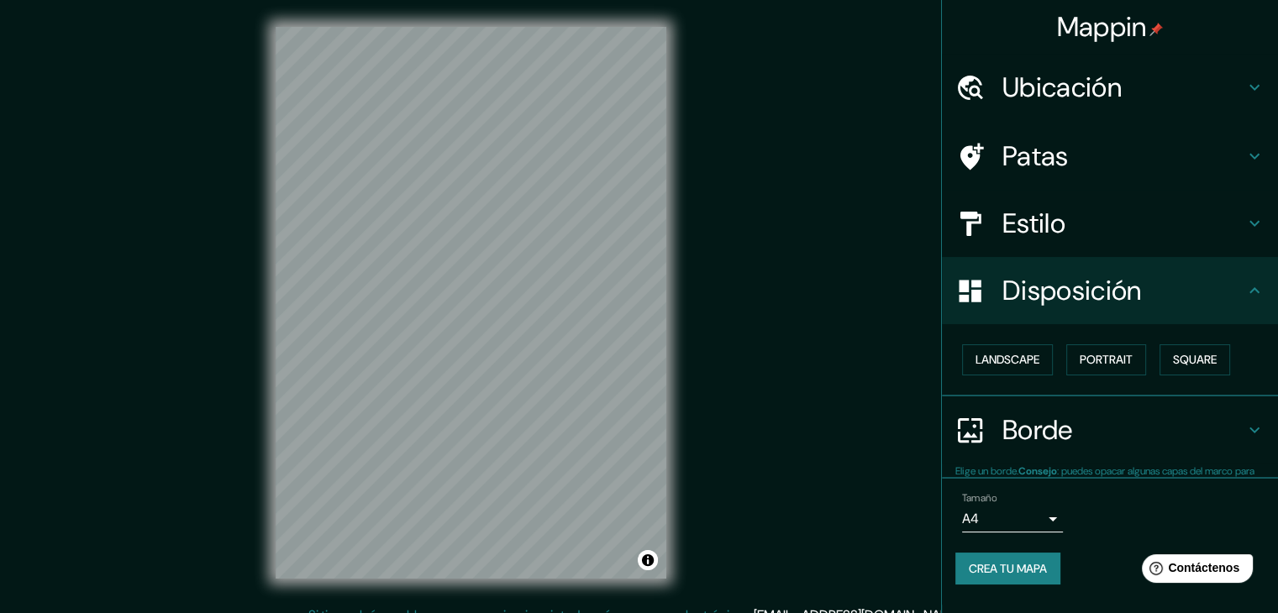
scroll to position [0, 0]
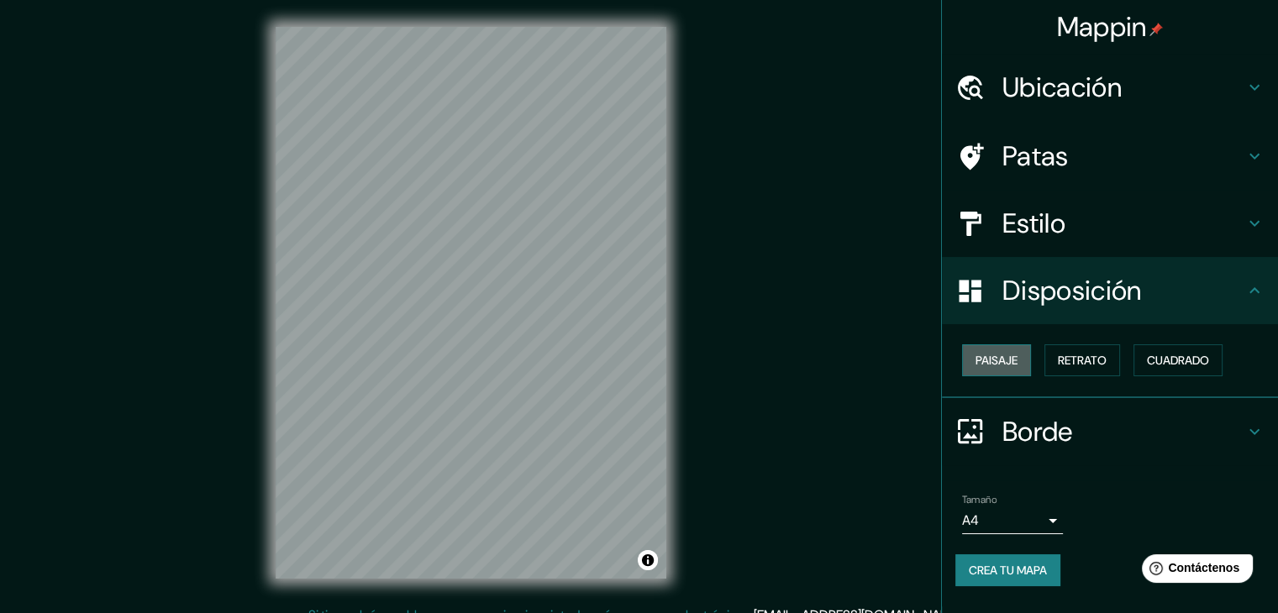
click at [1003, 350] on font "Paisaje" at bounding box center [997, 361] width 42 height 22
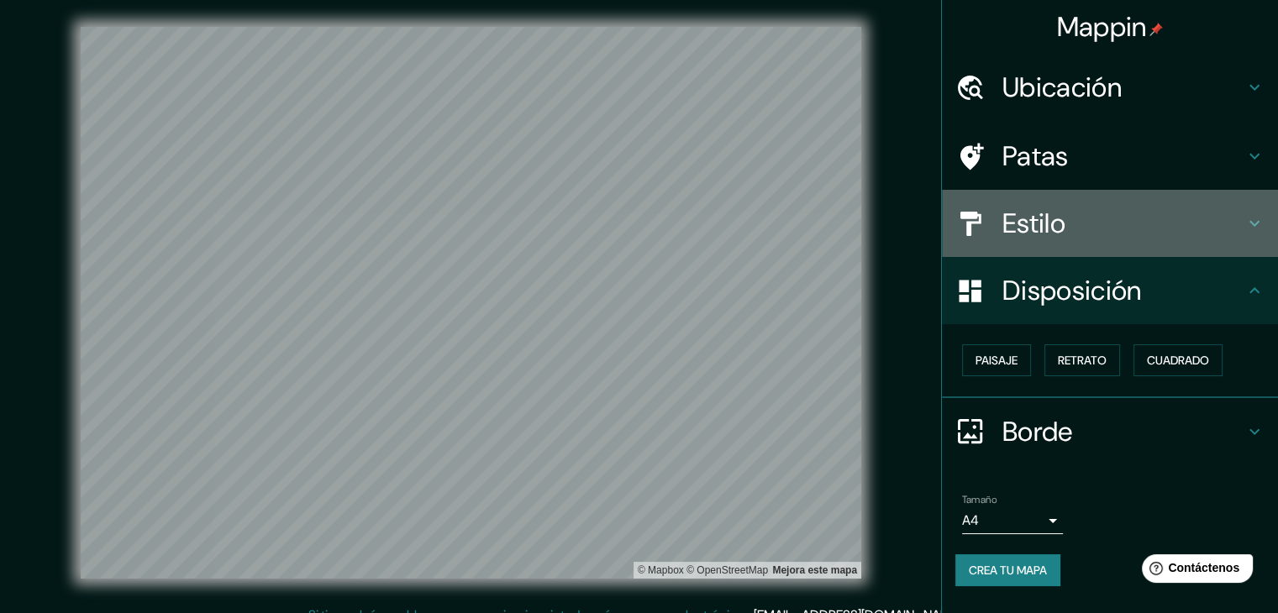
click at [1081, 245] on div "Estilo" at bounding box center [1110, 223] width 336 height 67
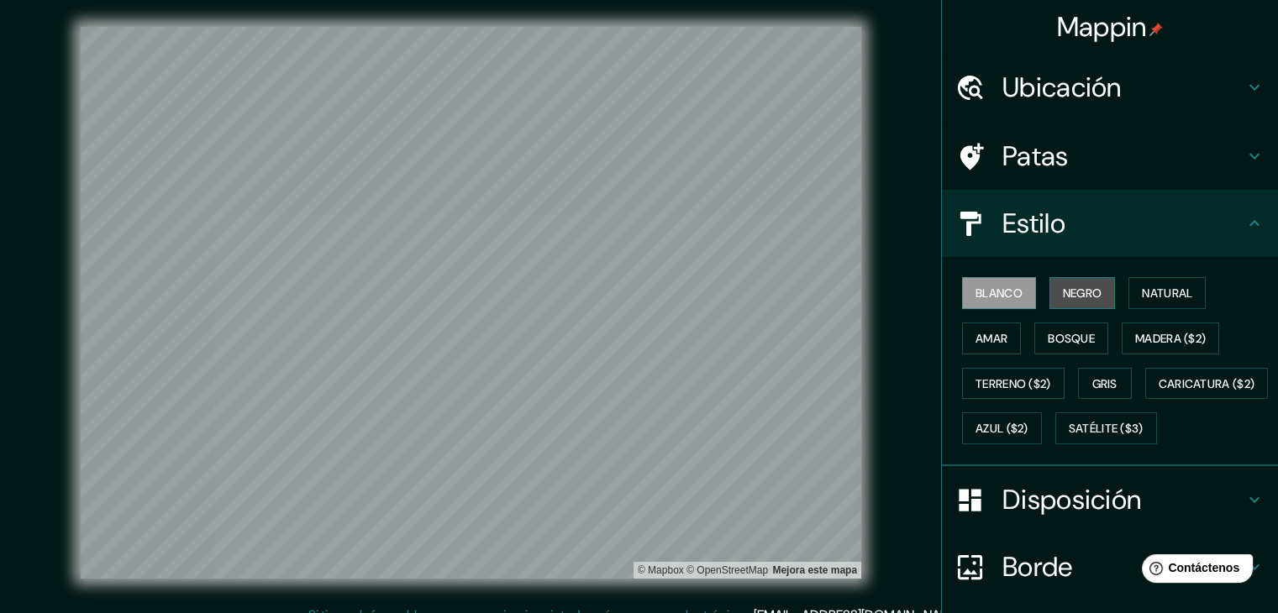
click at [1063, 290] on font "Negro" at bounding box center [1082, 293] width 39 height 15
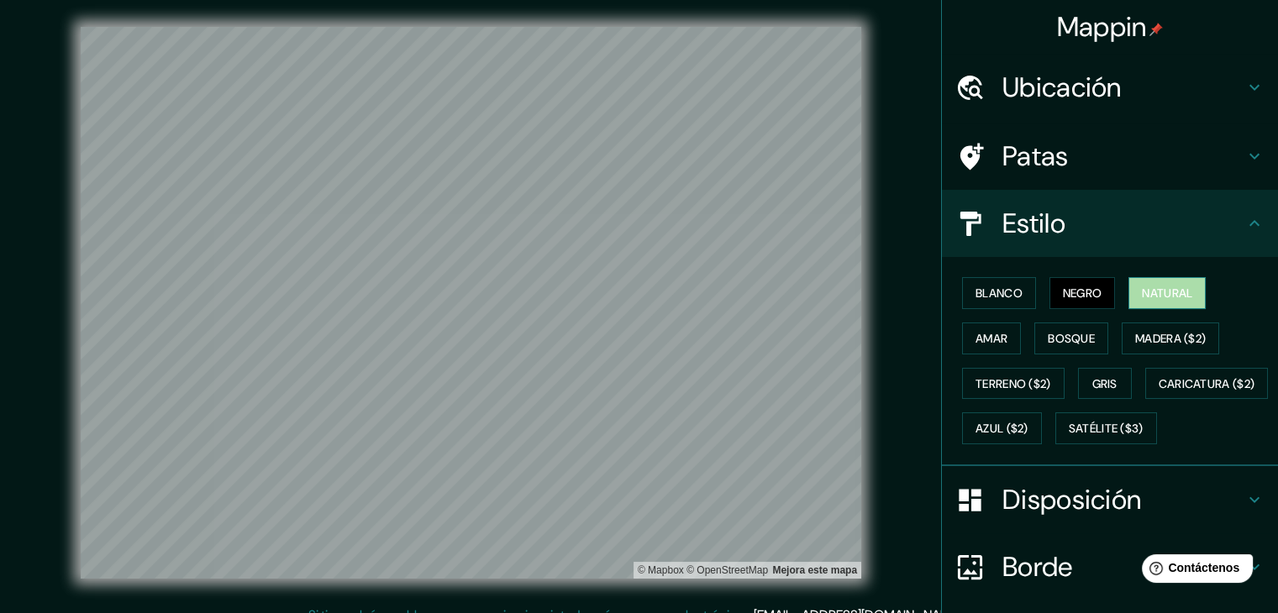
click at [1157, 288] on font "Natural" at bounding box center [1167, 293] width 50 height 15
click at [1070, 328] on font "Bosque" at bounding box center [1071, 339] width 47 height 22
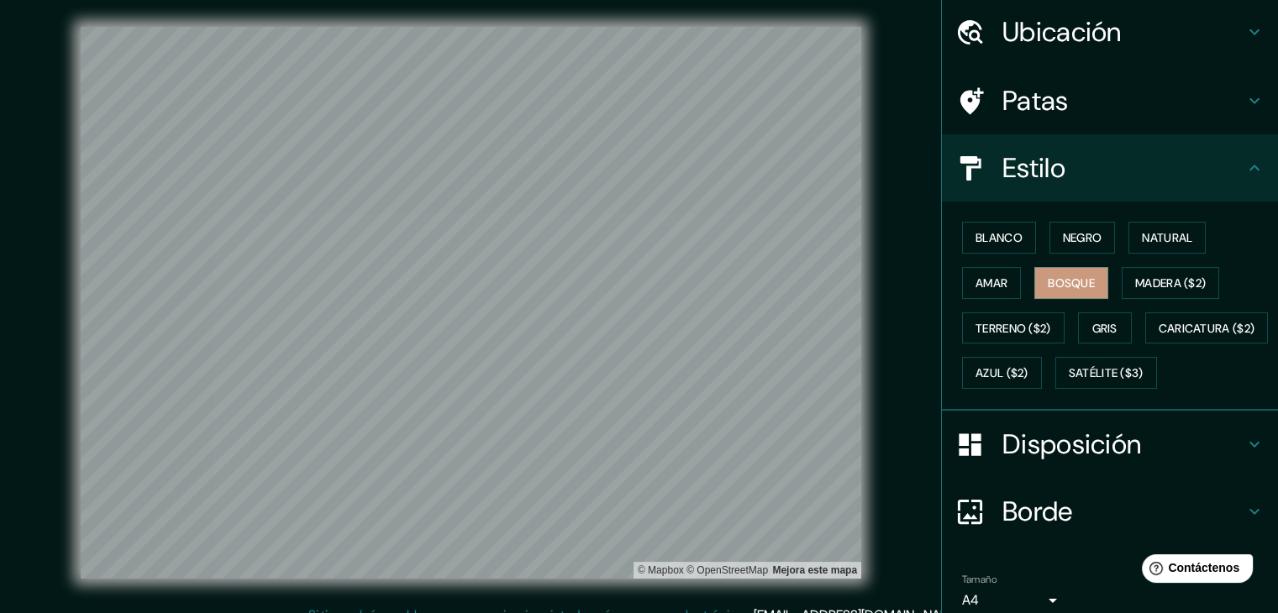
scroll to position [170, 0]
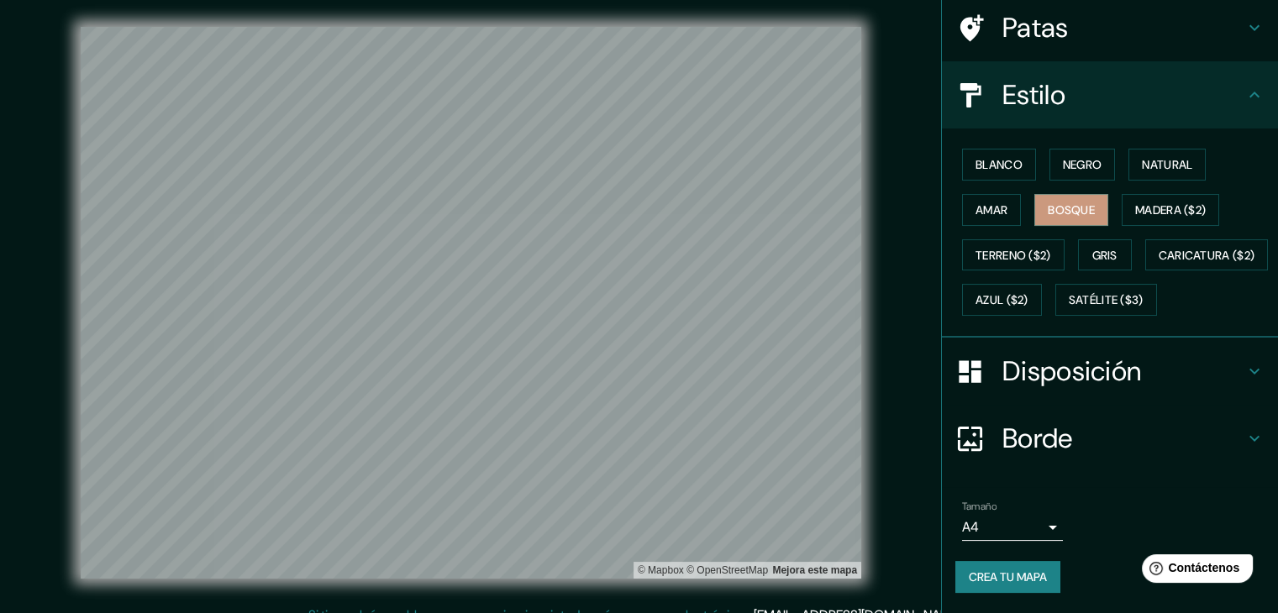
click at [998, 577] on font "Crea tu mapa" at bounding box center [1008, 577] width 78 height 15
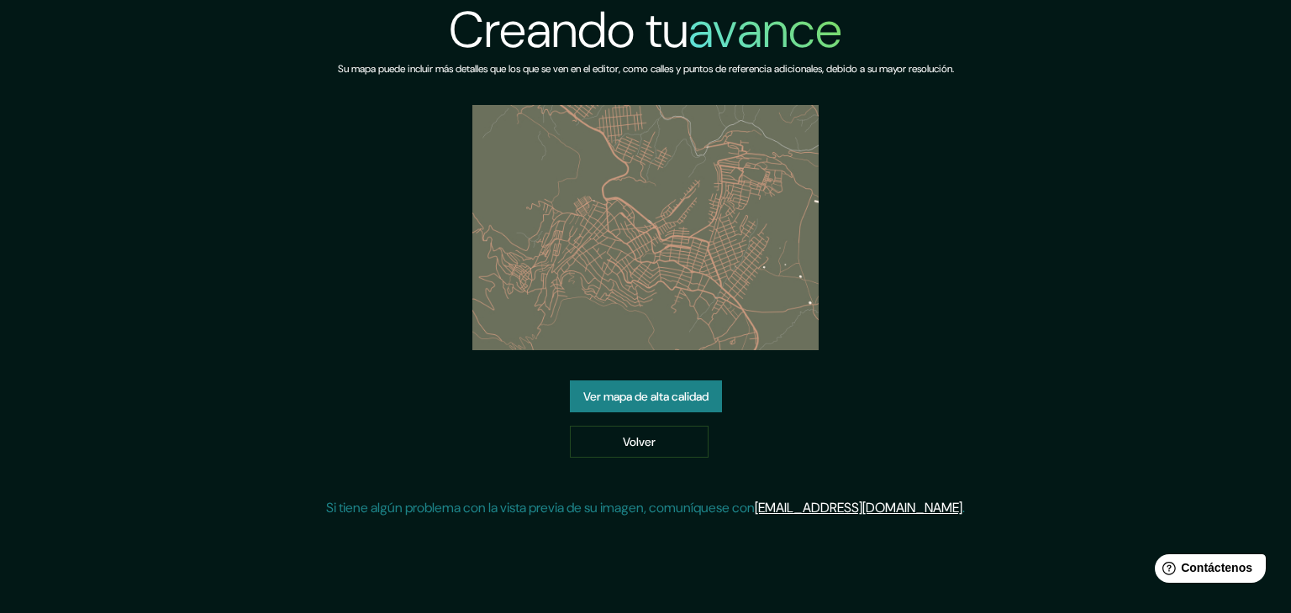
click at [676, 391] on font "Ver mapa de alta calidad" at bounding box center [645, 396] width 125 height 15
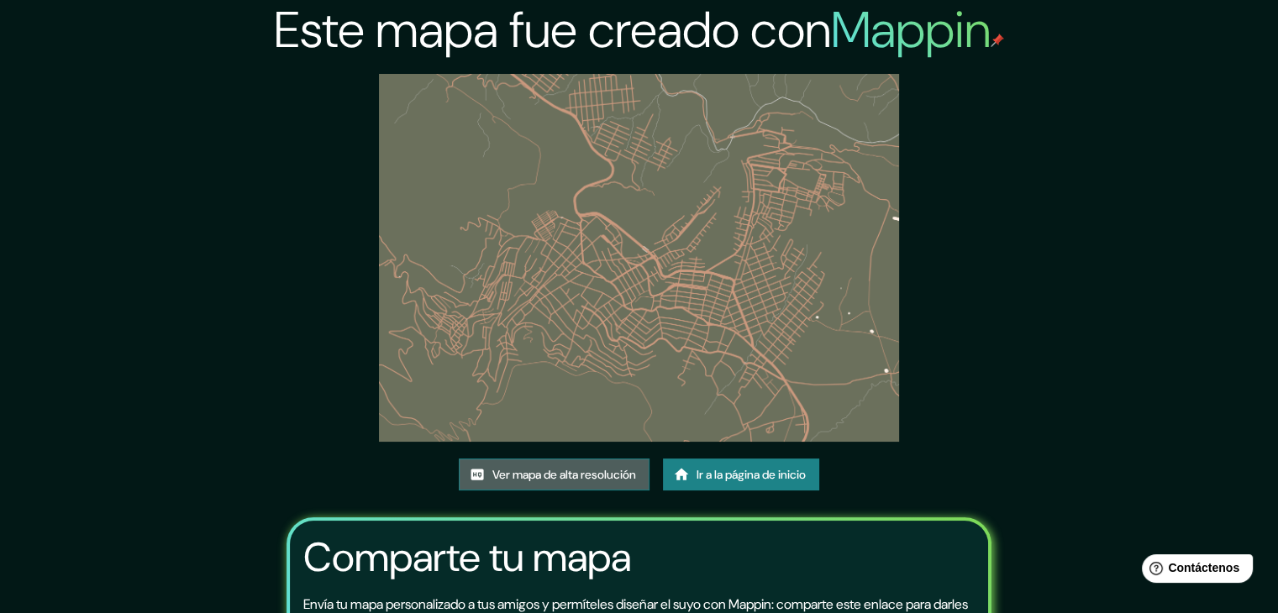
click at [554, 477] on font "Ver mapa de alta resolución" at bounding box center [564, 474] width 144 height 15
